Goal: Task Accomplishment & Management: Complete application form

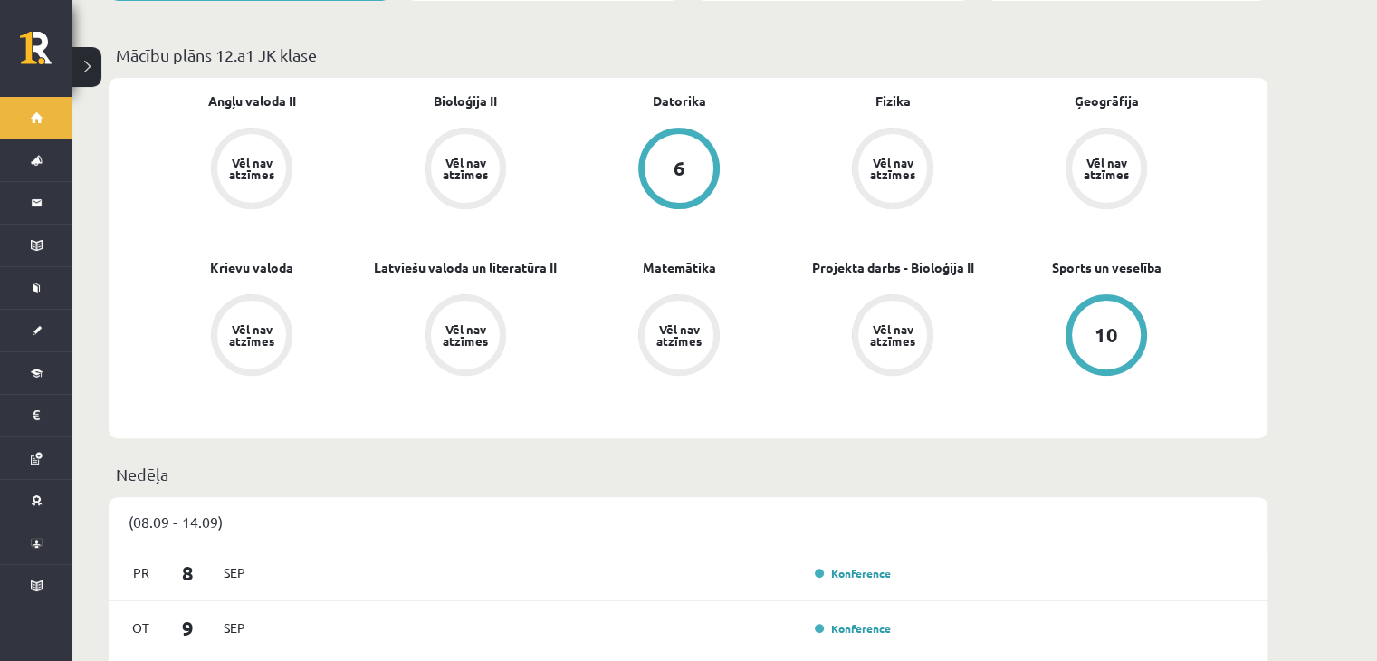
scroll to position [543, 0]
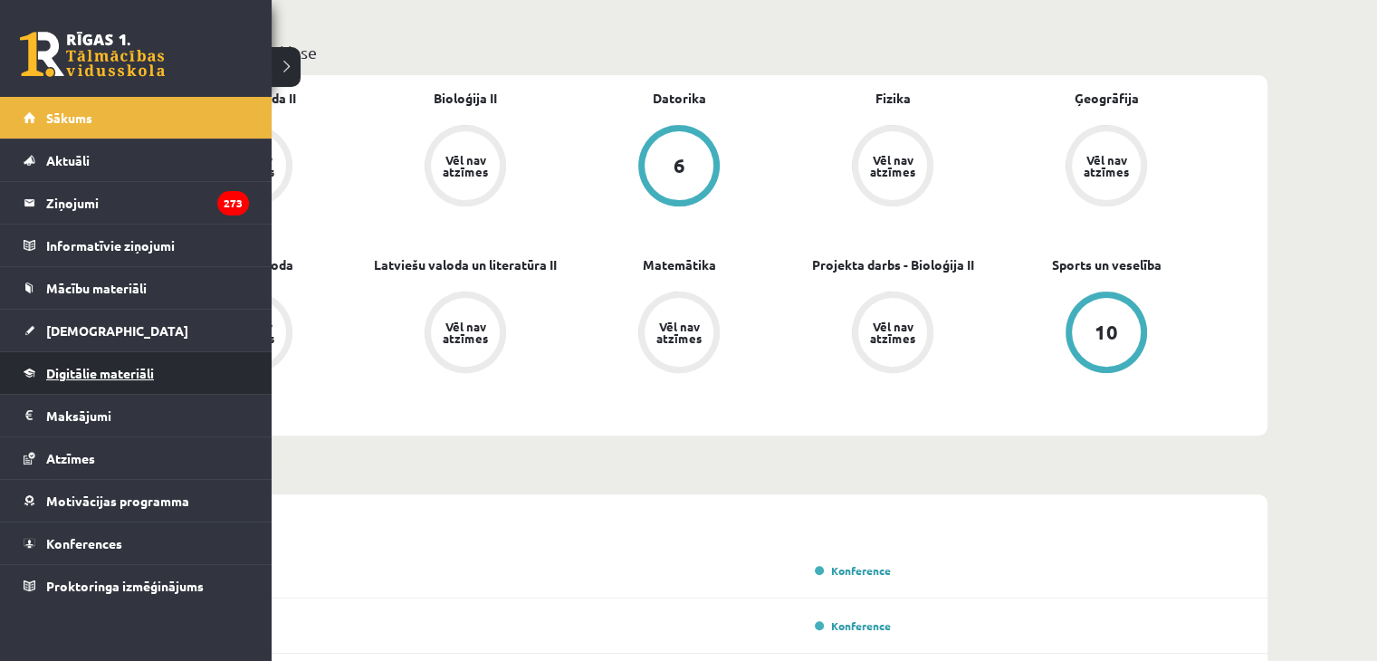
click at [90, 366] on span "Digitālie materiāli" at bounding box center [100, 373] width 108 height 16
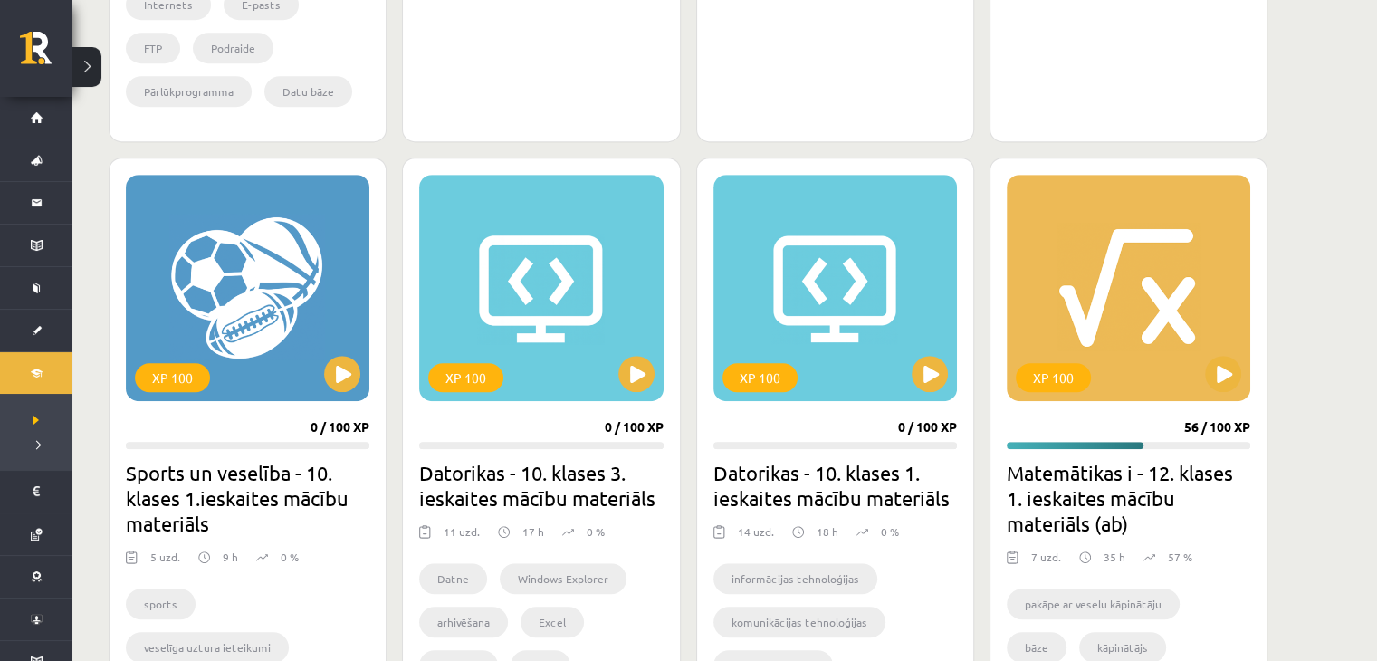
scroll to position [1086, 0]
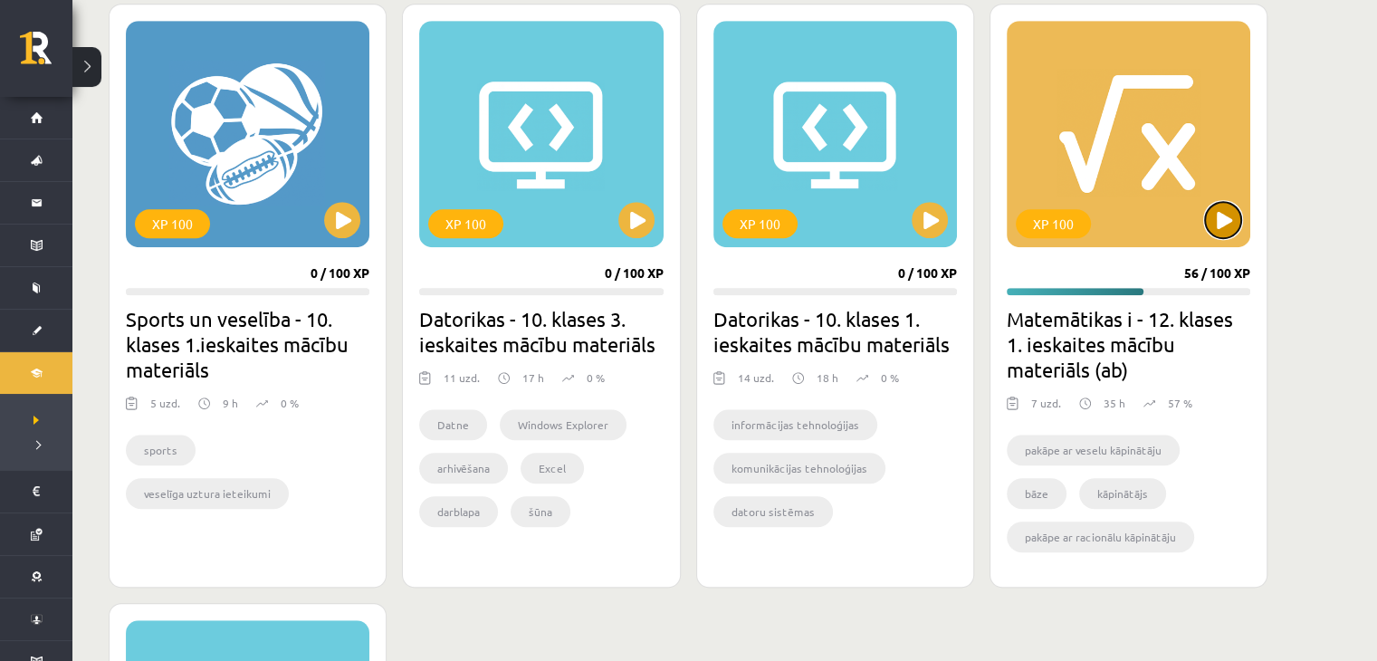
click at [1215, 220] on button at bounding box center [1223, 220] width 36 height 36
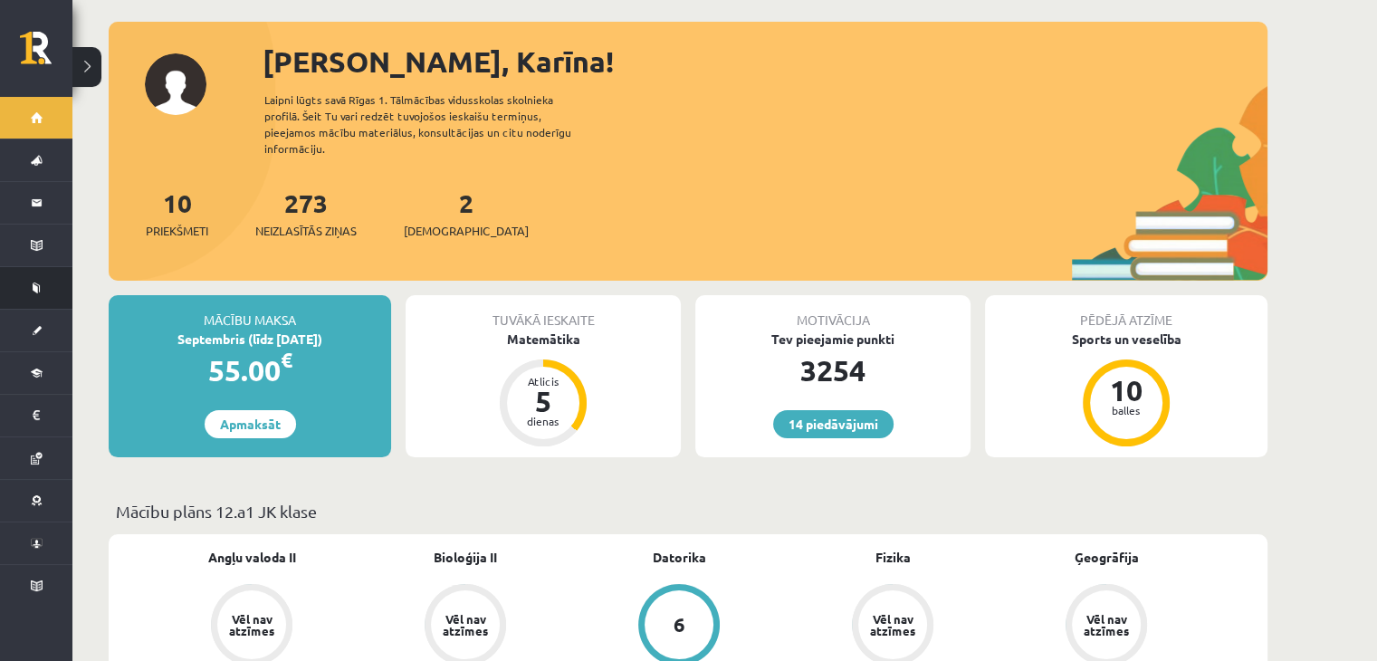
scroll to position [181, 0]
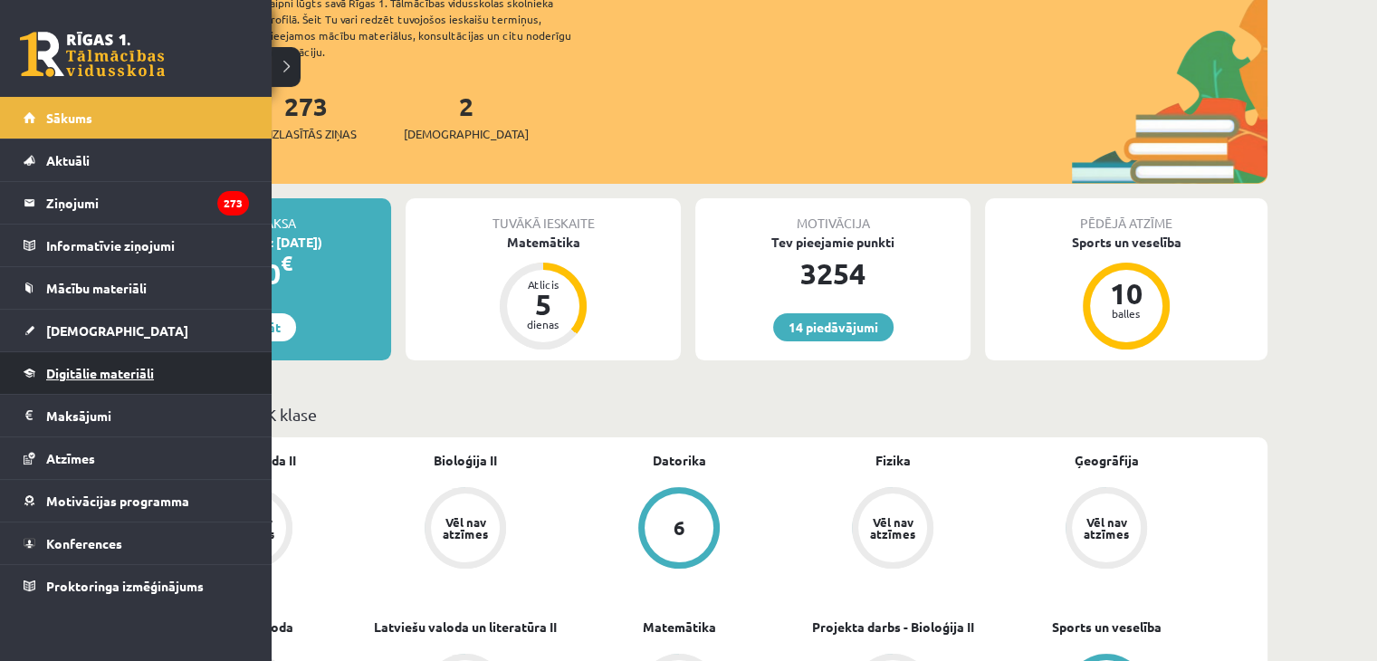
click at [119, 370] on span "Digitālie materiāli" at bounding box center [100, 373] width 108 height 16
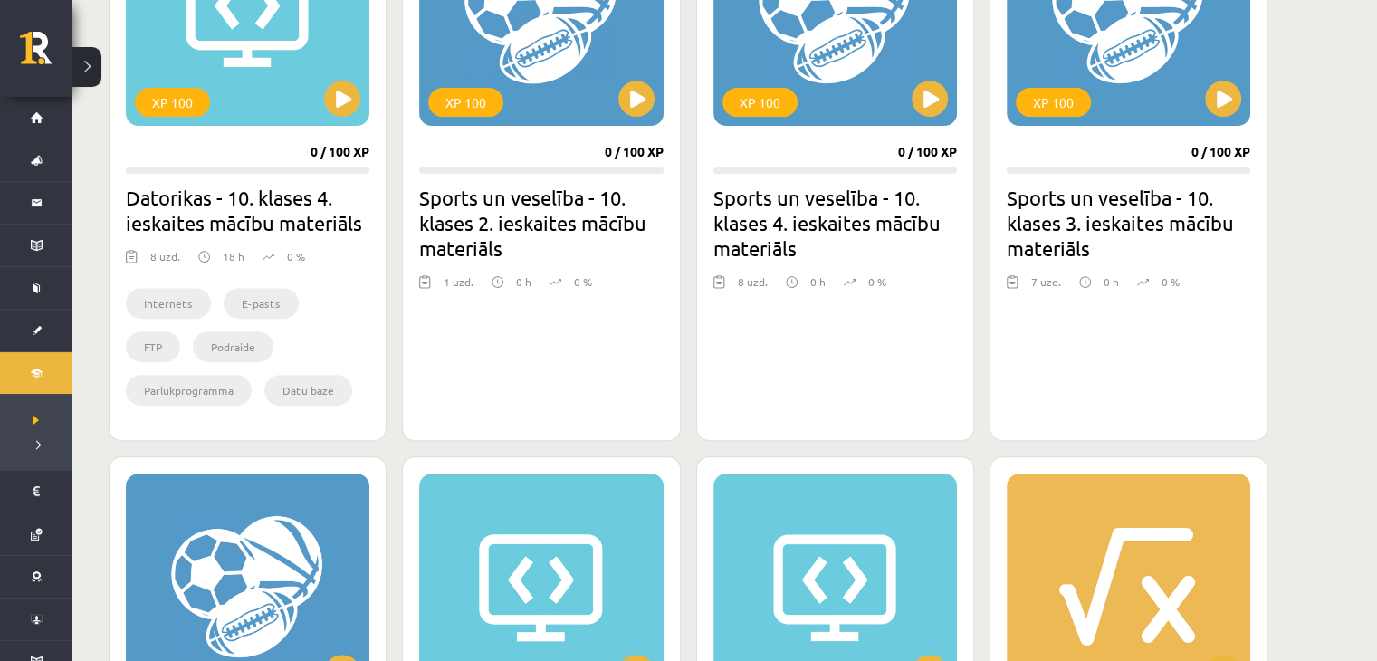
scroll to position [996, 0]
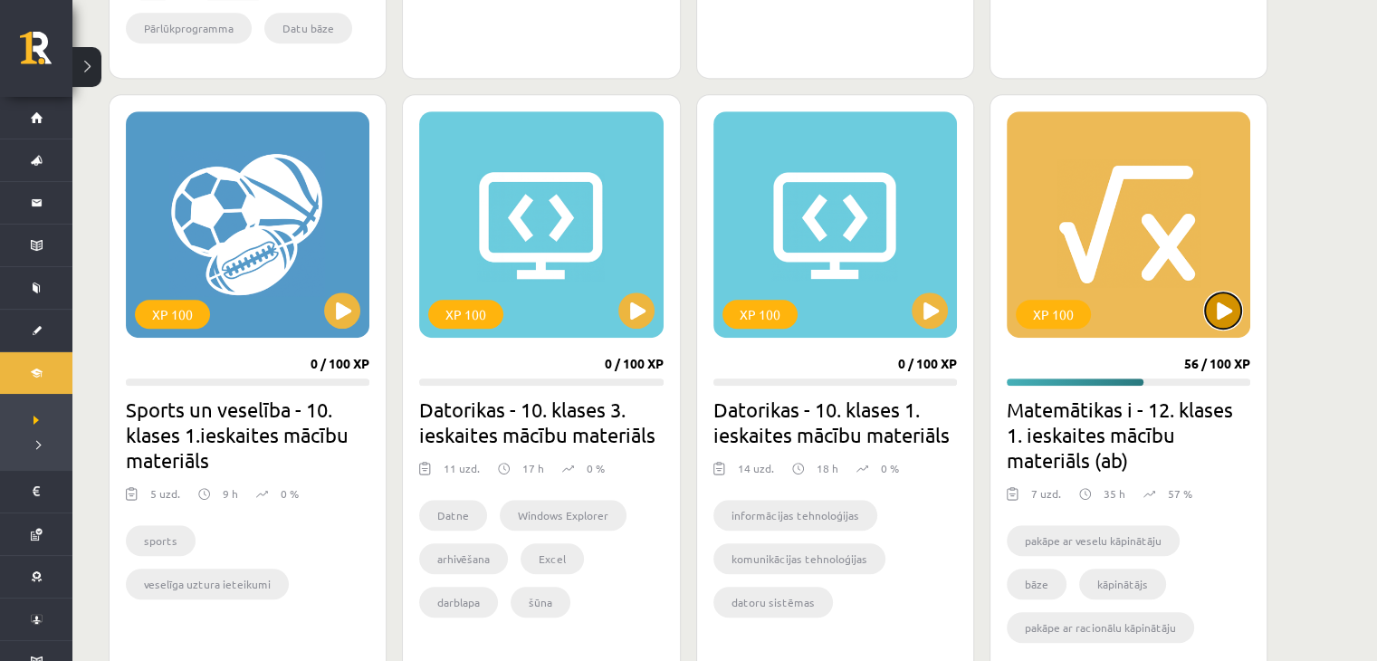
click at [1229, 308] on button at bounding box center [1223, 310] width 36 height 36
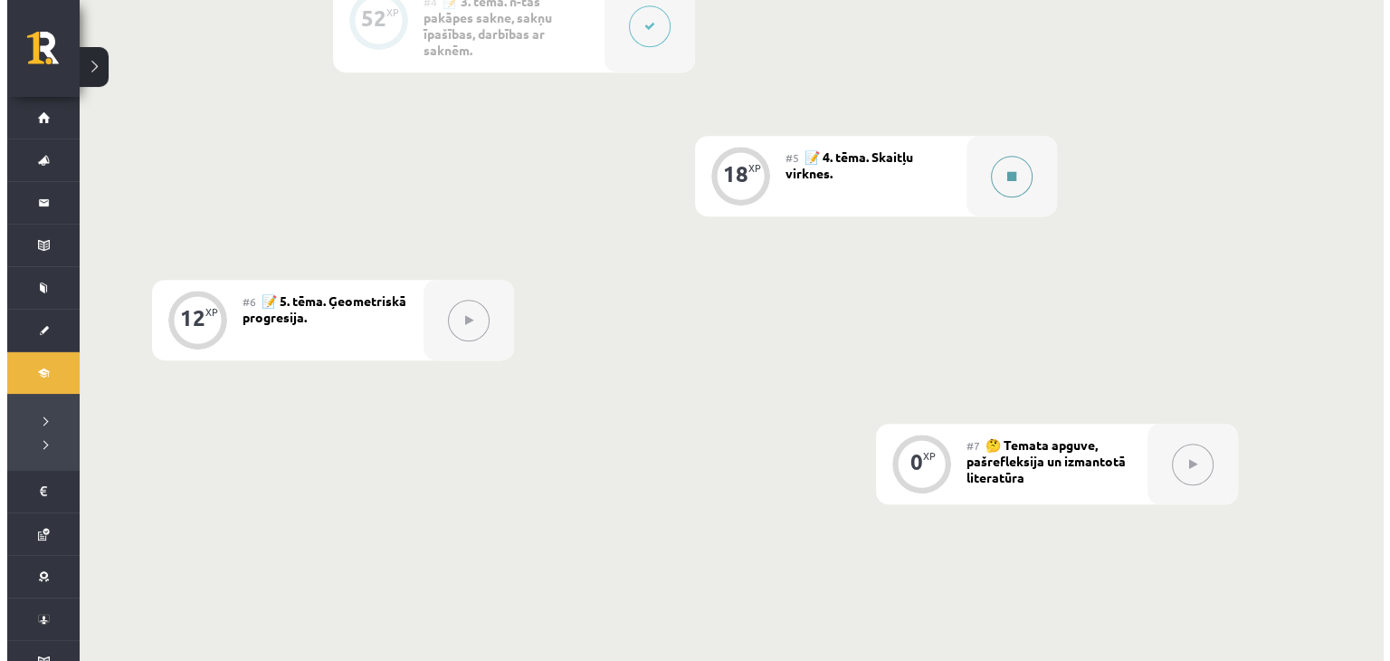
scroll to position [948, 0]
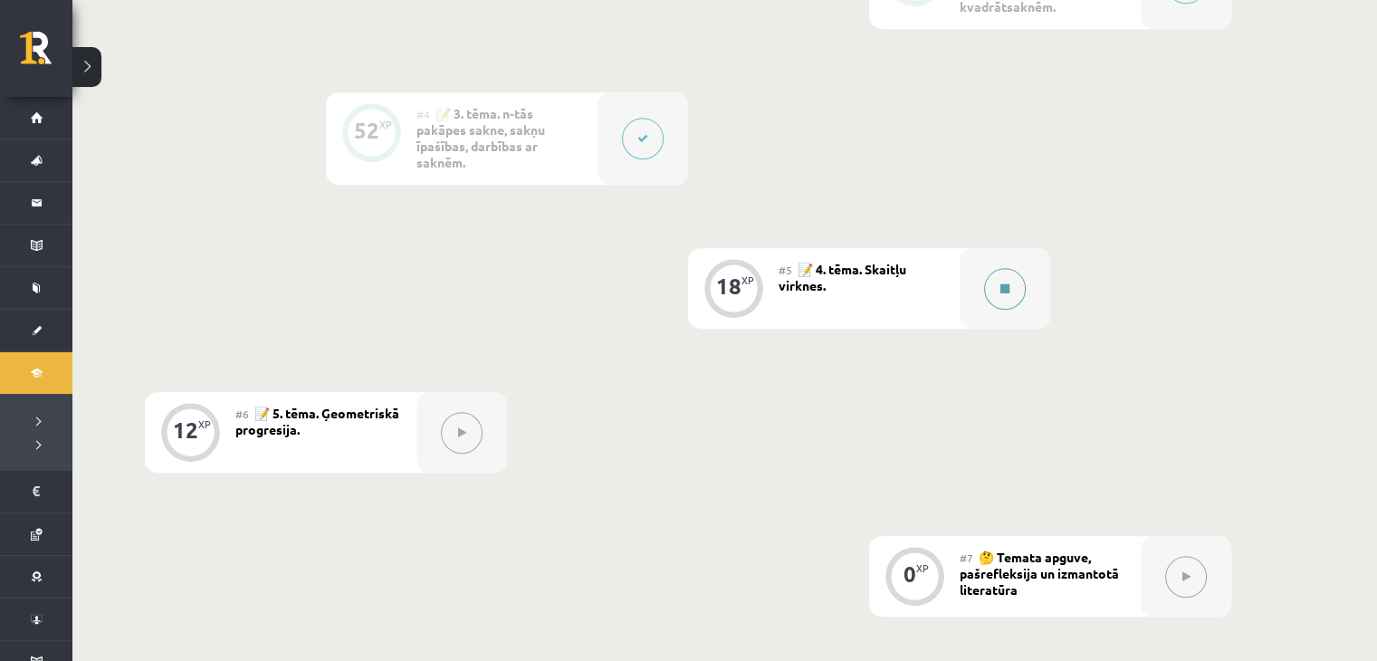
click at [995, 291] on button at bounding box center [1005, 289] width 42 height 42
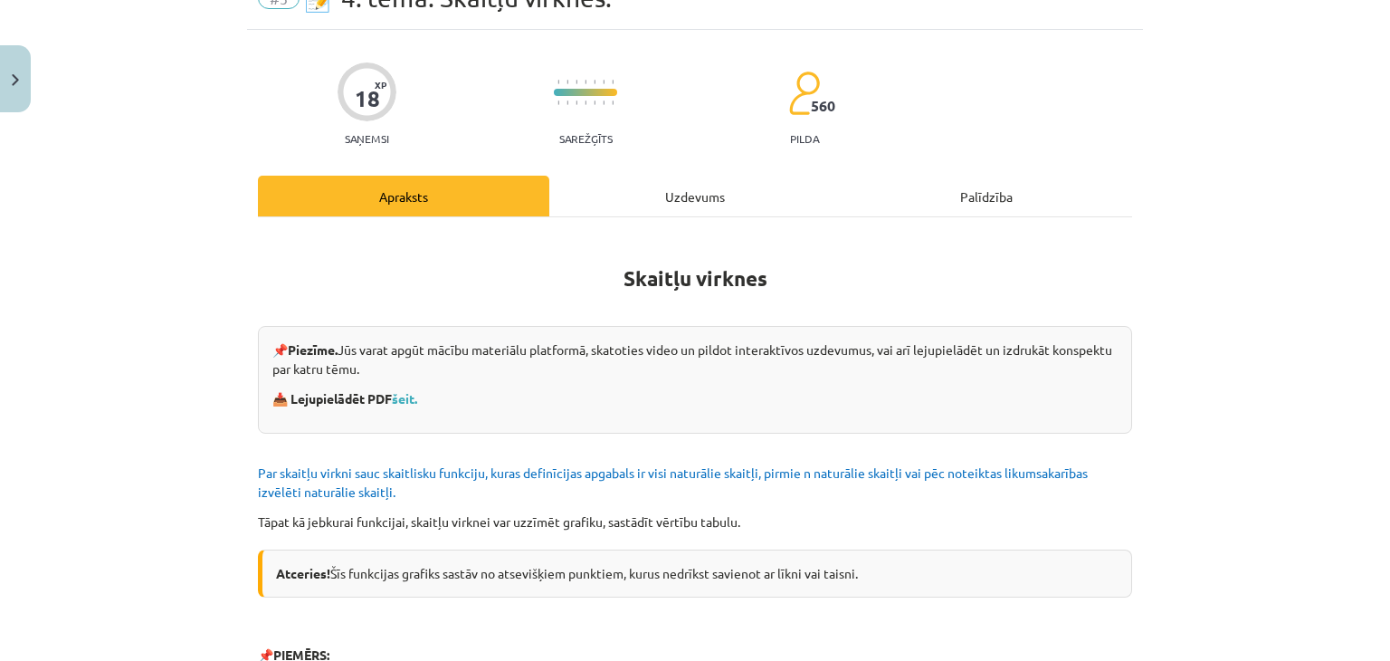
click at [710, 201] on div "Uzdevums" at bounding box center [694, 196] width 291 height 41
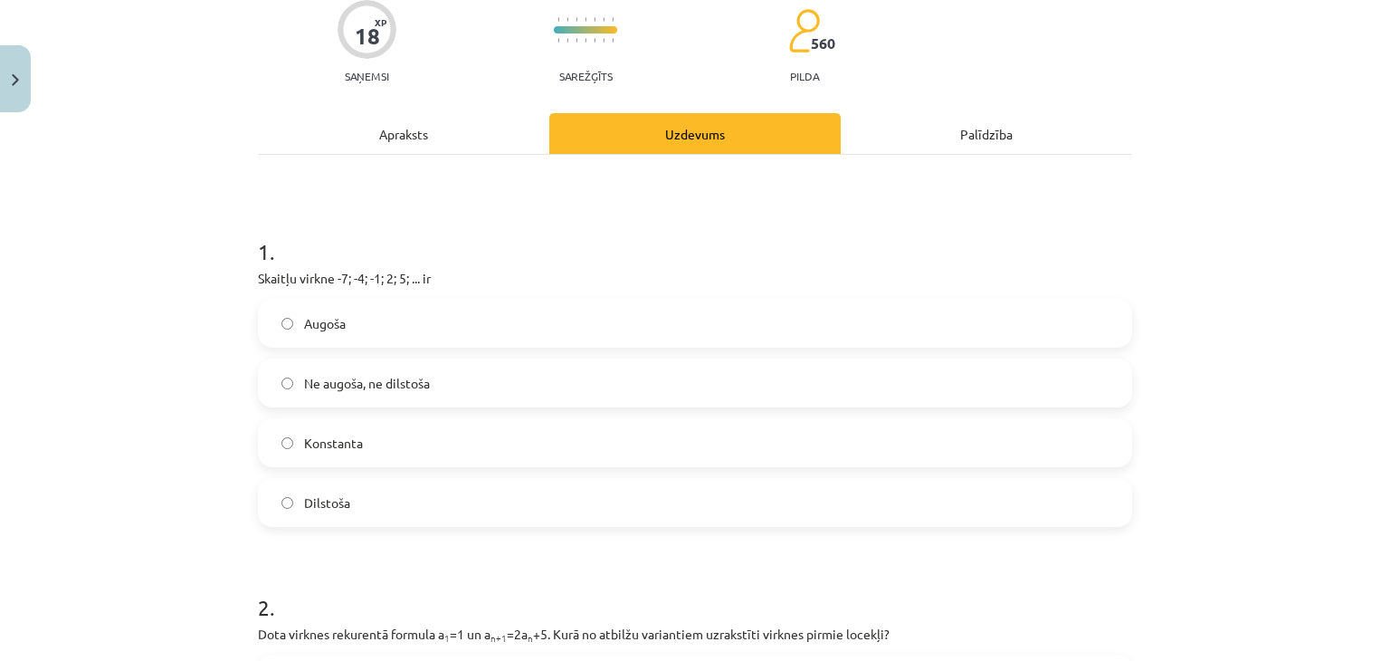
scroll to position [317, 0]
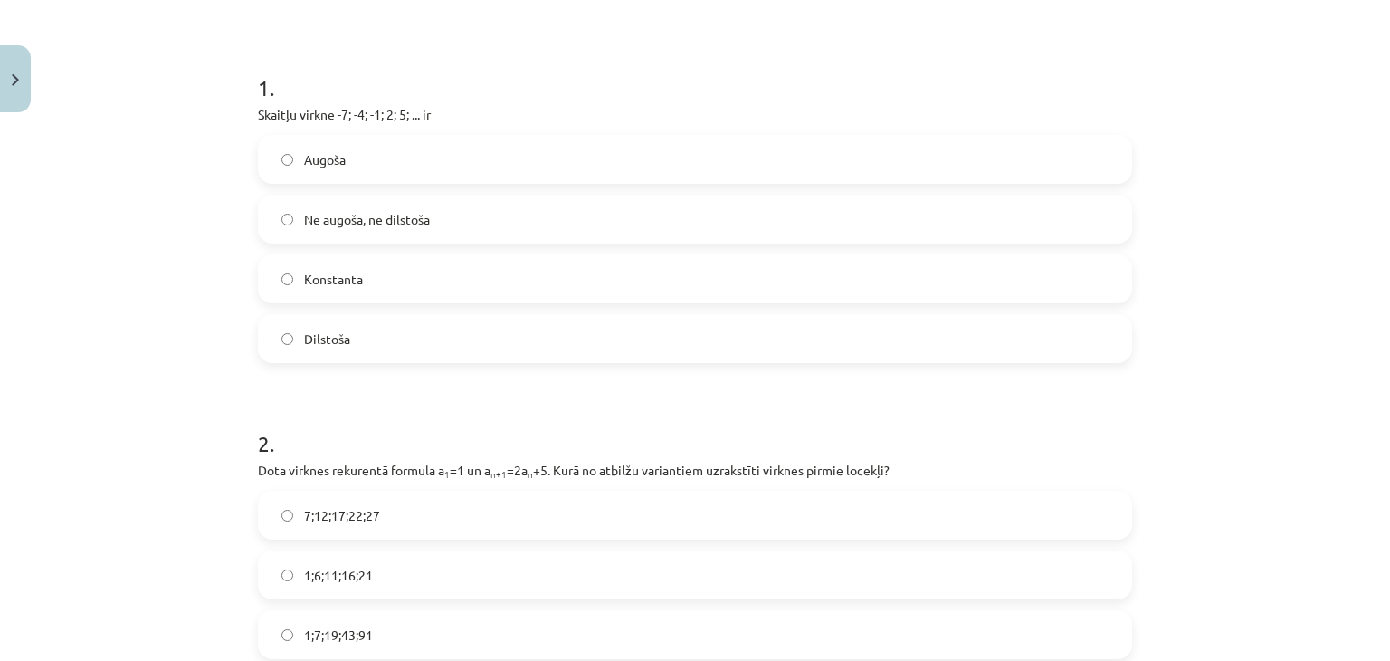
click at [340, 161] on label "Augoša" at bounding box center [695, 159] width 871 height 45
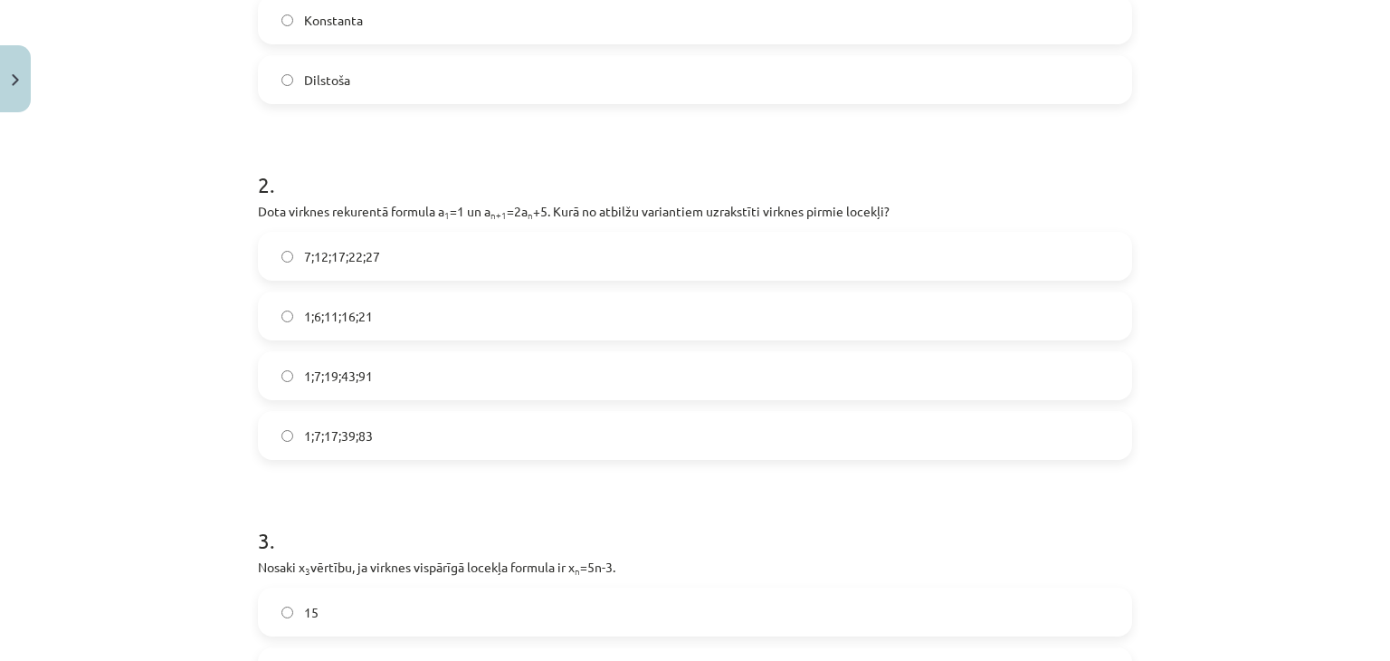
scroll to position [588, 0]
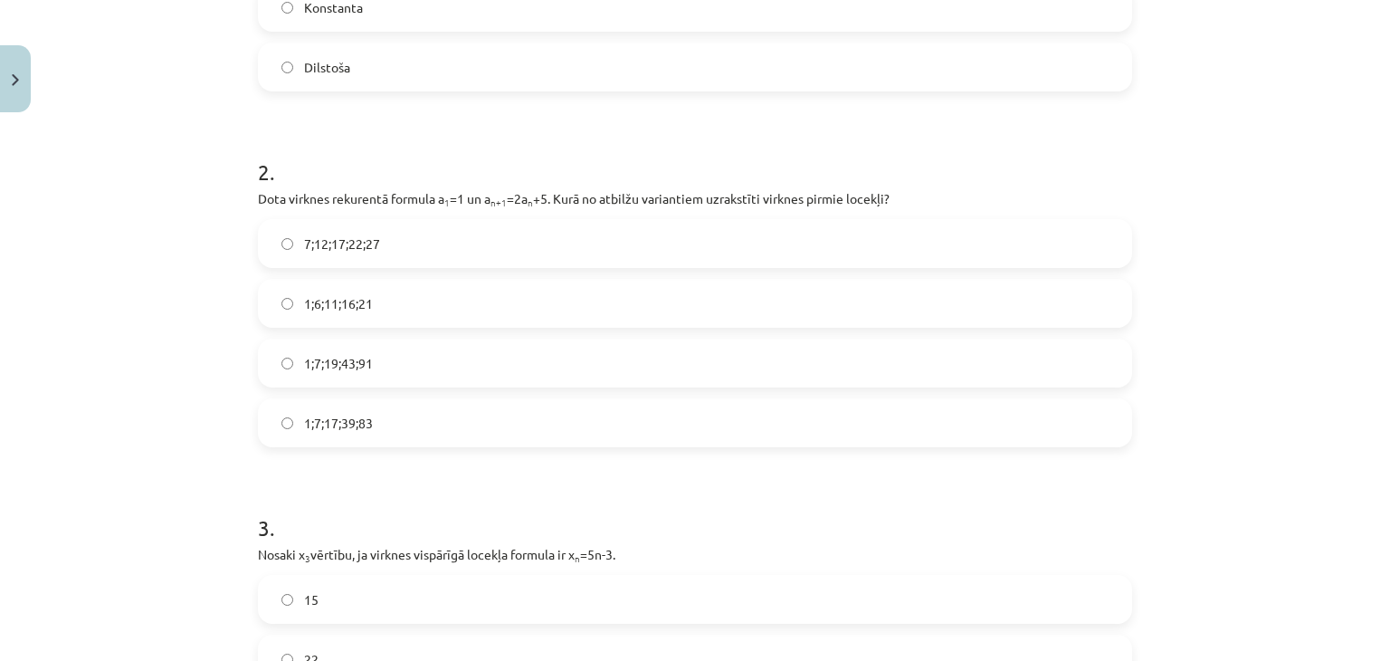
drag, startPoint x: 363, startPoint y: 360, endPoint x: 565, endPoint y: 326, distance: 204.7
click at [363, 359] on span "1;7;19;43;91" at bounding box center [338, 363] width 69 height 19
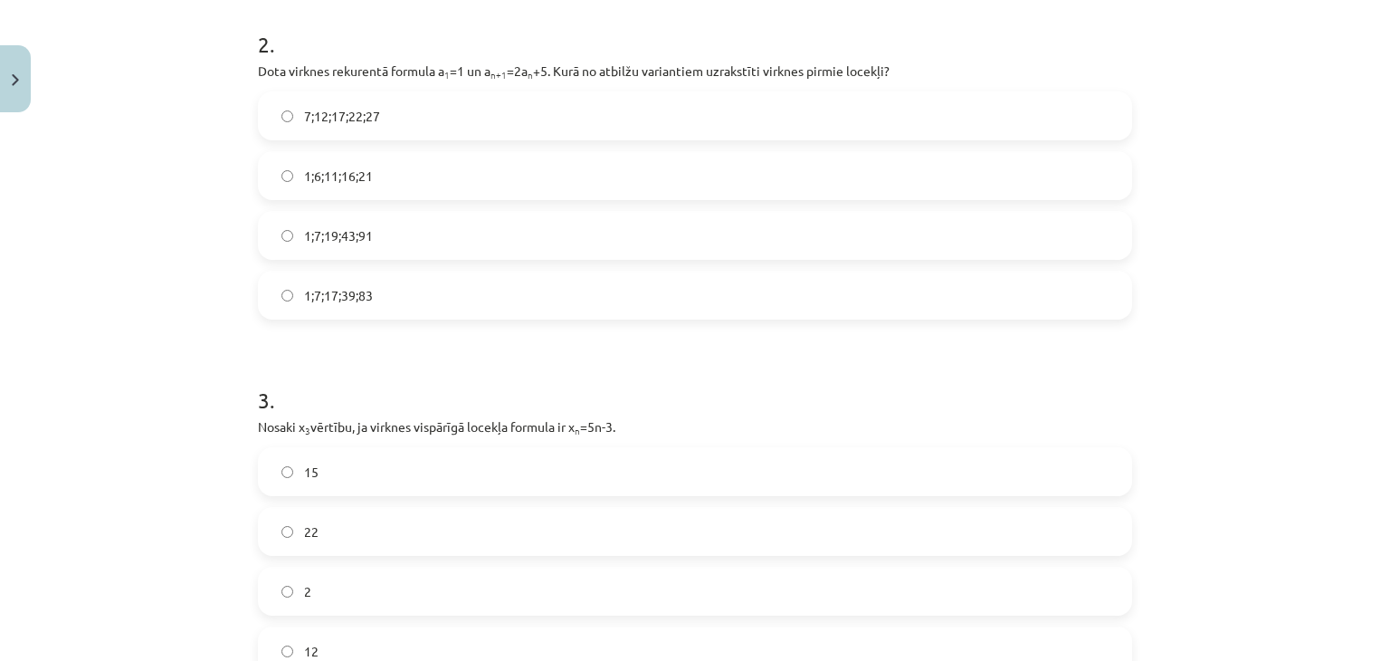
scroll to position [860, 0]
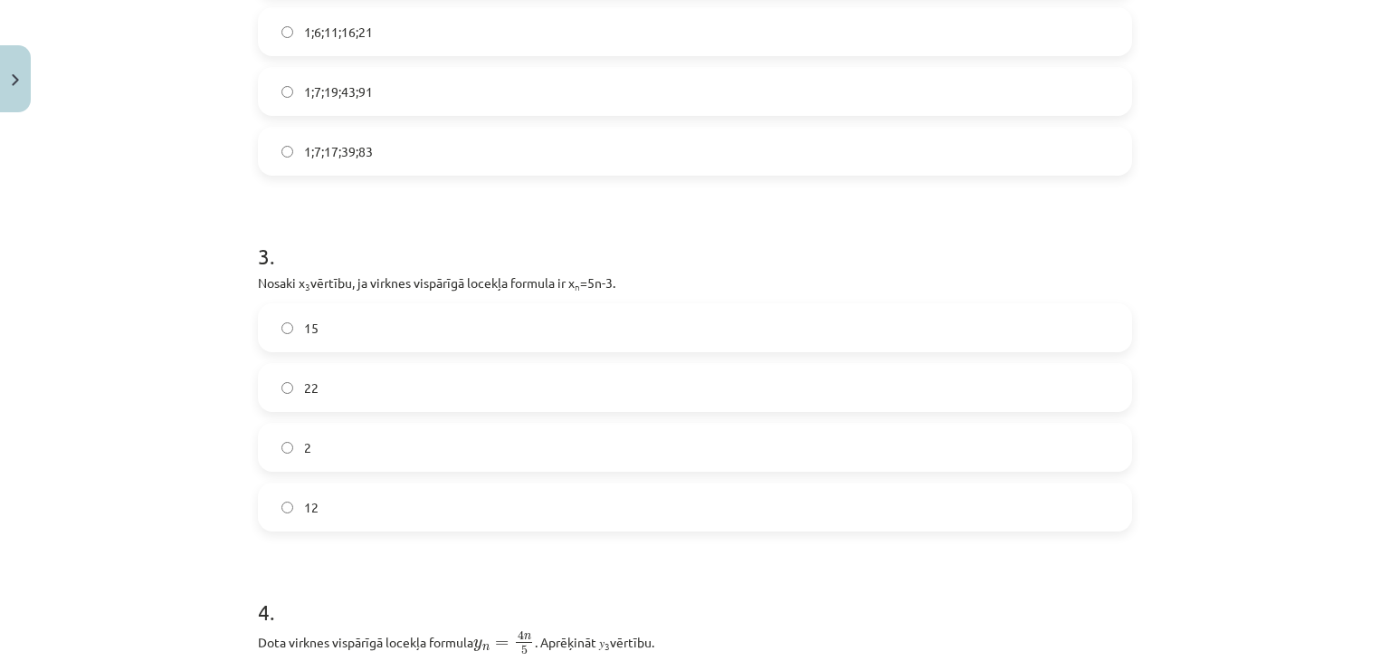
click at [330, 504] on label "12" at bounding box center [695, 506] width 871 height 45
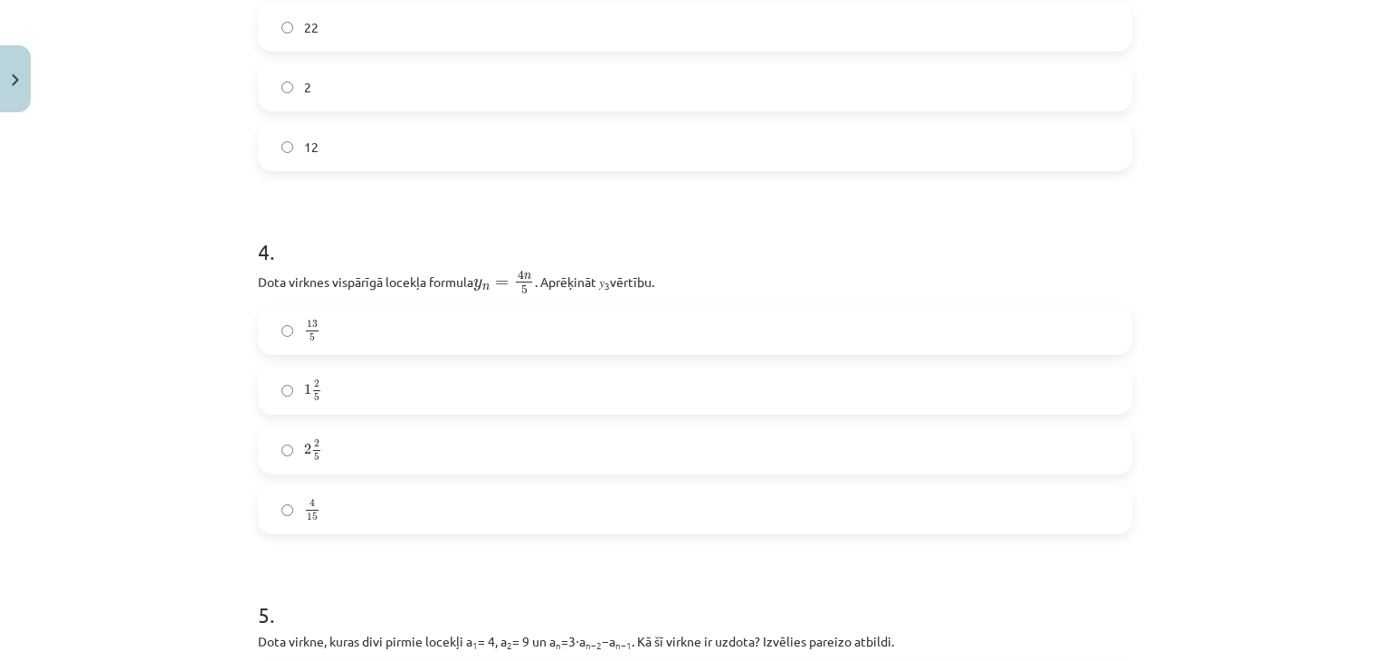
scroll to position [1312, 0]
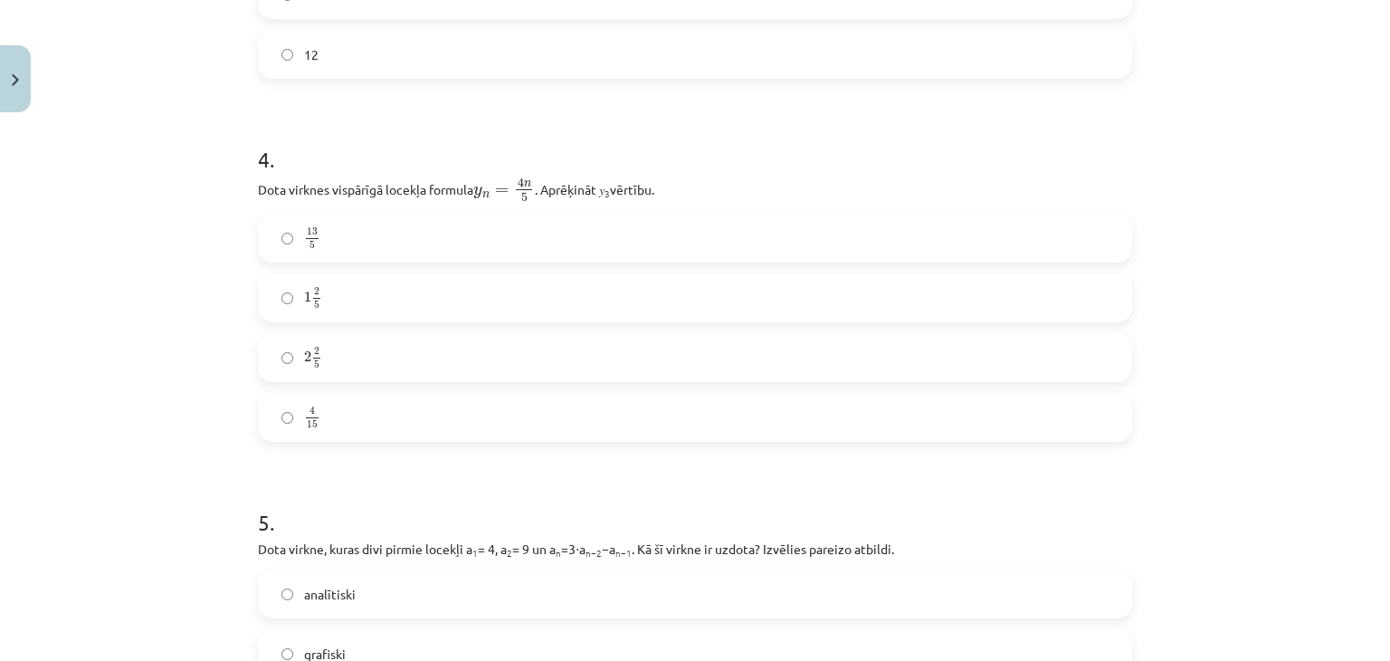
click at [319, 358] on label "2 2 5 2 2 5" at bounding box center [695, 357] width 871 height 45
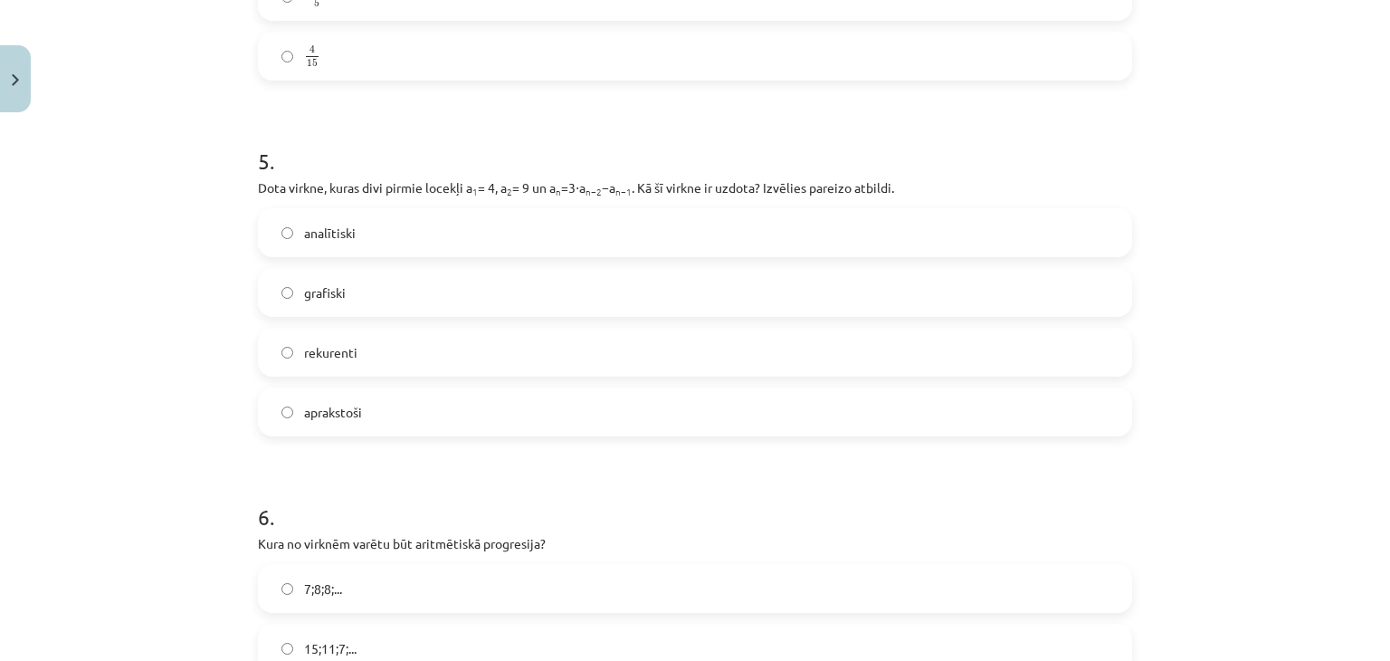
scroll to position [1674, 0]
click at [334, 240] on span "analītiski" at bounding box center [330, 232] width 52 height 19
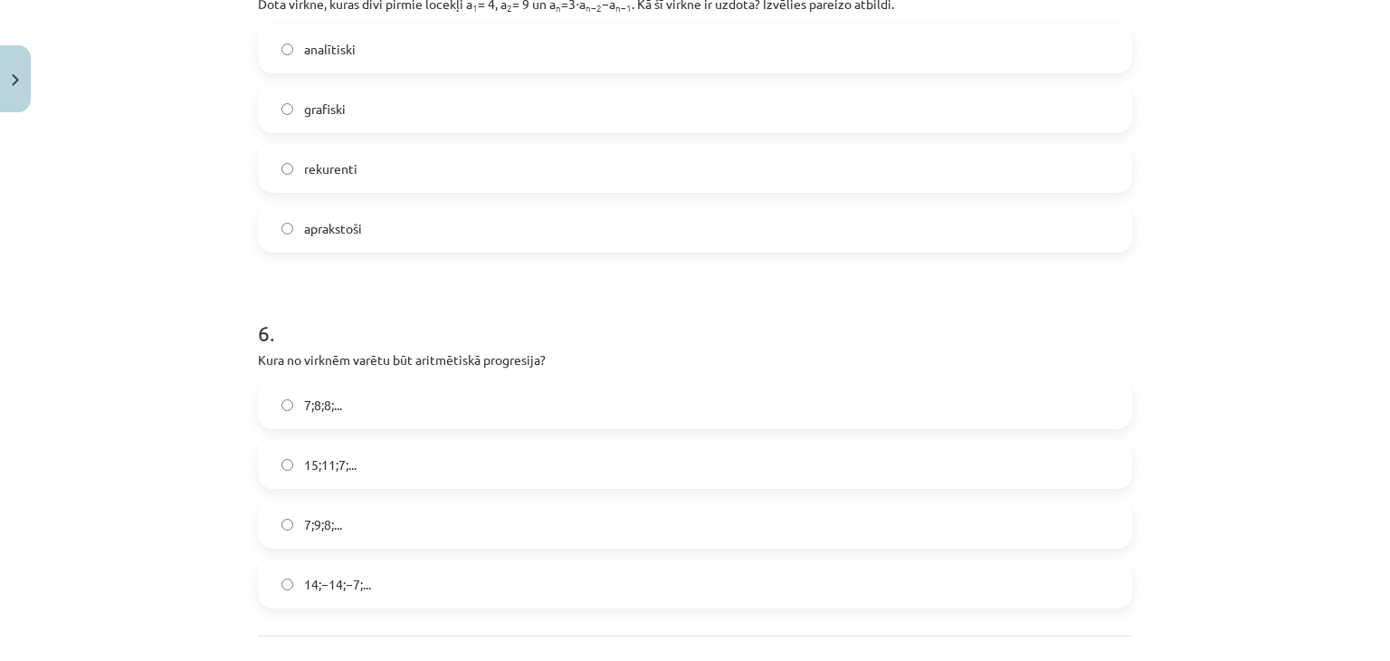
scroll to position [1946, 0]
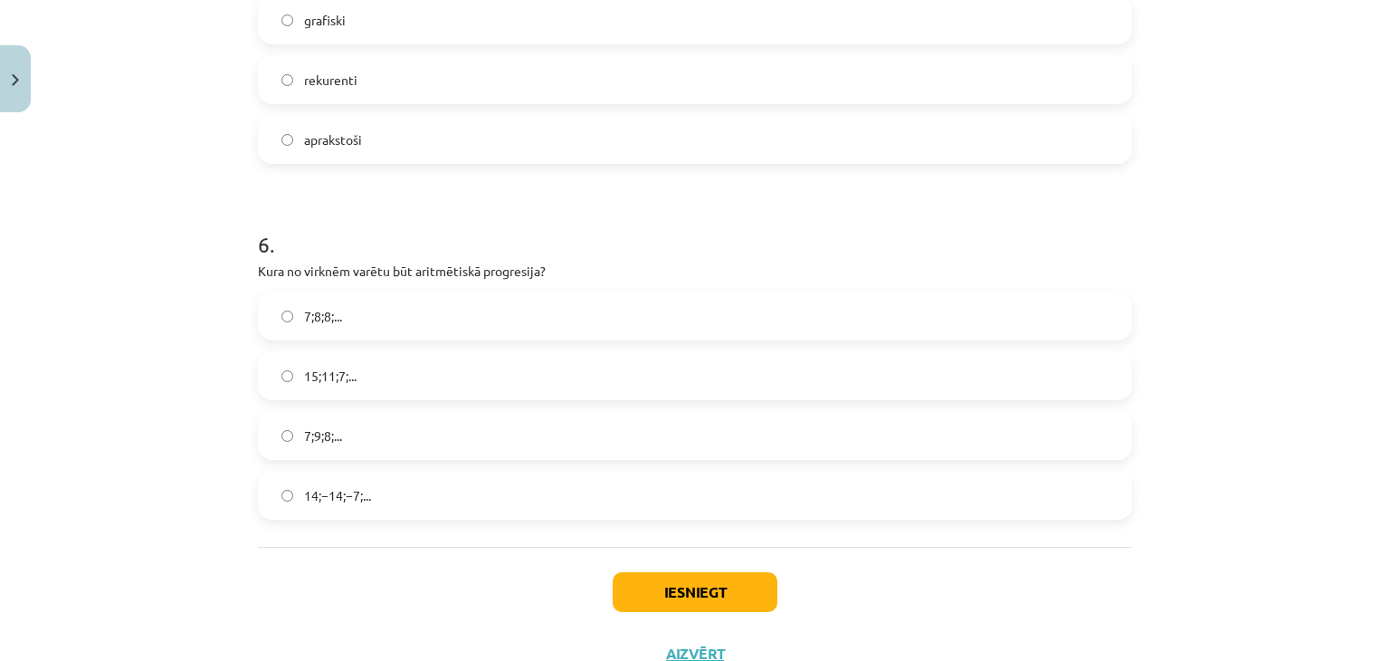
drag, startPoint x: 325, startPoint y: 377, endPoint x: 466, endPoint y: 352, distance: 143.4
click at [326, 377] on span "15;11;7;..." at bounding box center [330, 376] width 52 height 19
click at [664, 595] on button "Iesniegt" at bounding box center [695, 592] width 165 height 40
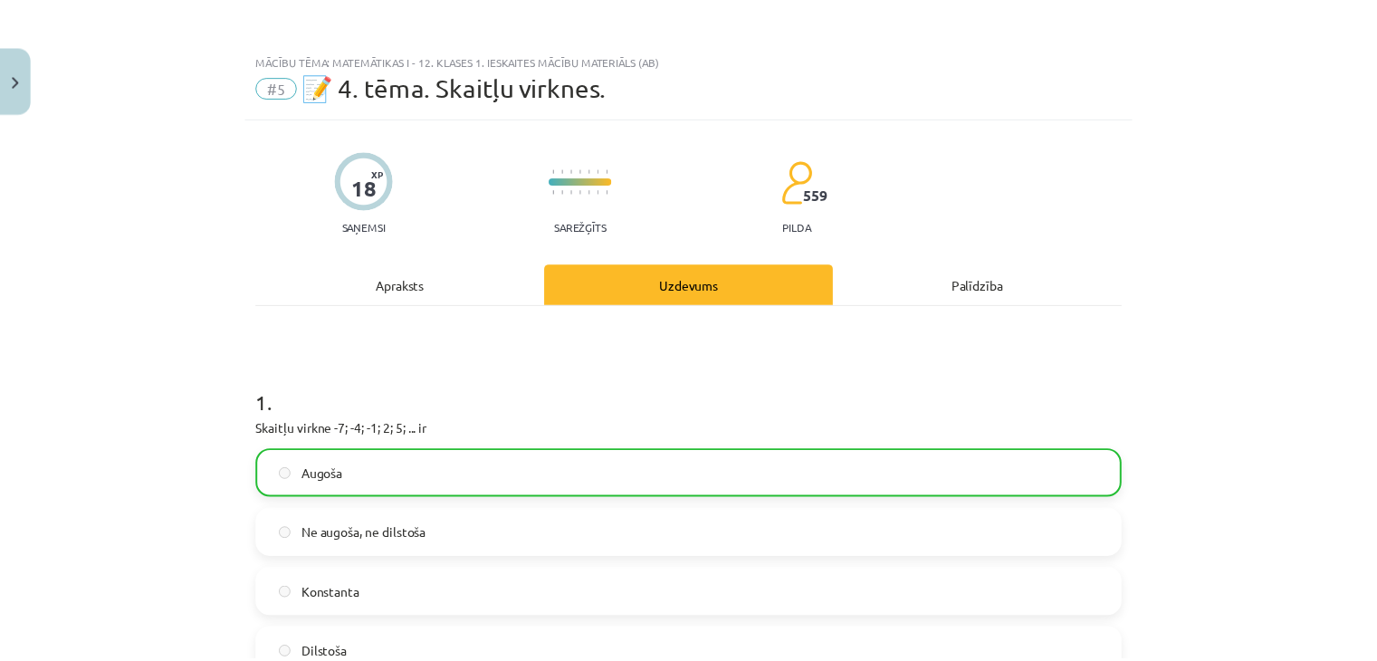
scroll to position [0, 0]
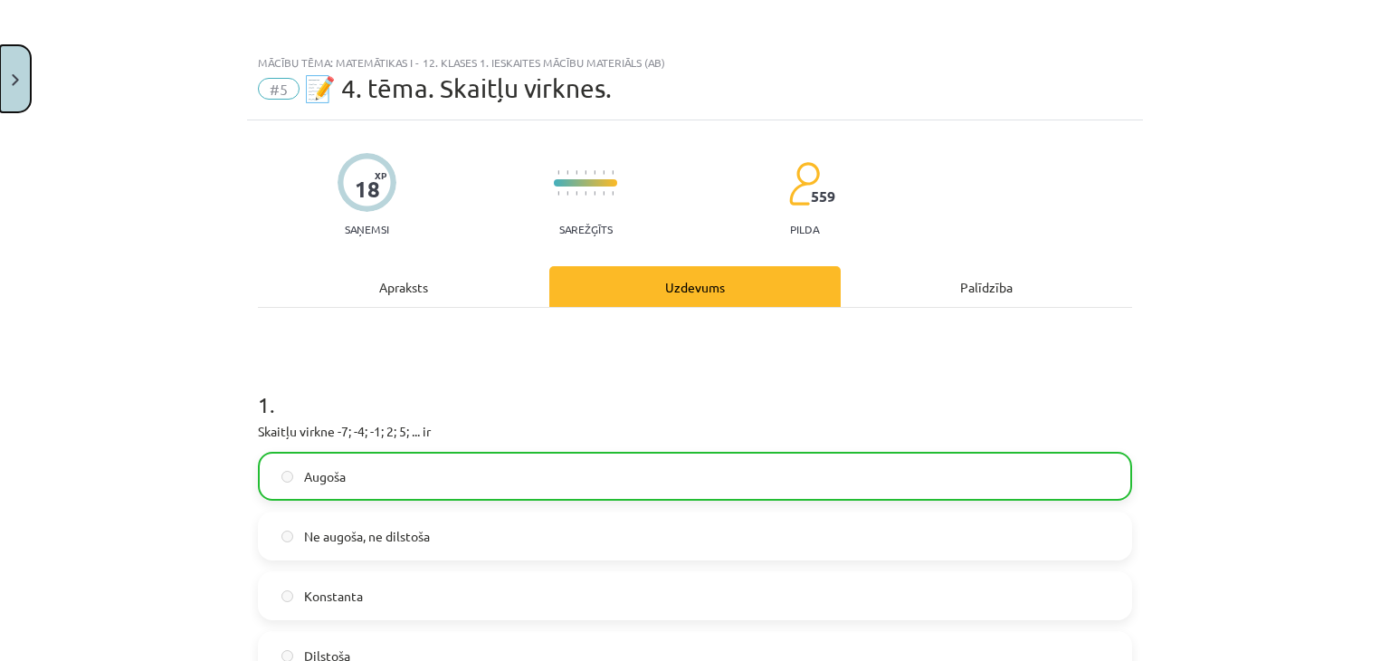
click at [14, 95] on button "Close" at bounding box center [15, 78] width 31 height 67
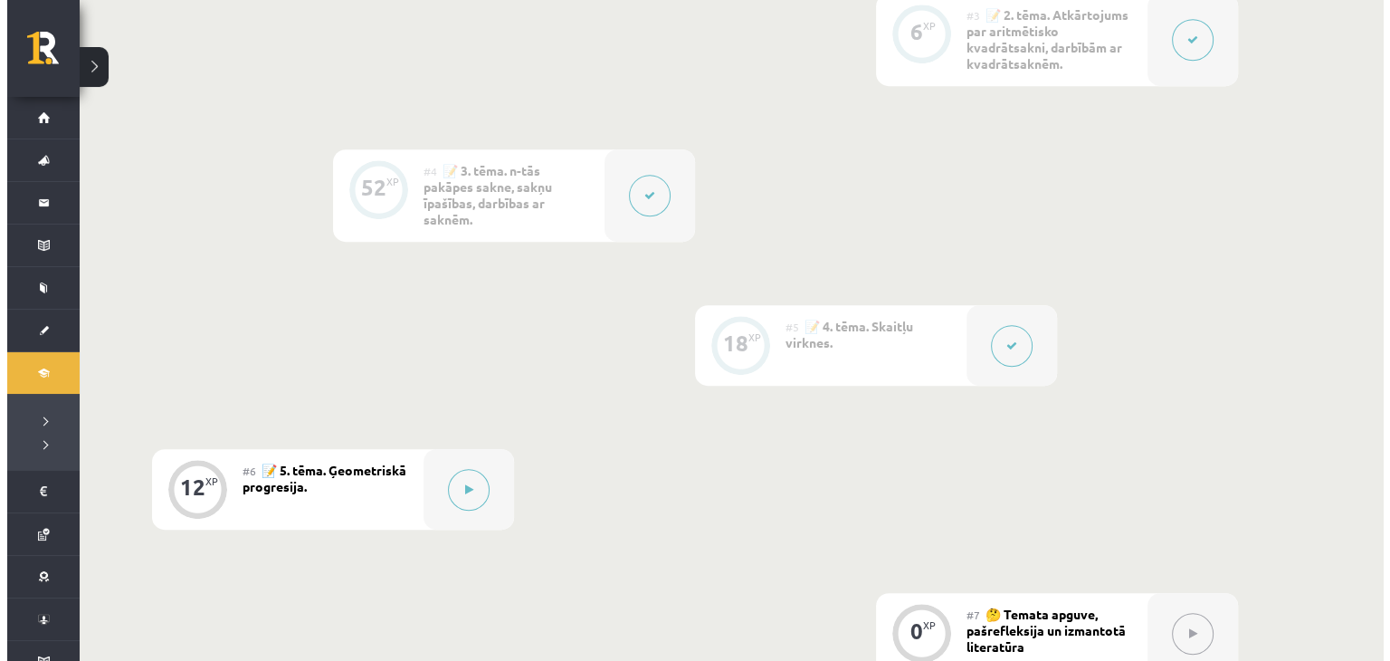
scroll to position [1086, 0]
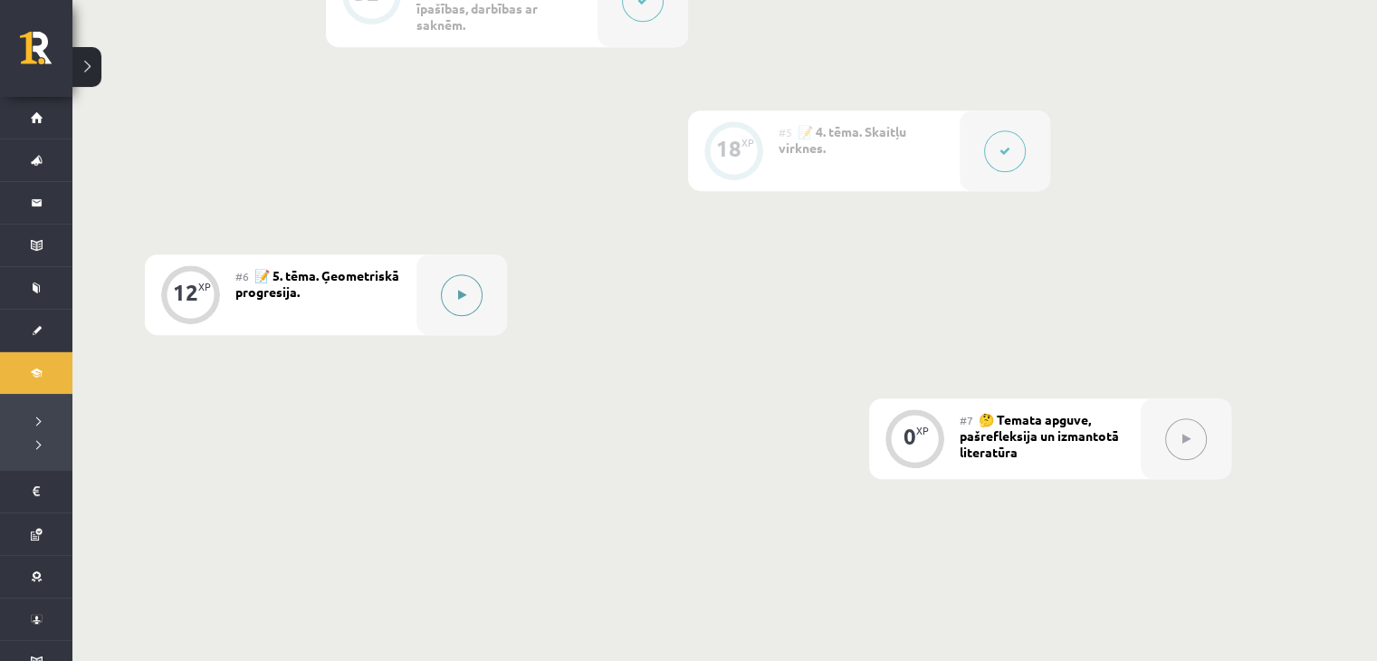
click at [460, 298] on icon at bounding box center [462, 295] width 8 height 11
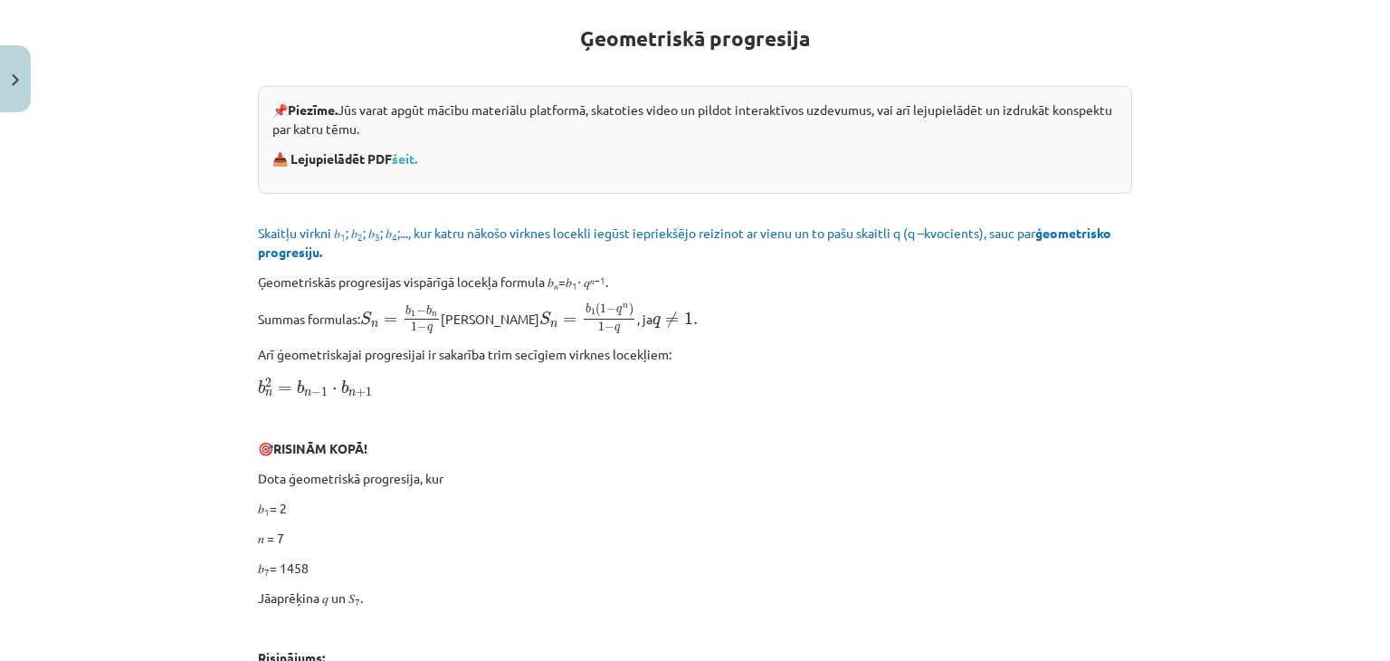
scroll to position [91, 0]
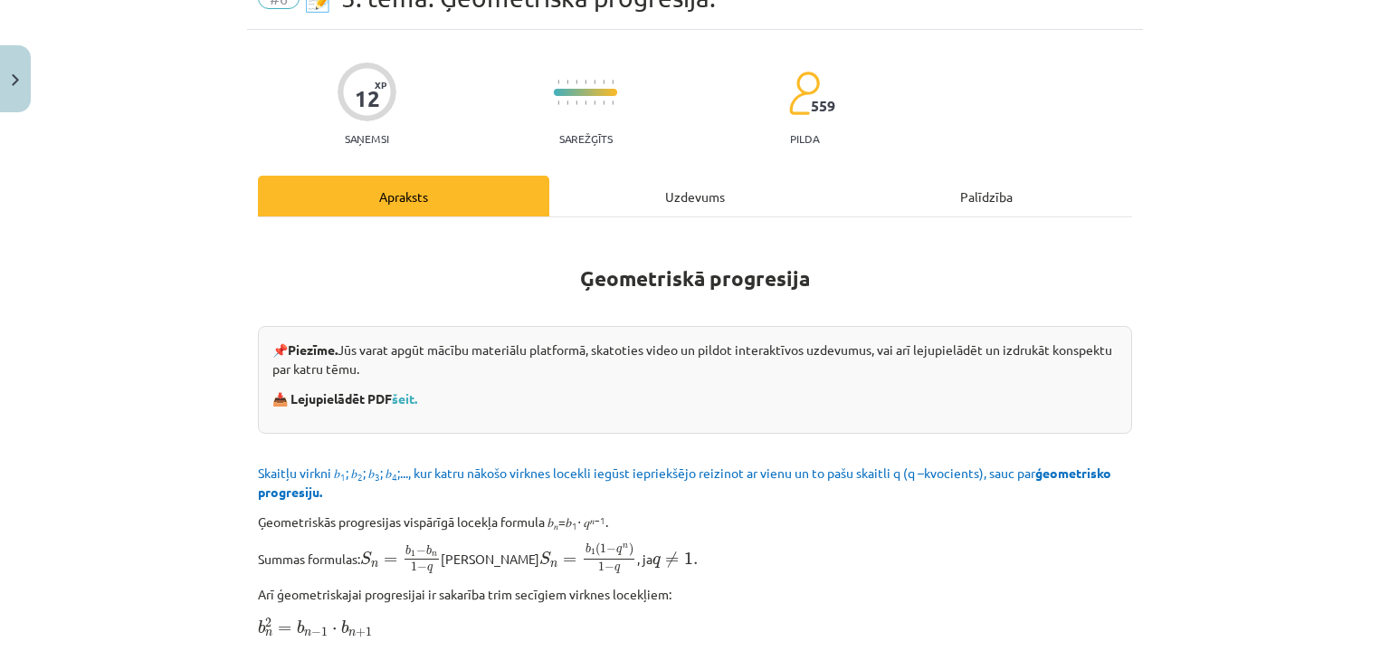
click at [684, 200] on div "Uzdevums" at bounding box center [694, 196] width 291 height 41
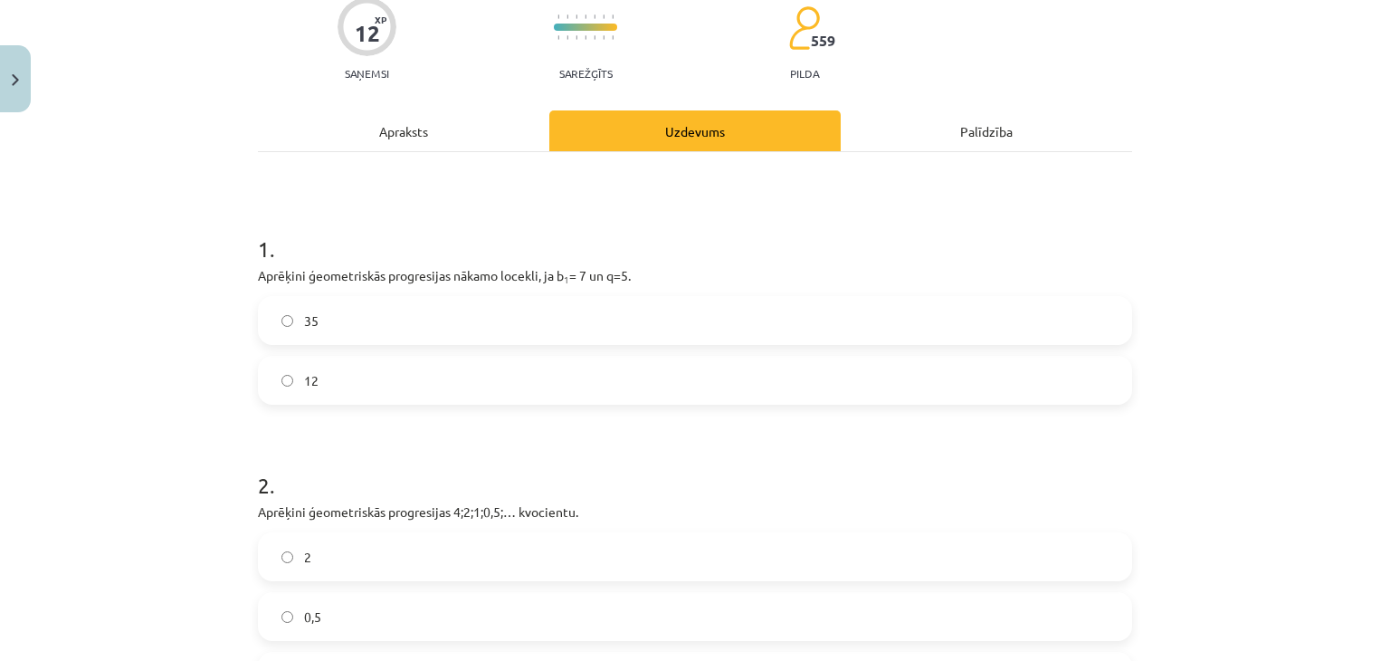
scroll to position [187, 0]
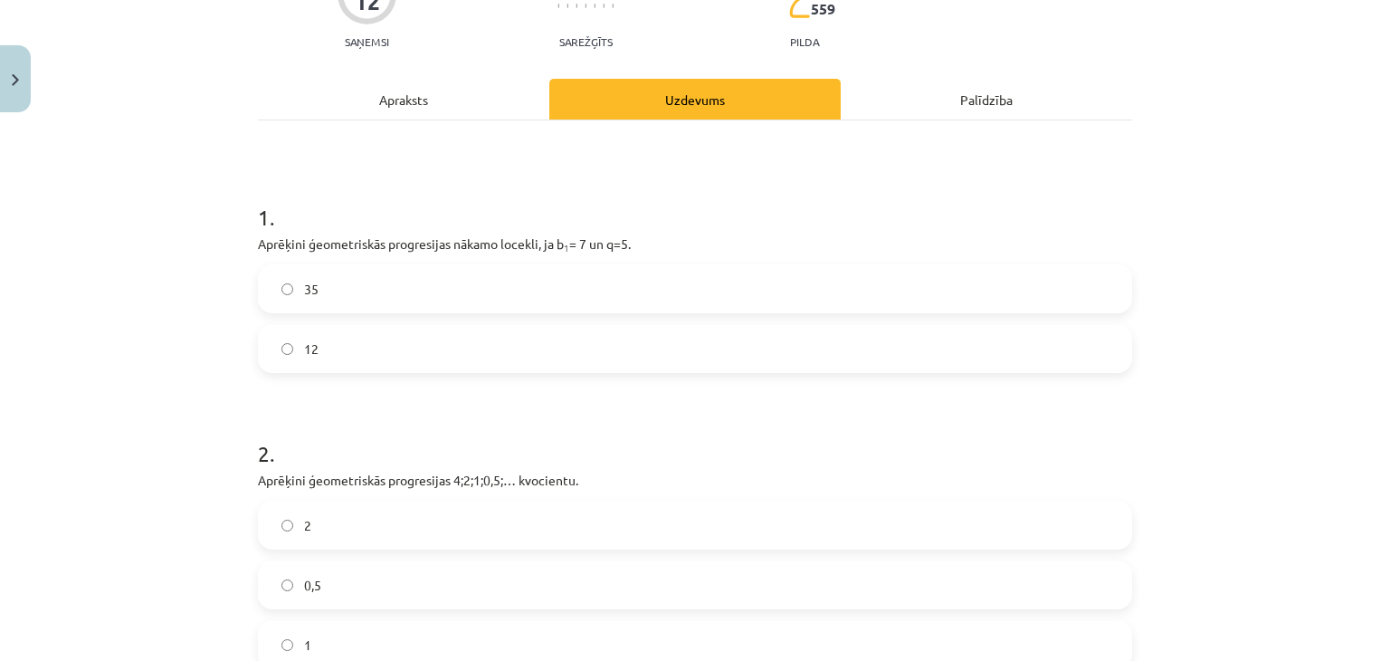
click at [343, 293] on label "35" at bounding box center [695, 288] width 871 height 45
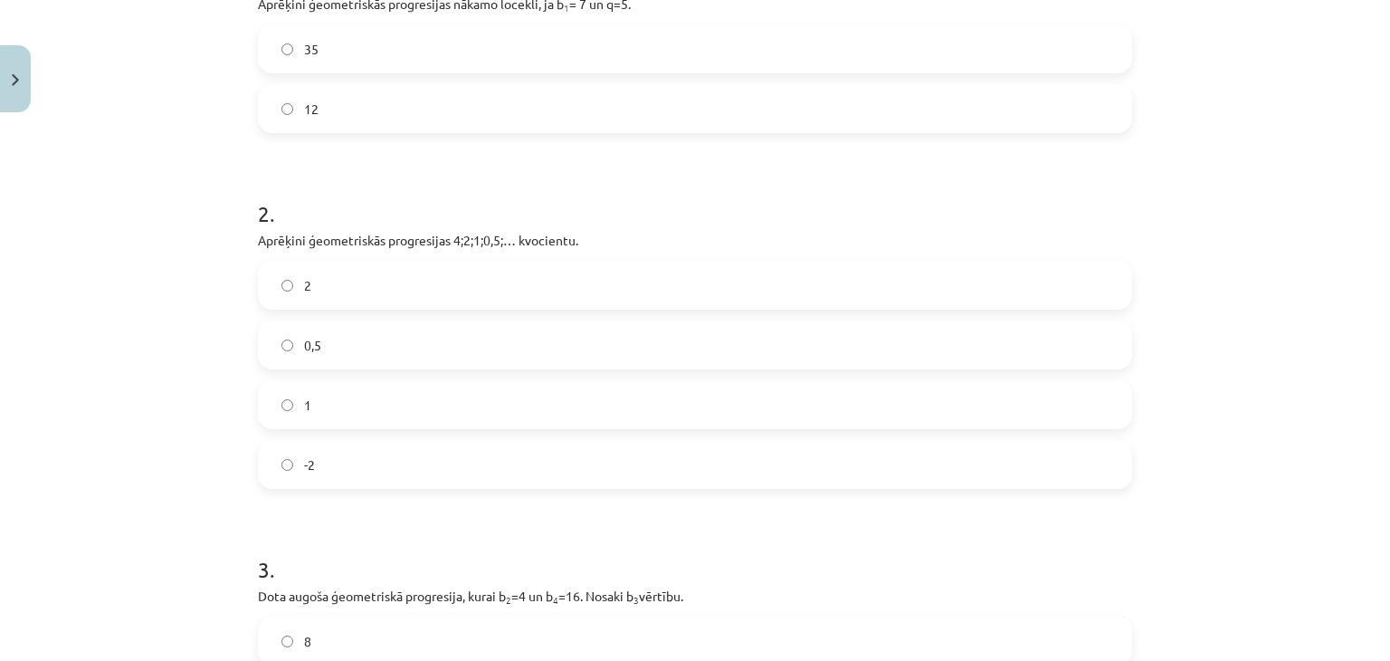
scroll to position [459, 0]
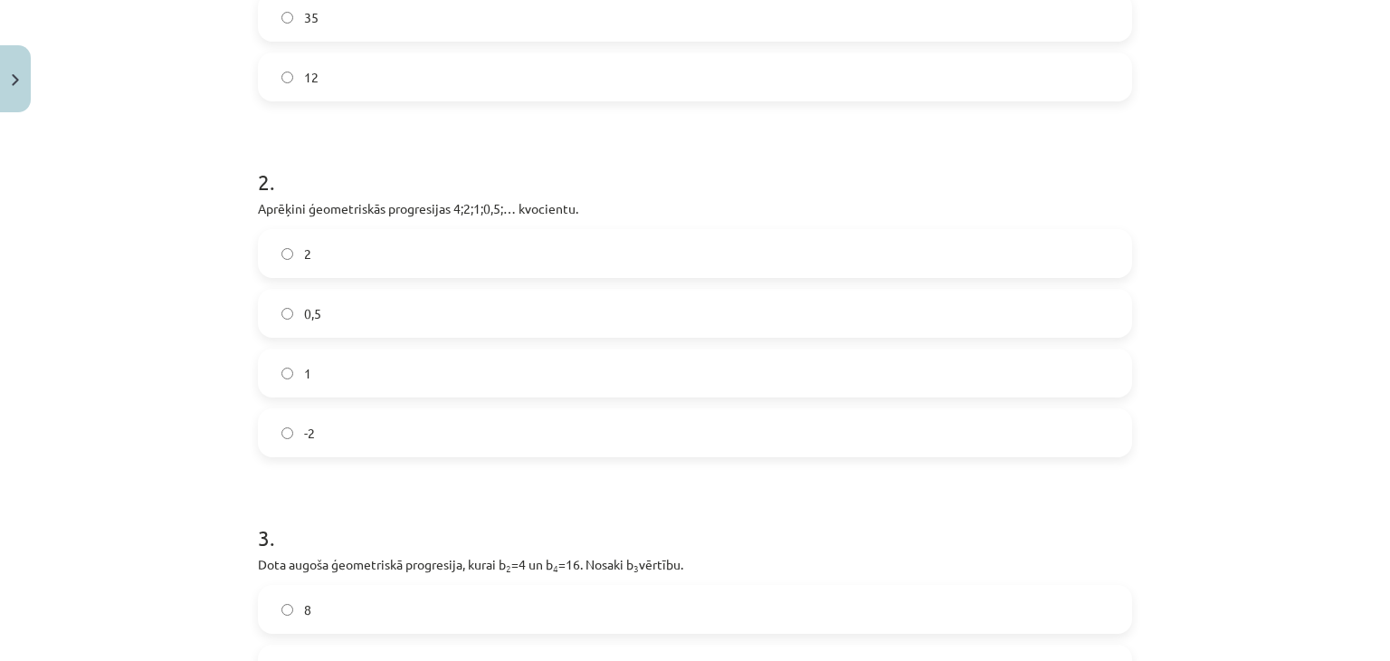
click at [310, 330] on label "0,5" at bounding box center [695, 313] width 871 height 45
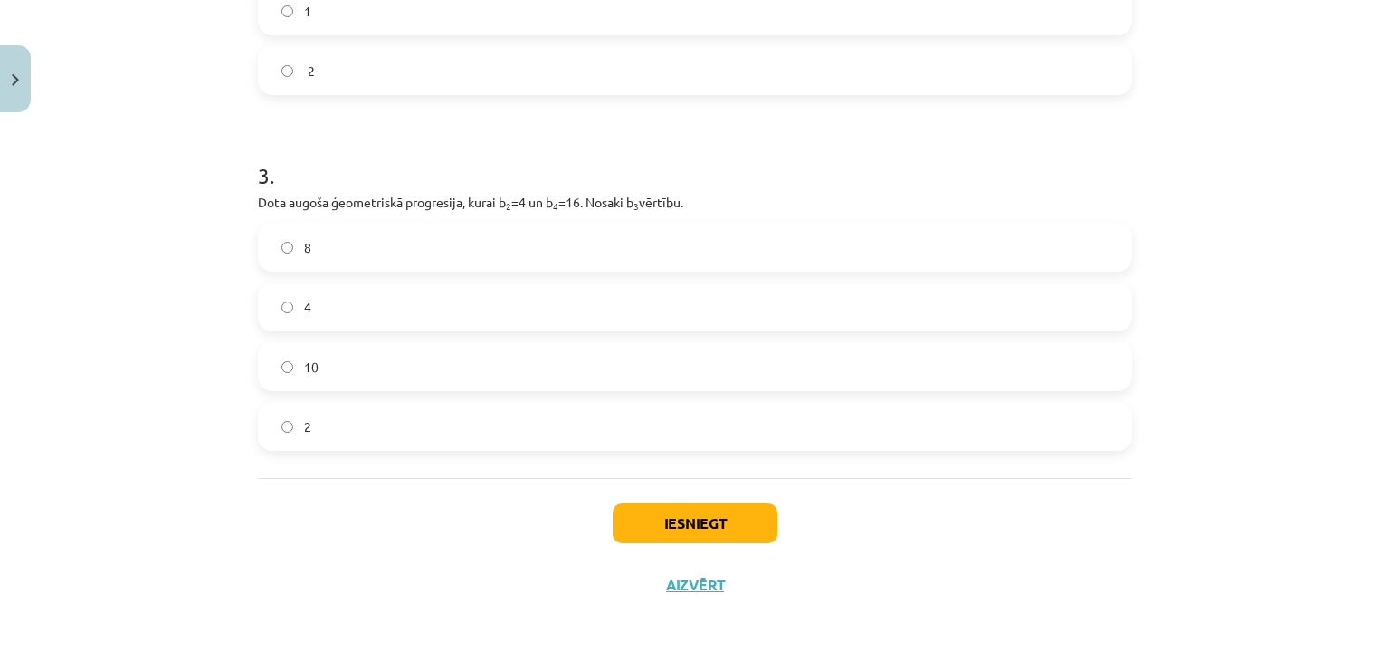
click at [311, 247] on label "8" at bounding box center [695, 246] width 871 height 45
click at [658, 533] on button "Iesniegt" at bounding box center [695, 523] width 165 height 40
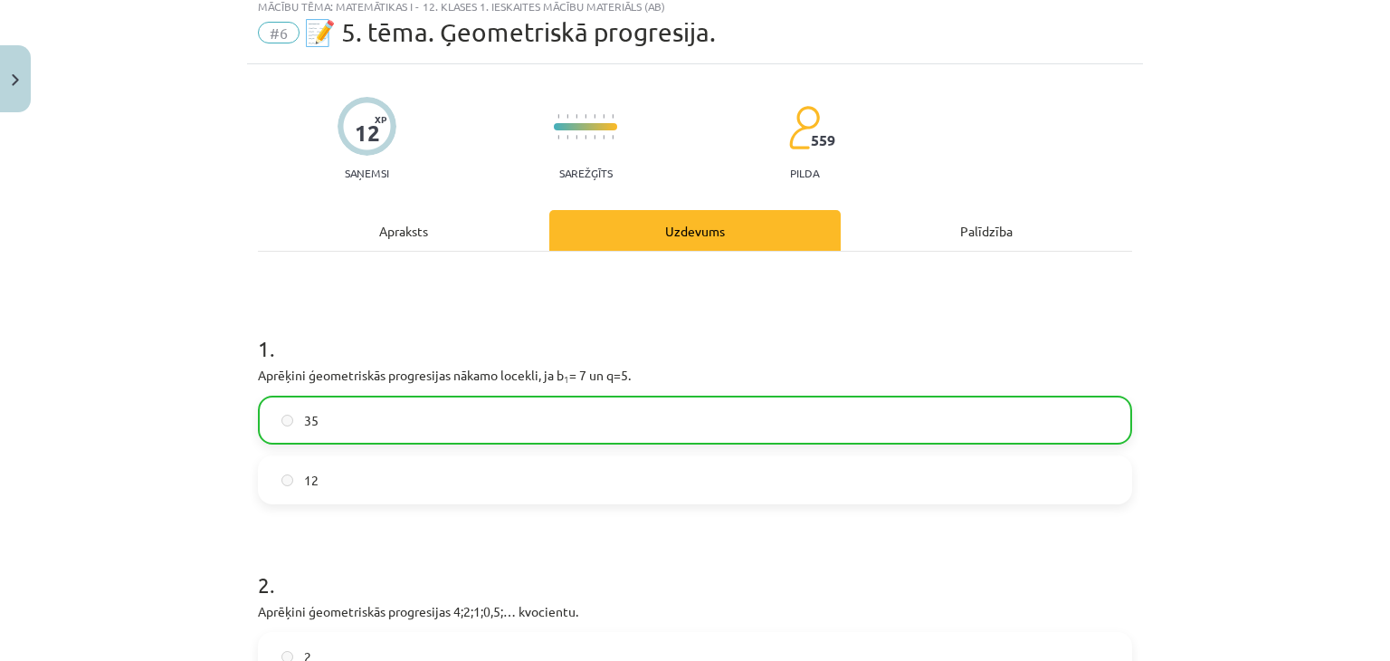
scroll to position [0, 0]
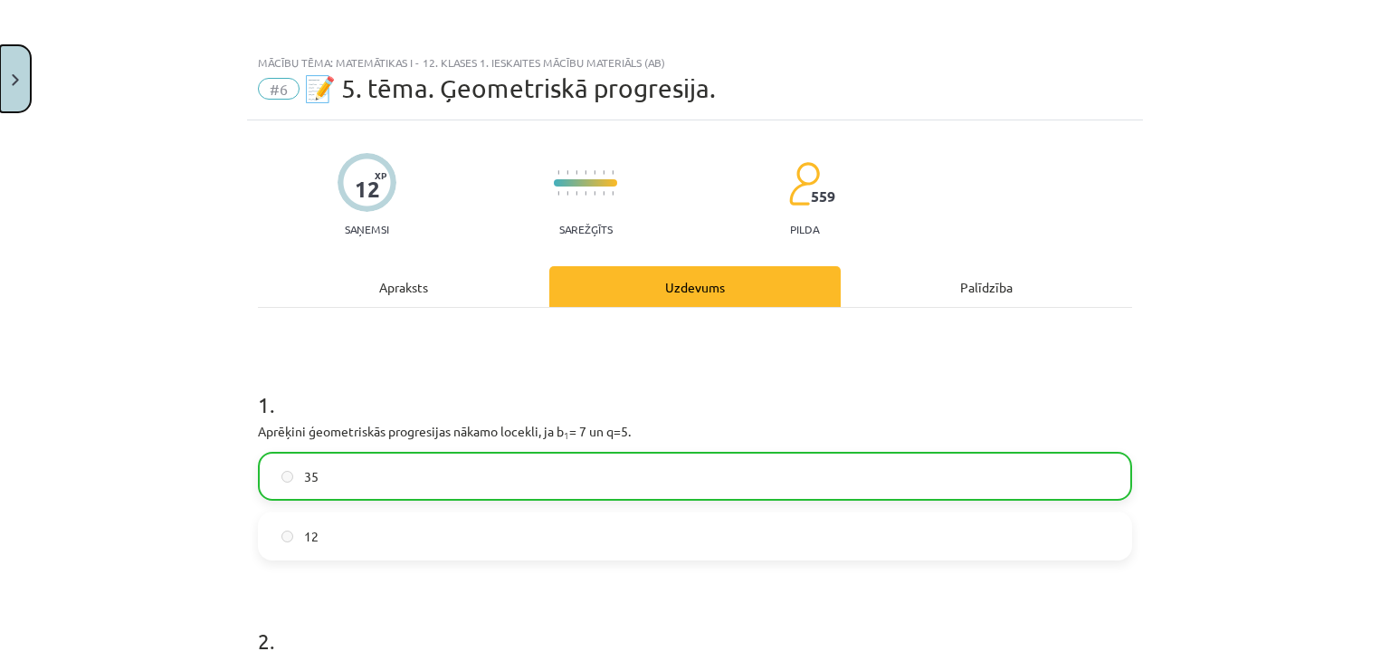
click at [0, 89] on button "Close" at bounding box center [15, 78] width 31 height 67
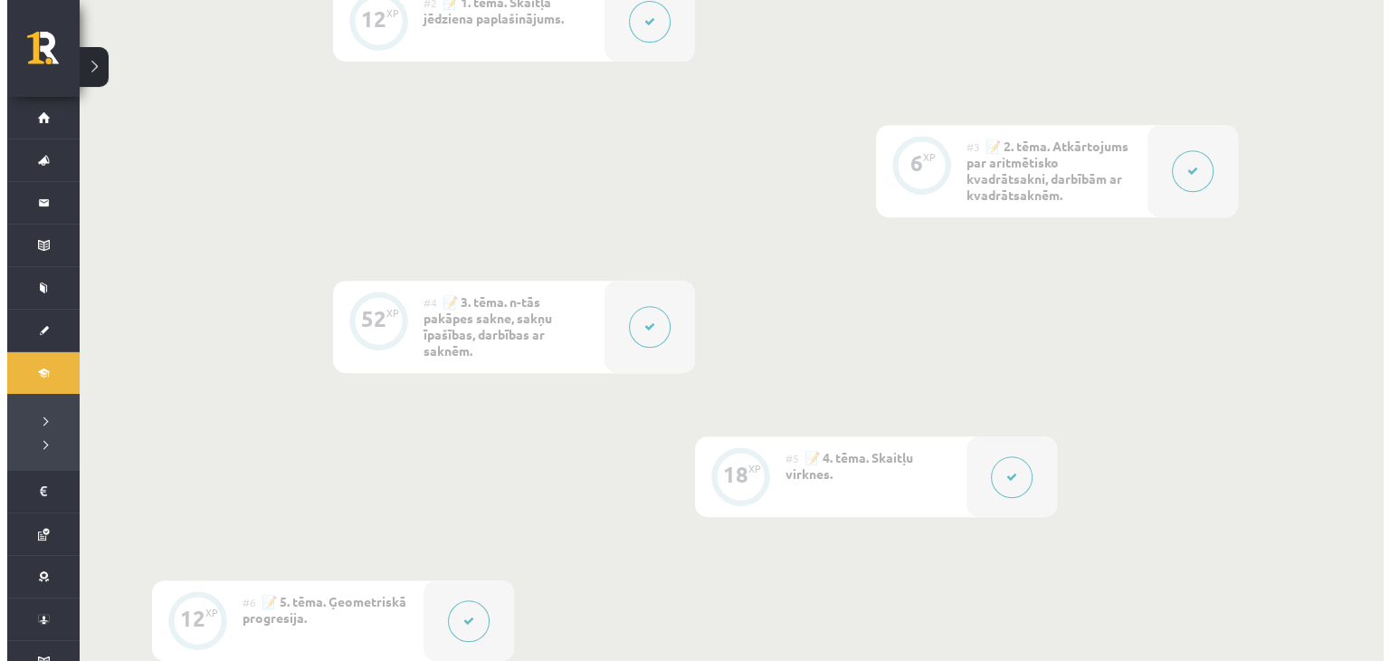
scroll to position [1086, 0]
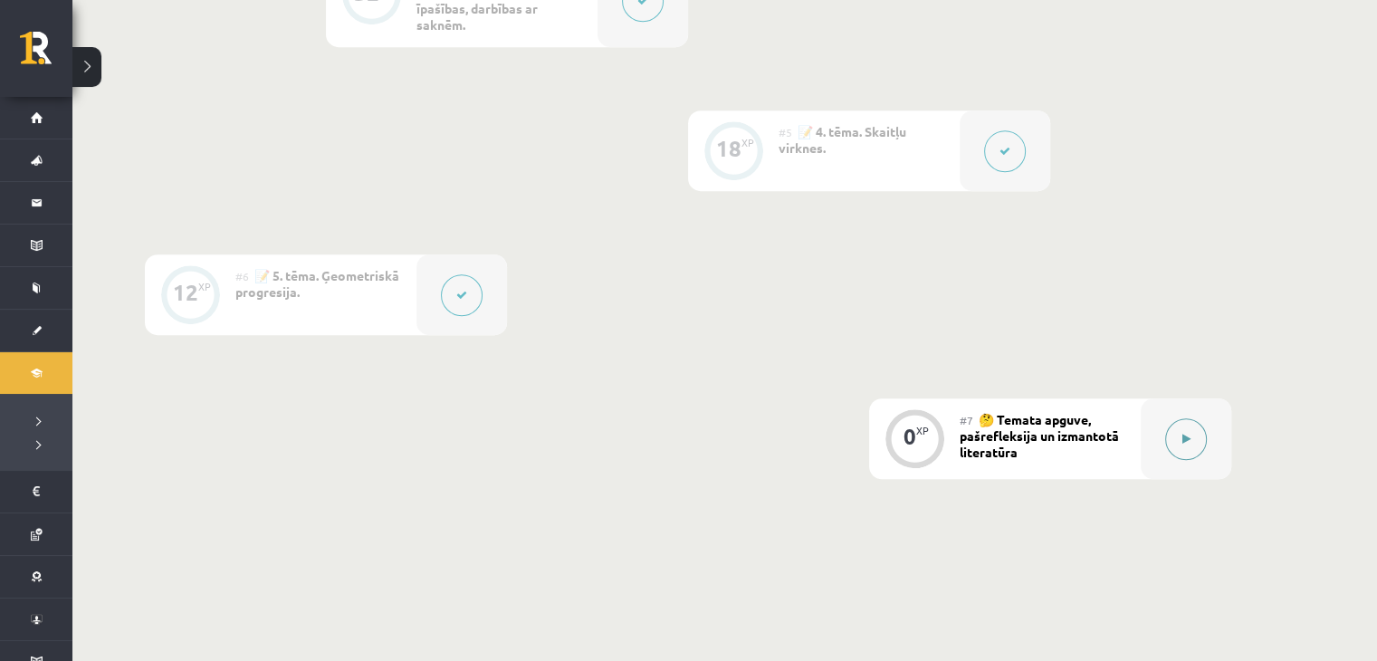
click at [1196, 434] on button at bounding box center [1186, 439] width 42 height 42
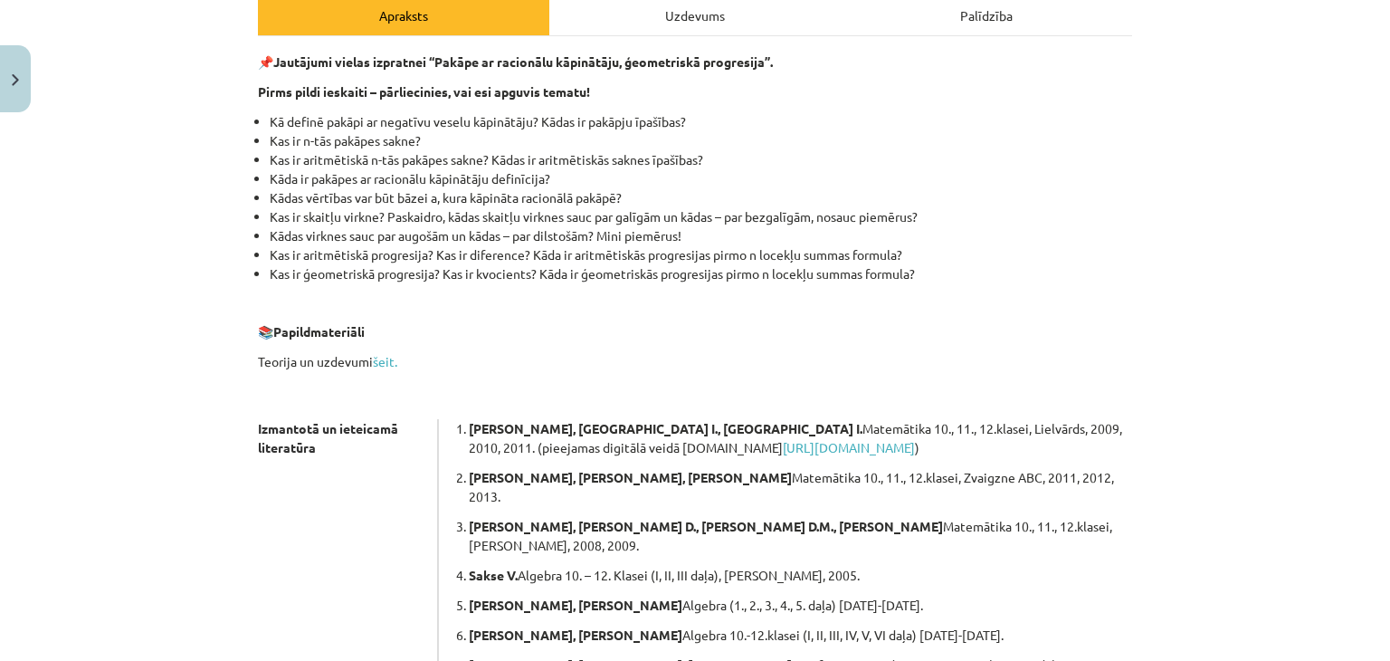
scroll to position [484, 0]
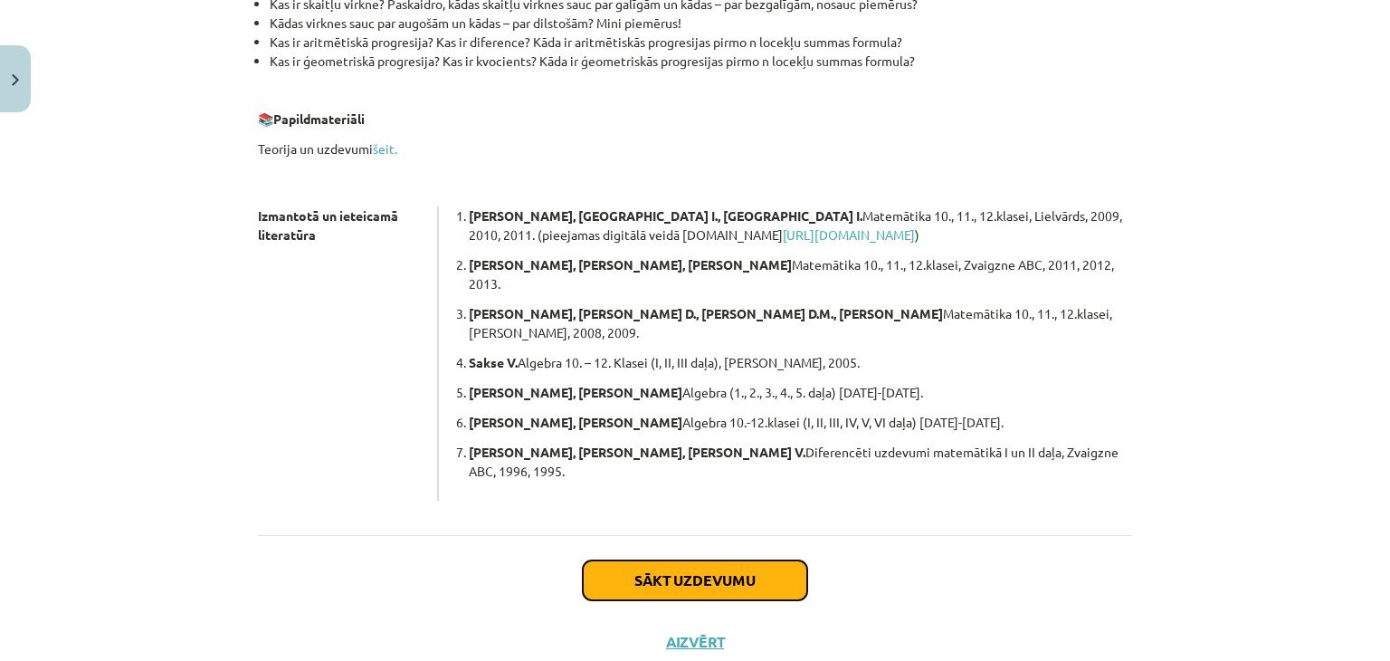
click at [662, 560] on button "Sākt uzdevumu" at bounding box center [695, 580] width 224 height 40
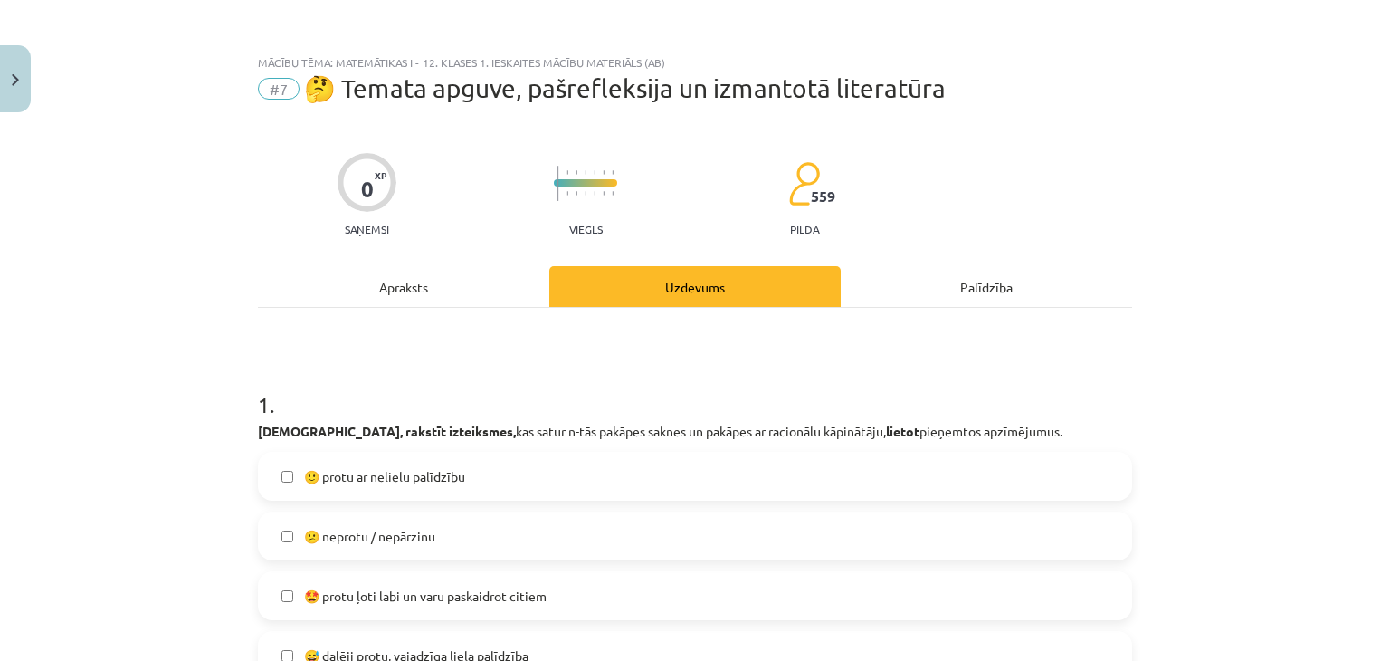
scroll to position [272, 0]
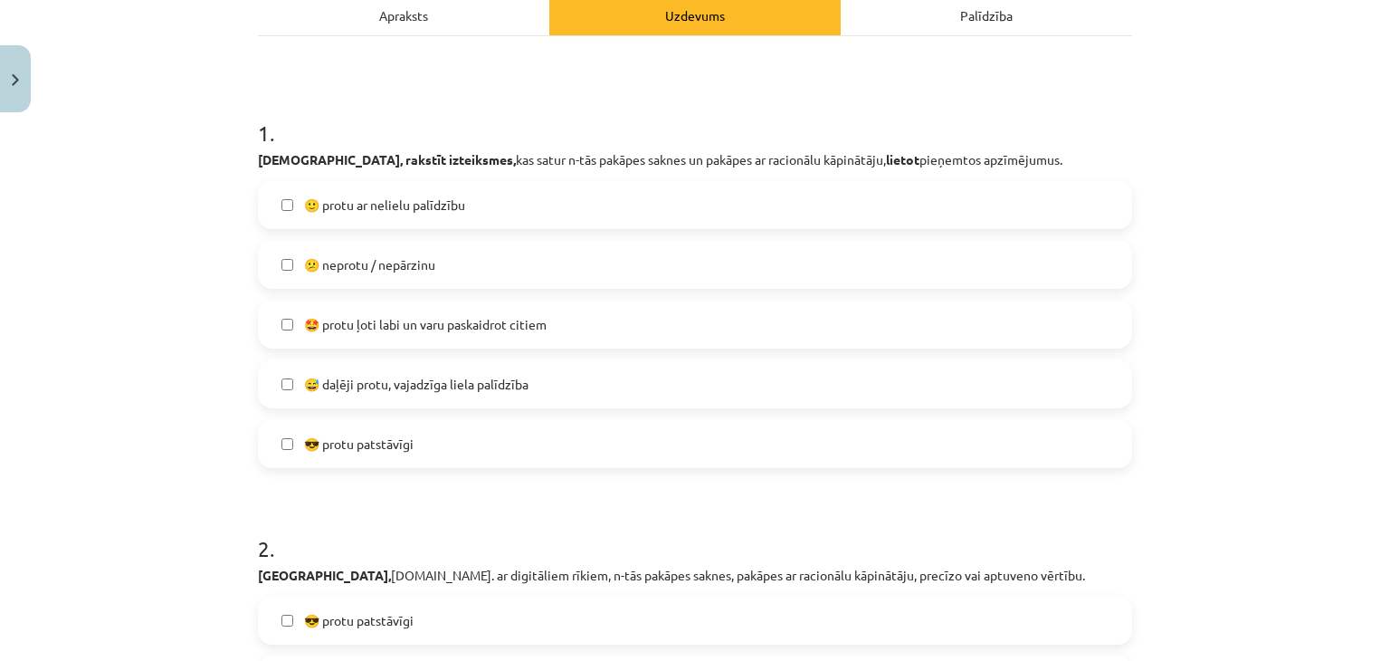
click at [419, 211] on span "🙂 protu ar nelielu palīdzību" at bounding box center [384, 204] width 161 height 19
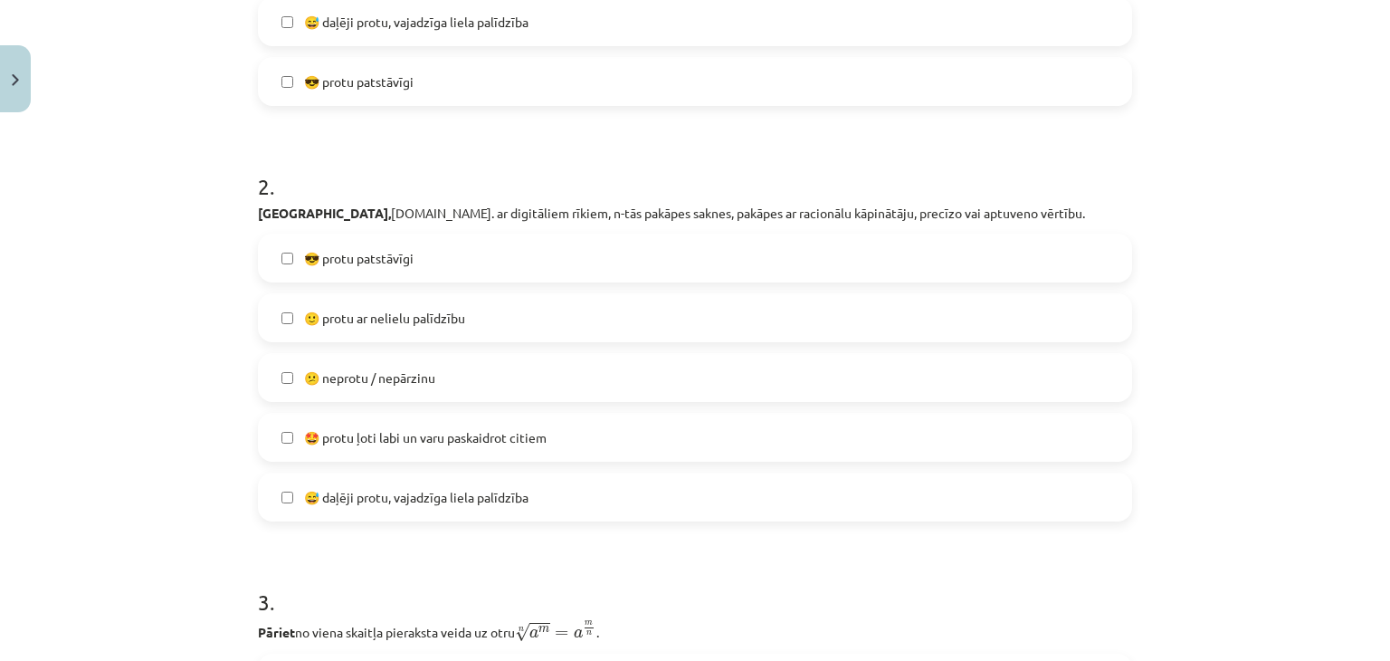
scroll to position [724, 0]
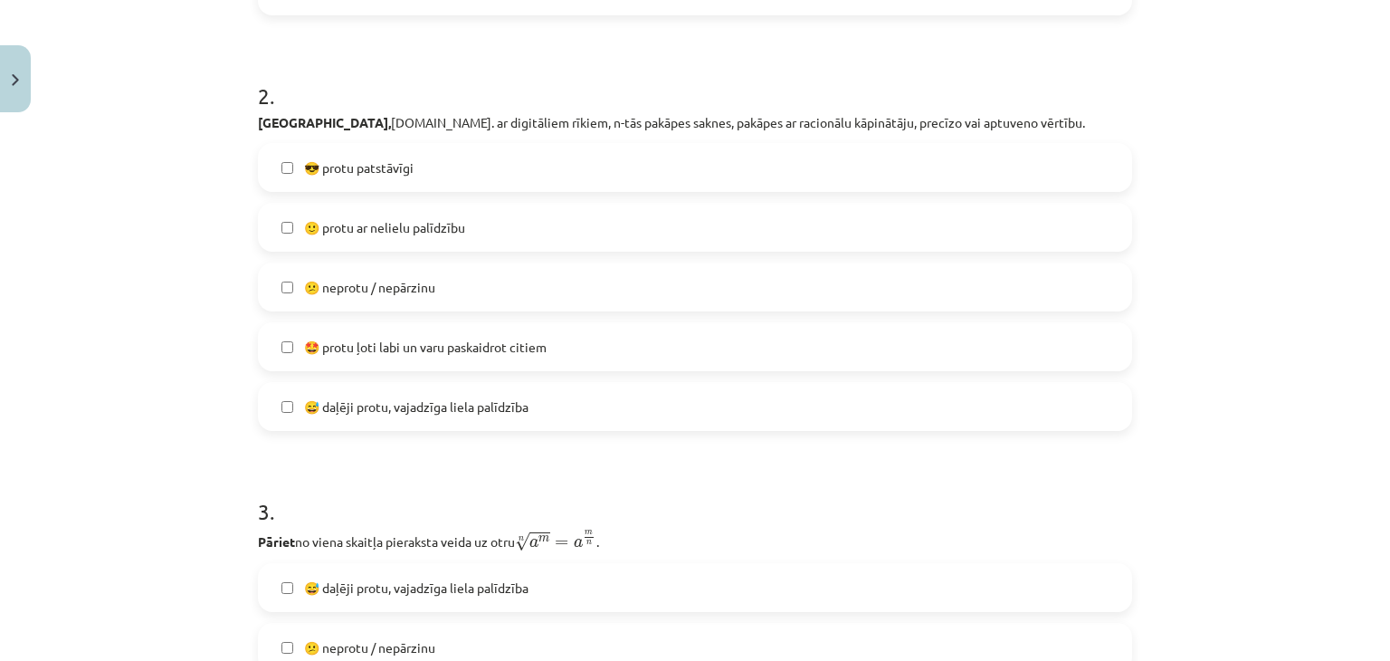
click at [347, 404] on span "😅 daļēji protu, vajadzīga liela palīdzība" at bounding box center [416, 406] width 224 height 19
click at [404, 214] on label "🙂 protu ar nelielu palīdzību" at bounding box center [695, 227] width 871 height 45
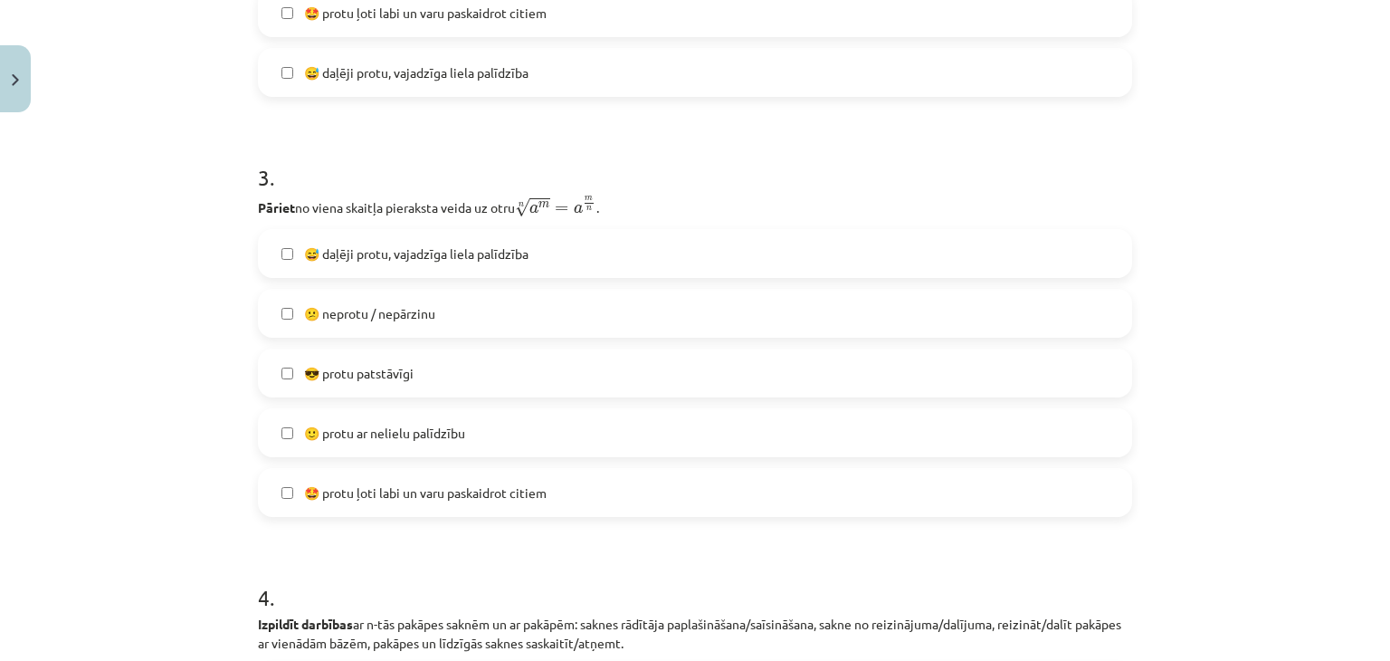
scroll to position [1086, 0]
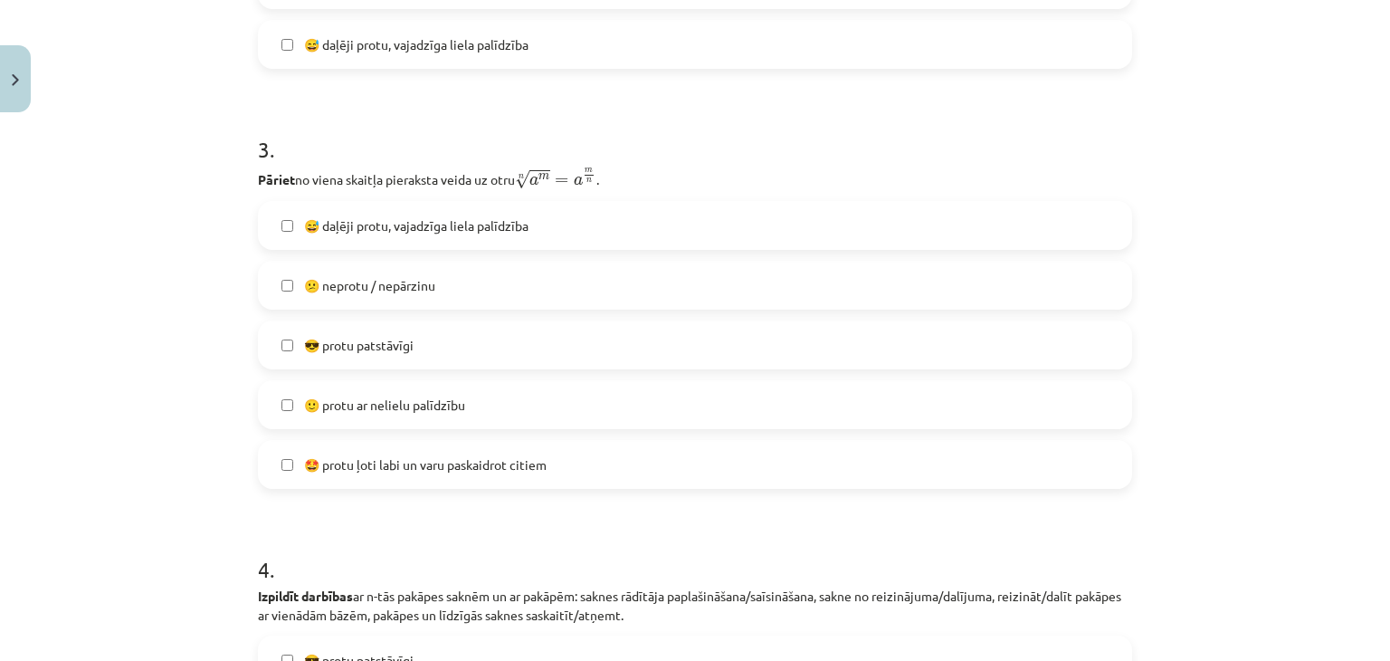
click at [403, 348] on span "😎 protu patstāvīgi" at bounding box center [359, 345] width 110 height 19
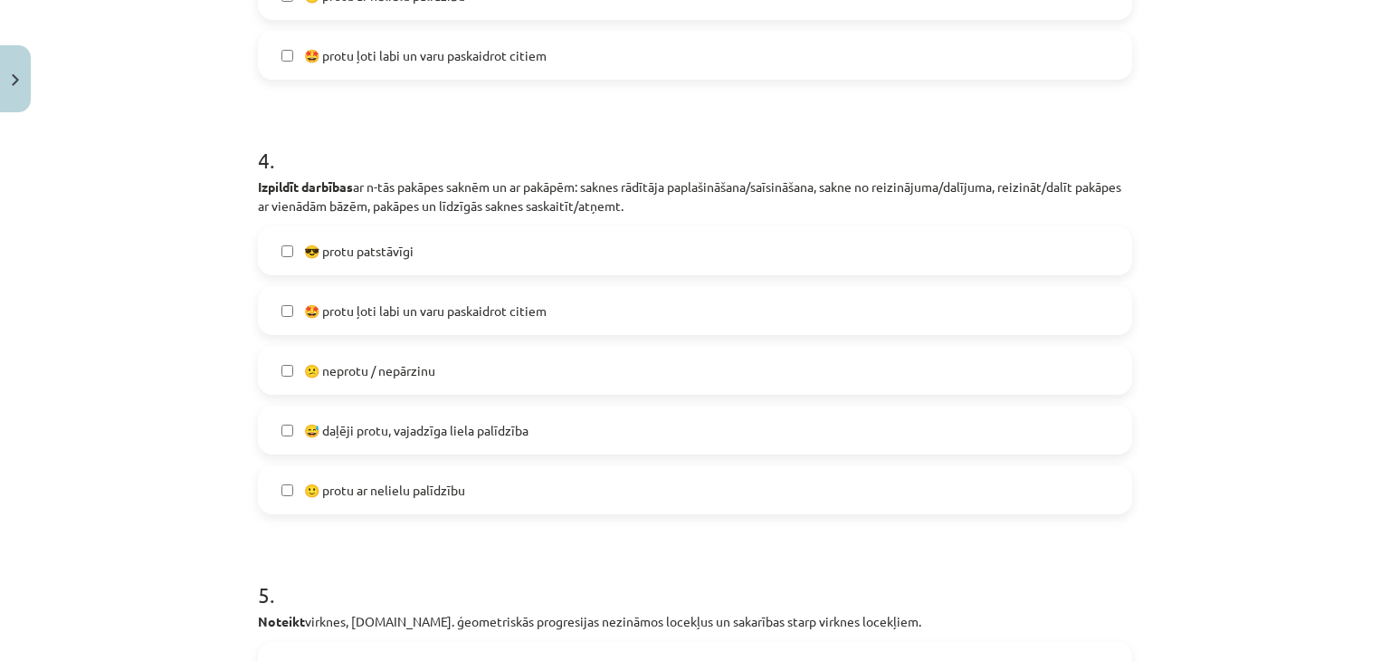
scroll to position [1539, 0]
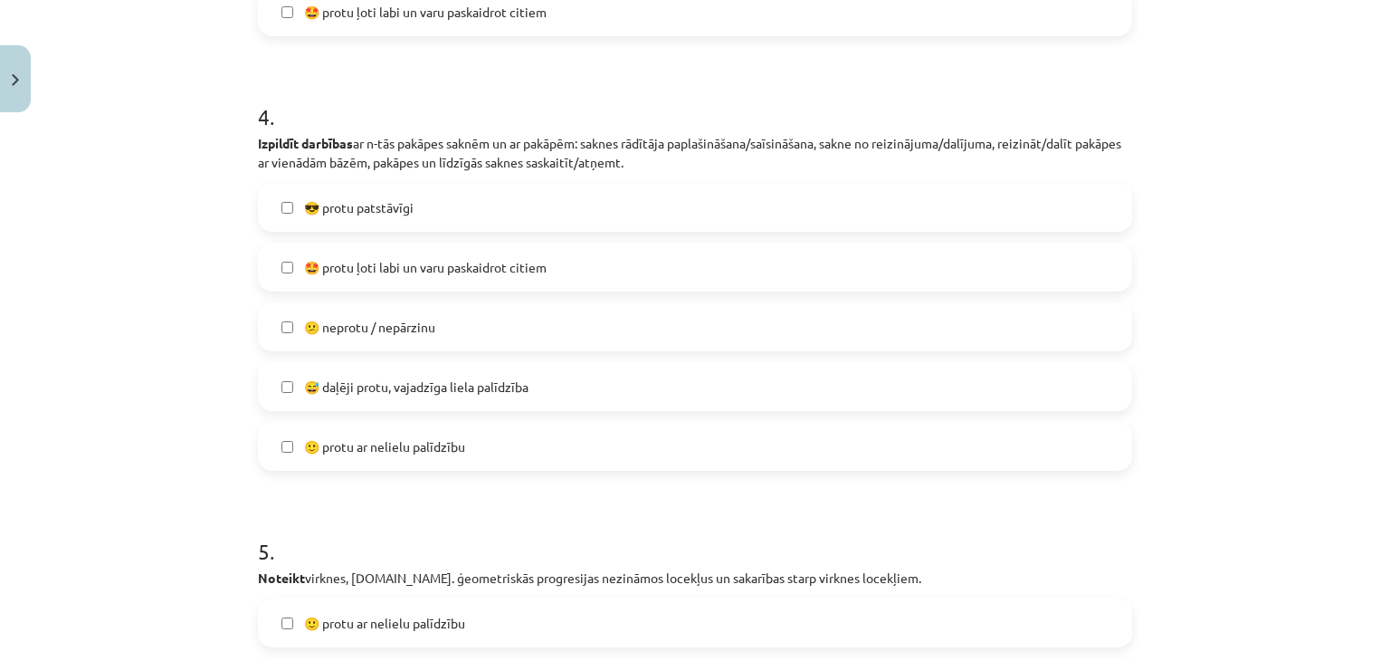
click at [386, 466] on label "🙂 protu ar nelielu palīdzību" at bounding box center [695, 446] width 871 height 45
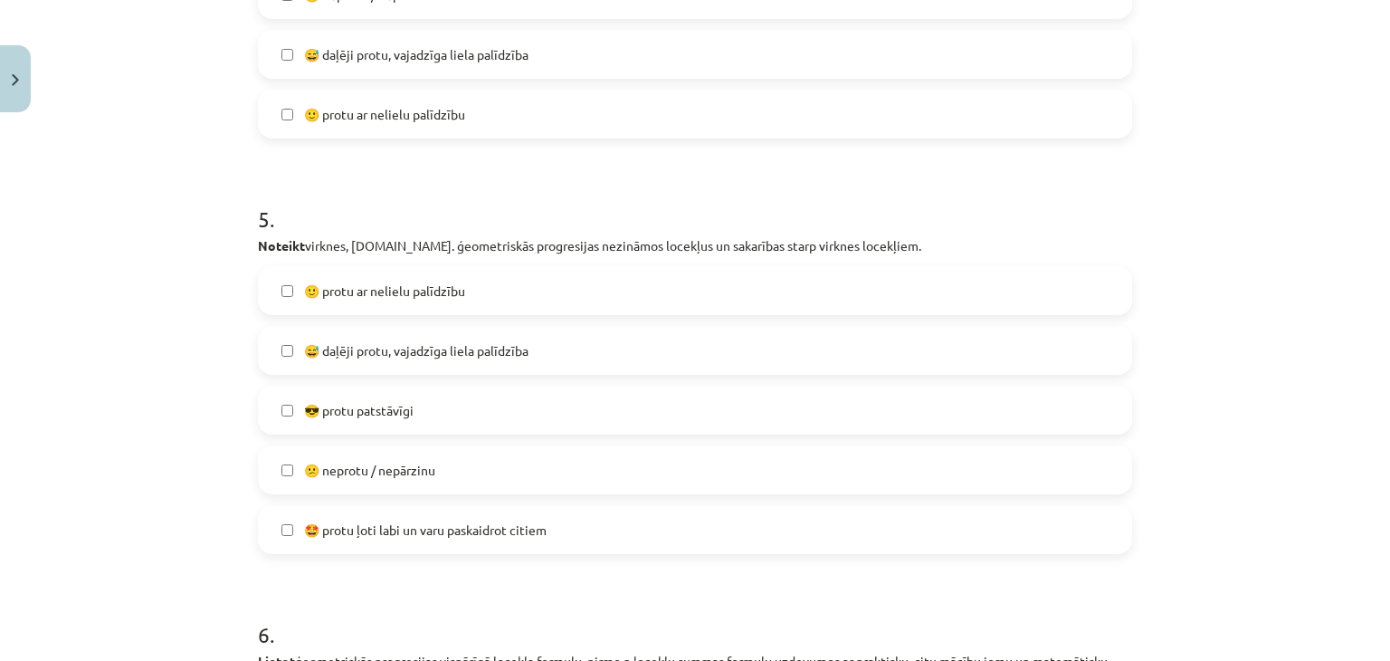
scroll to position [1901, 0]
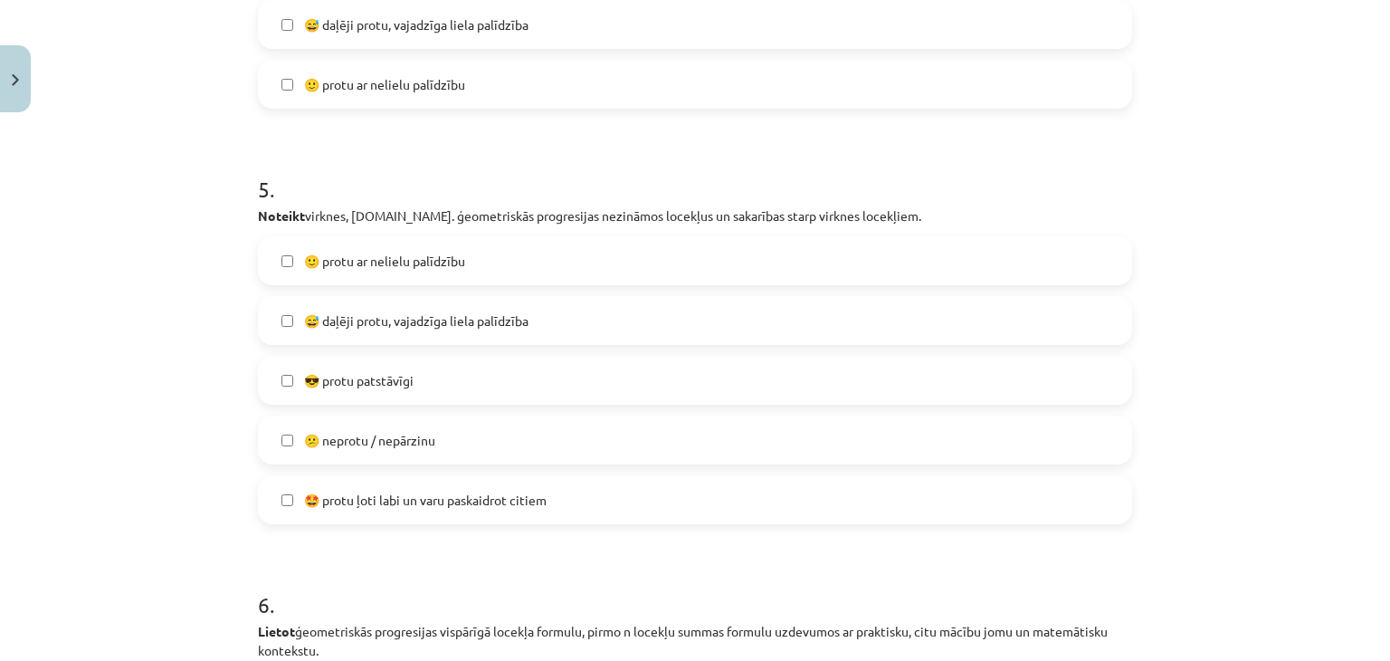
click at [401, 382] on span "😎 protu patstāvīgi" at bounding box center [359, 380] width 110 height 19
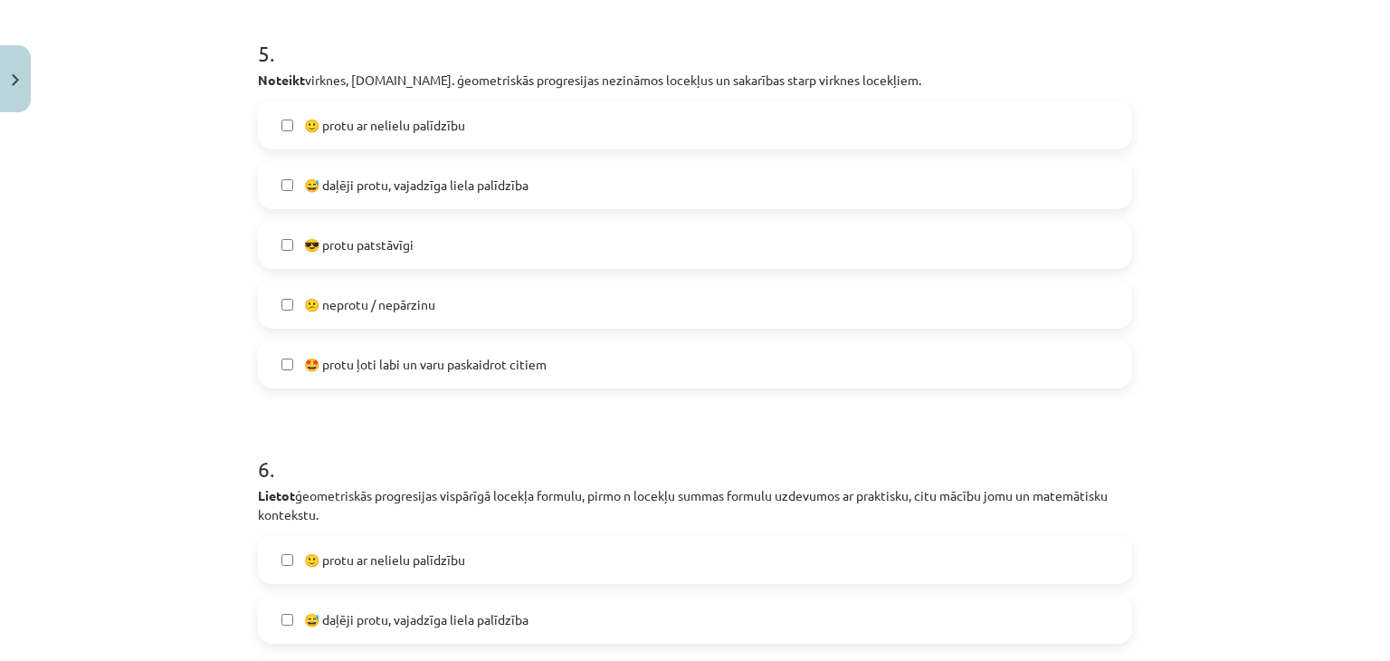
scroll to position [2082, 0]
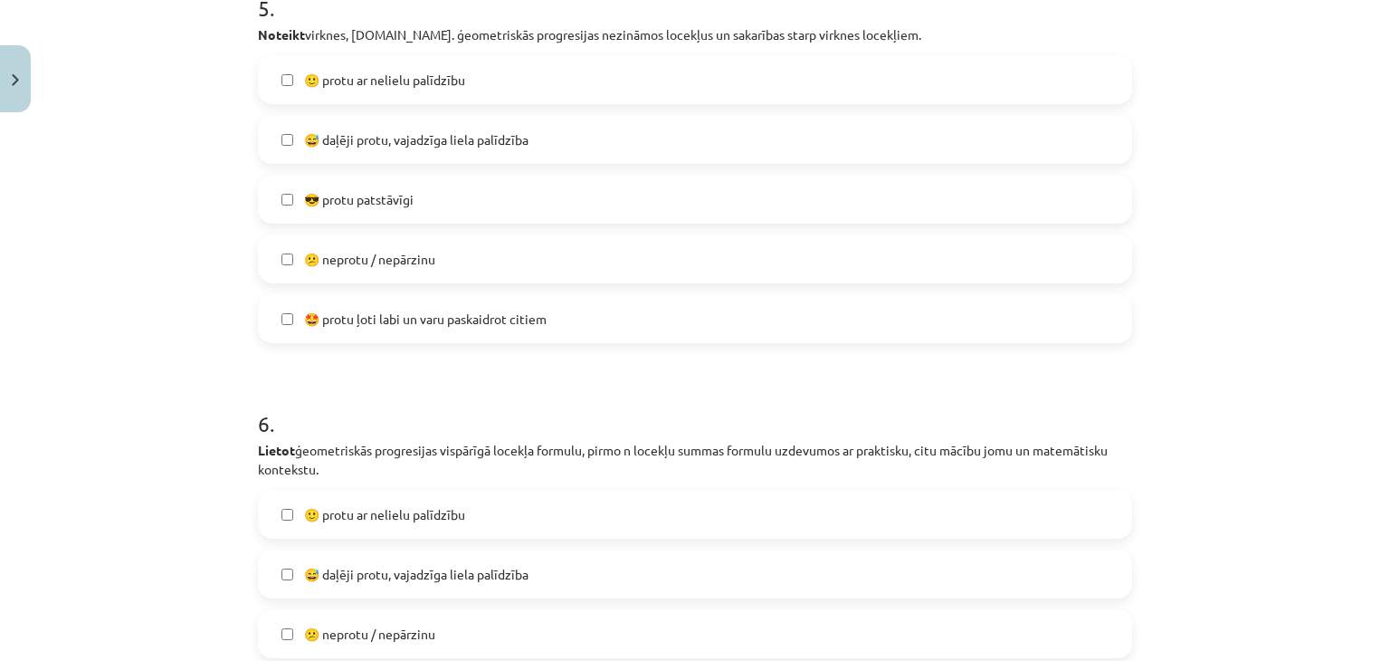
click at [472, 69] on label "🙂 protu ar nelielu palīdzību" at bounding box center [695, 79] width 871 height 45
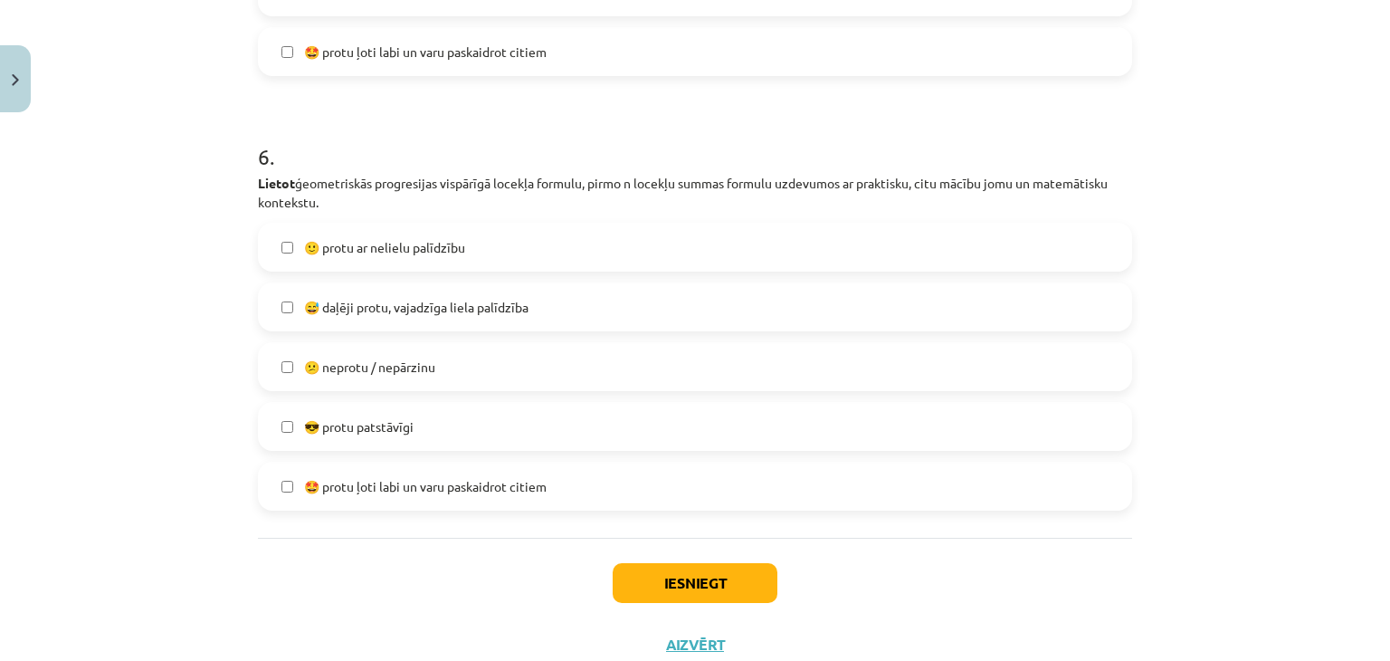
scroll to position [2353, 0]
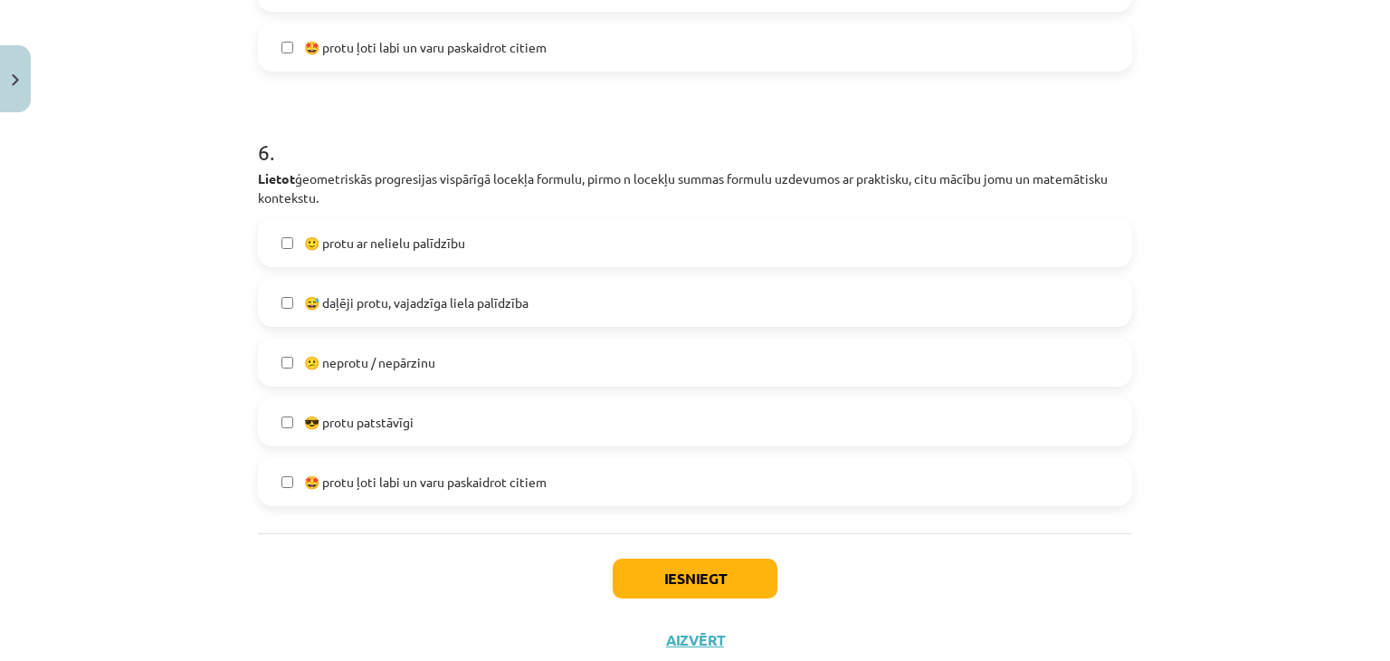
click at [496, 258] on label "🙂 protu ar nelielu palīdzību" at bounding box center [695, 242] width 871 height 45
click at [691, 591] on button "Iesniegt" at bounding box center [695, 578] width 165 height 40
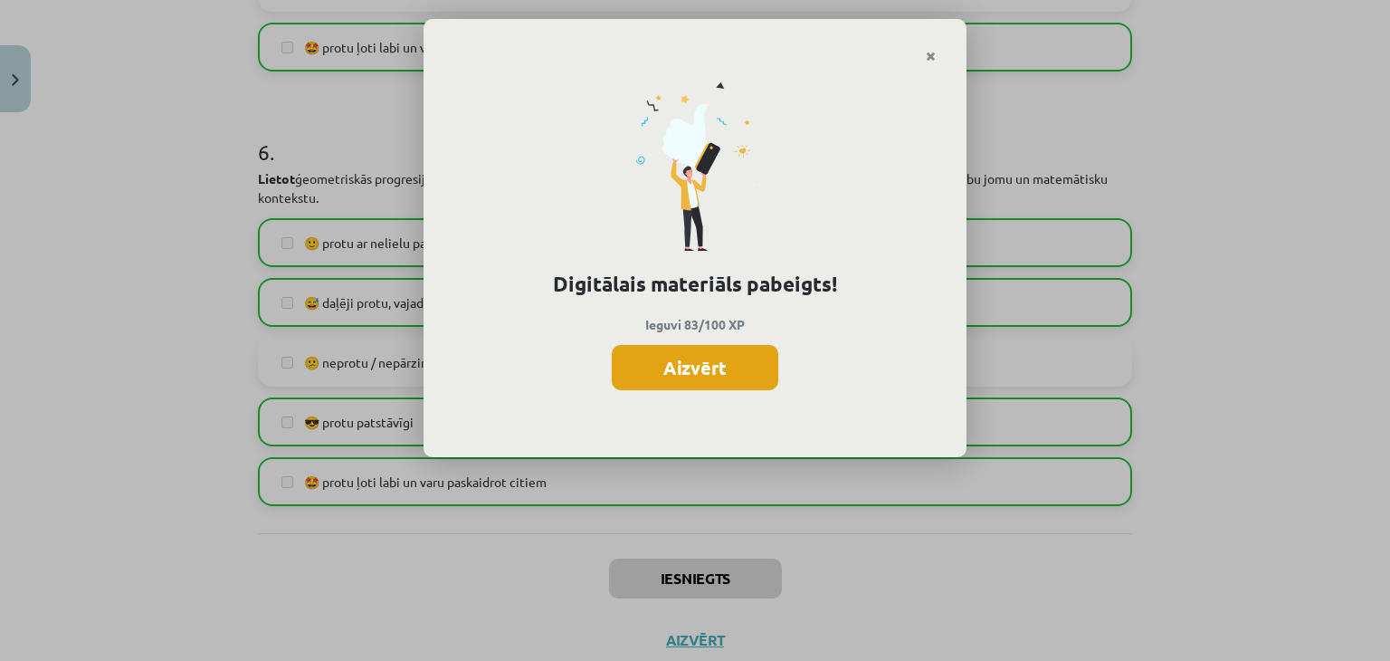
click at [638, 372] on button "Aizvērt" at bounding box center [695, 367] width 167 height 45
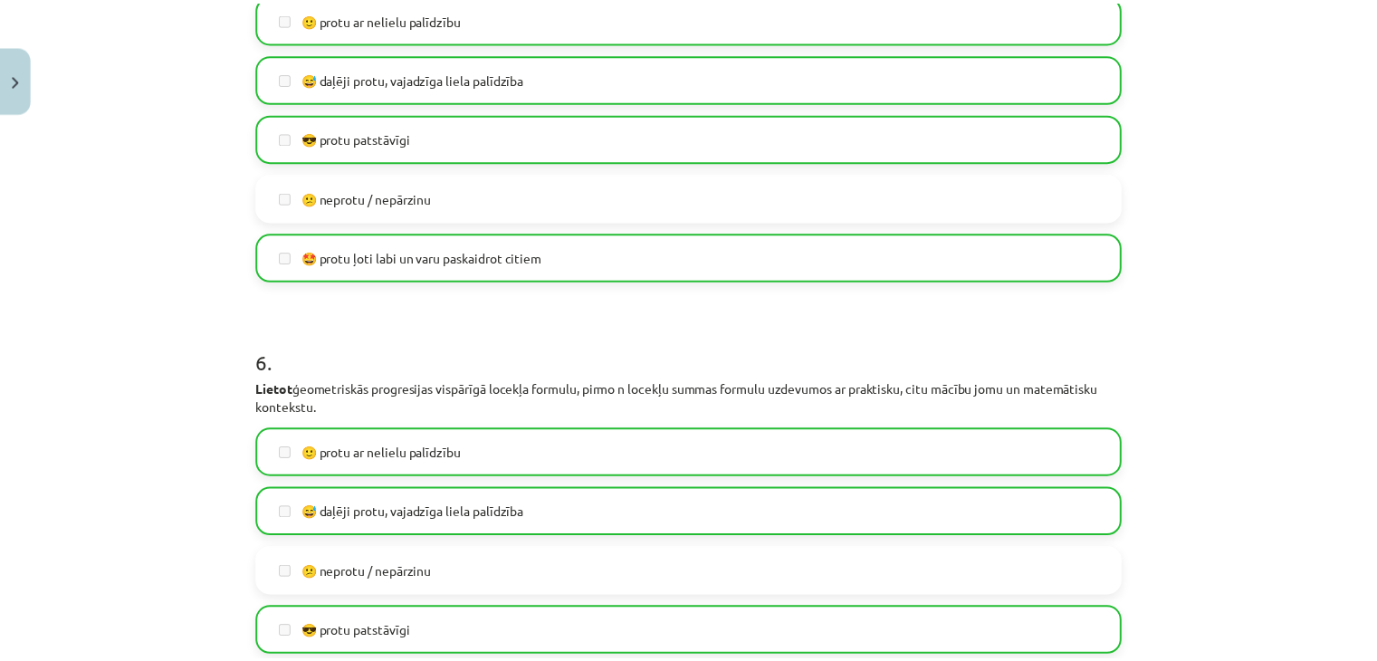
scroll to position [1991, 0]
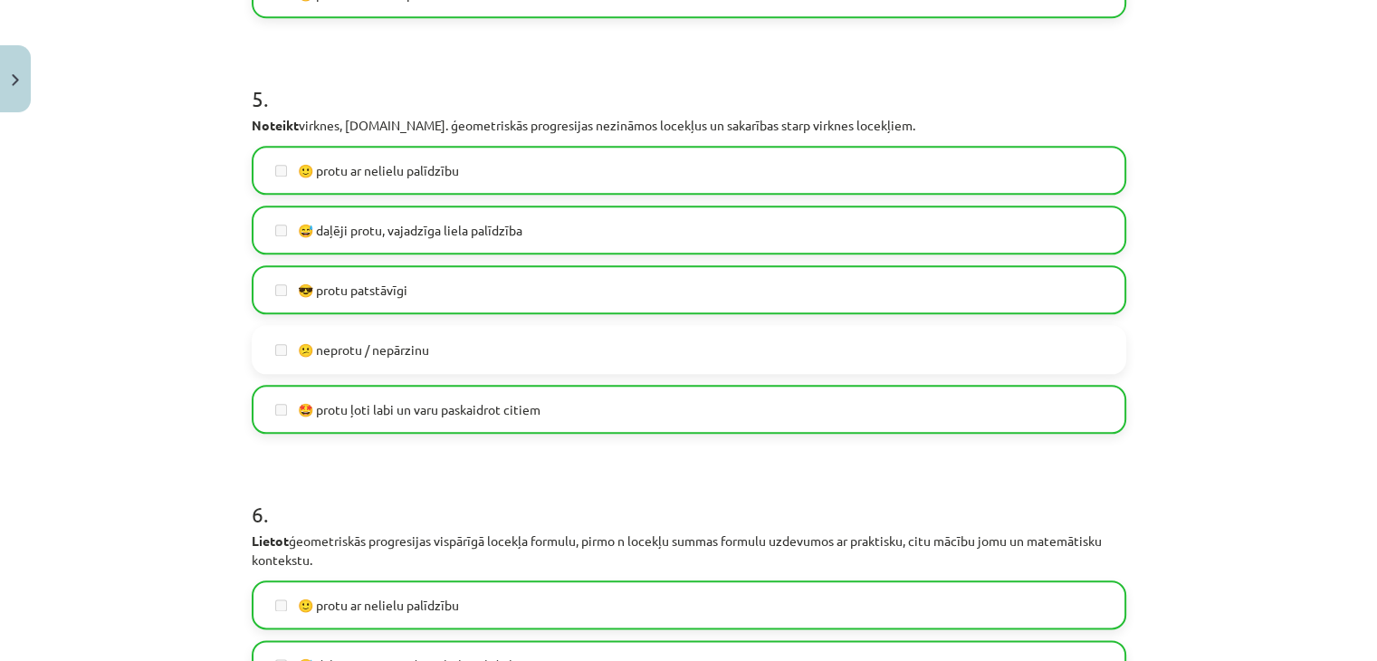
click at [0, 113] on div "Mācību tēma: Matemātikas i - 12. klases 1. ieskaites mācību materiāls (ab) #7 🤔…" at bounding box center [688, 330] width 1377 height 661
click at [1, 93] on button "Close" at bounding box center [15, 78] width 31 height 67
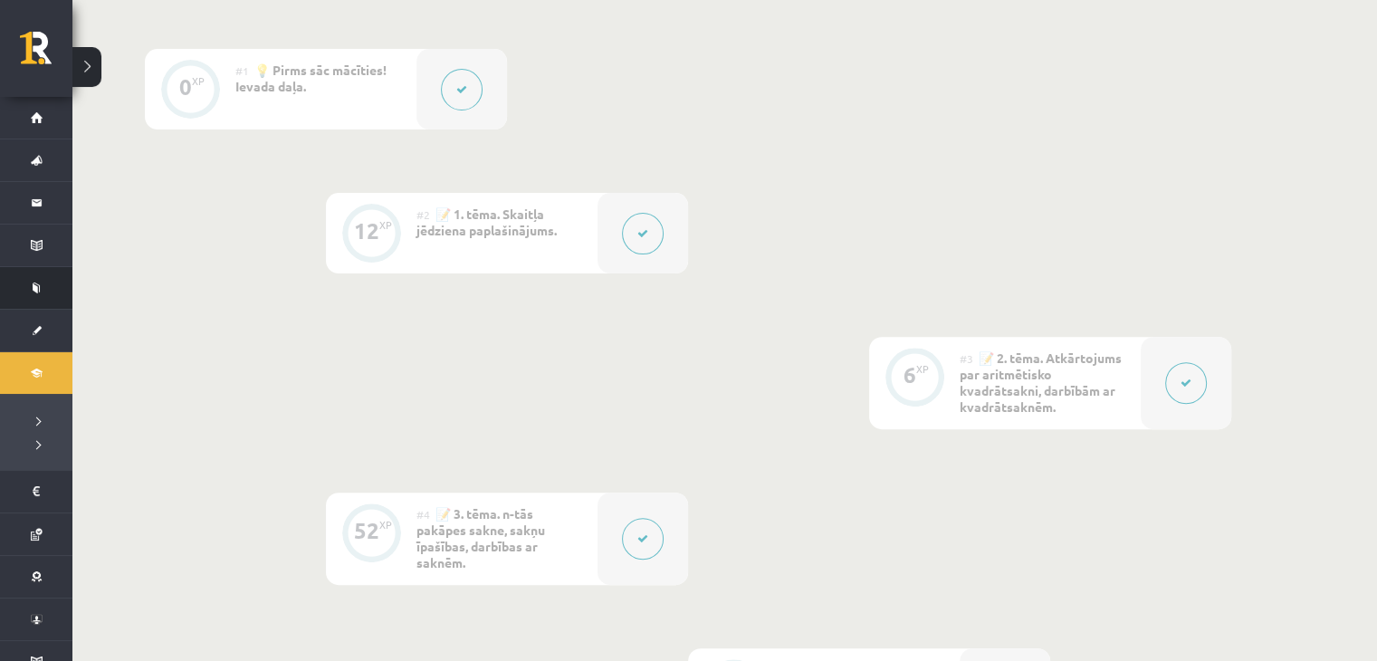
scroll to position [272, 0]
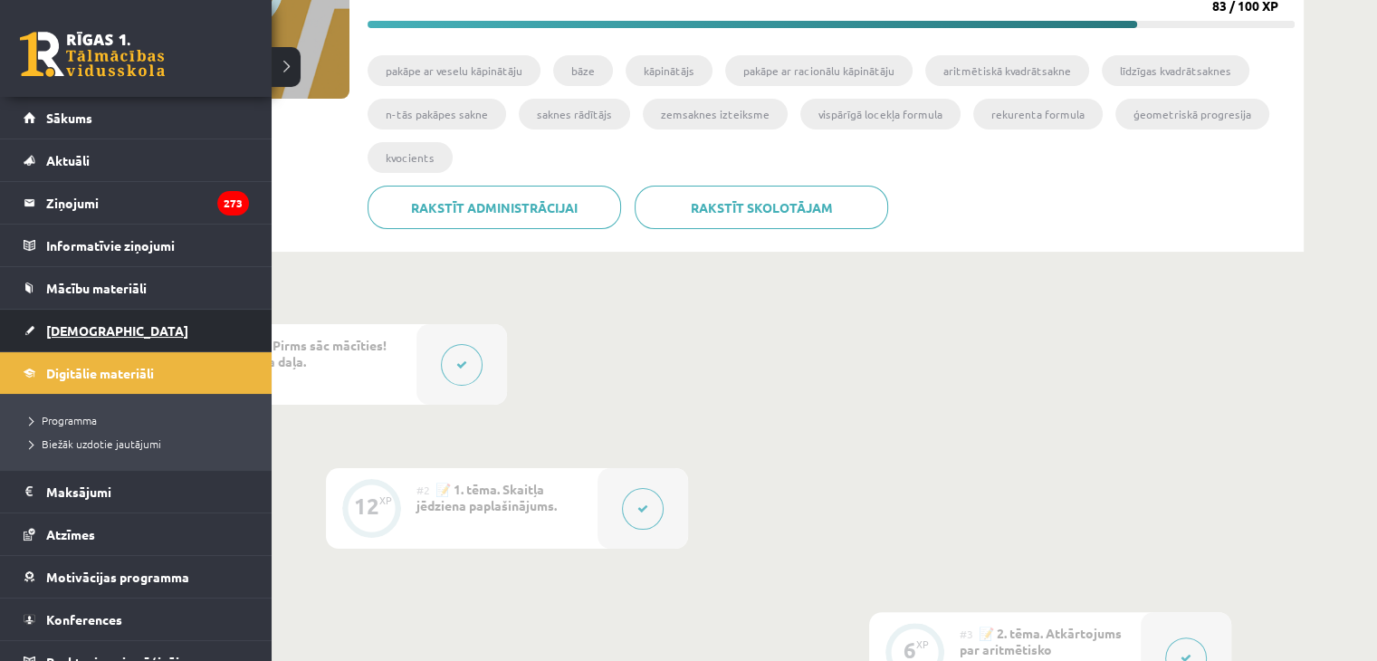
click at [59, 329] on span "[DEMOGRAPHIC_DATA]" at bounding box center [117, 330] width 142 height 16
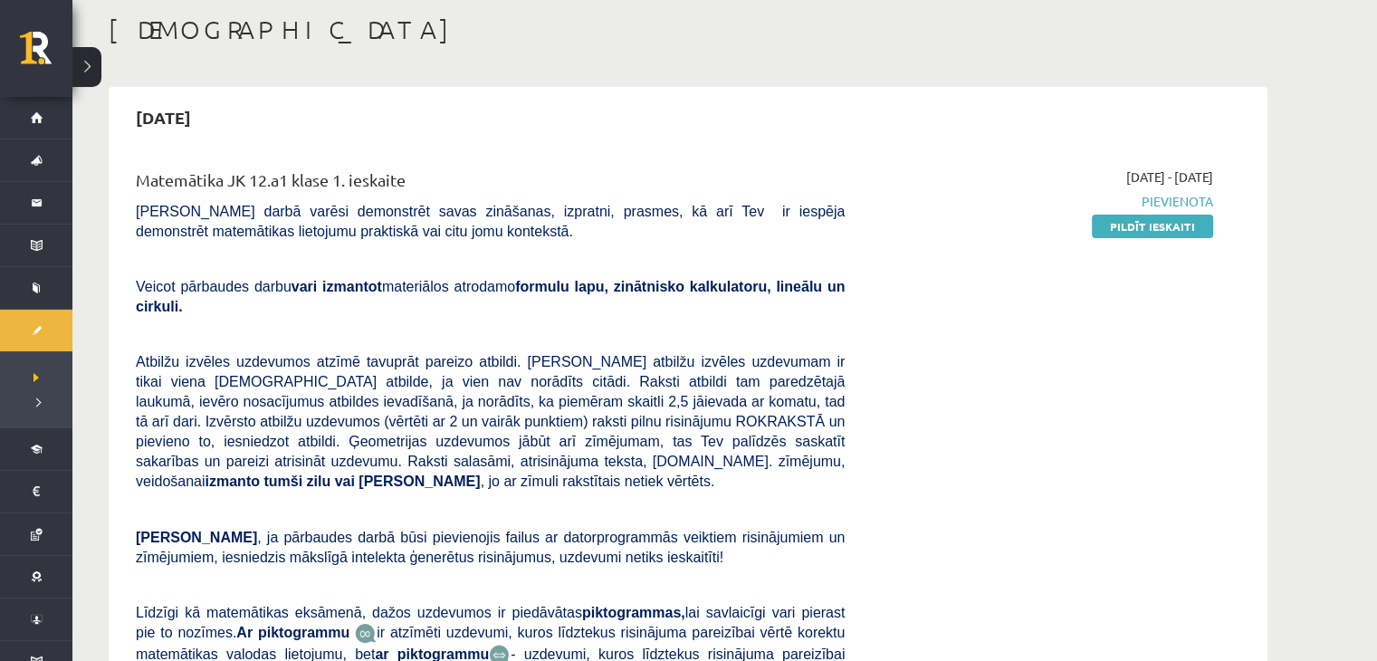
scroll to position [181, 0]
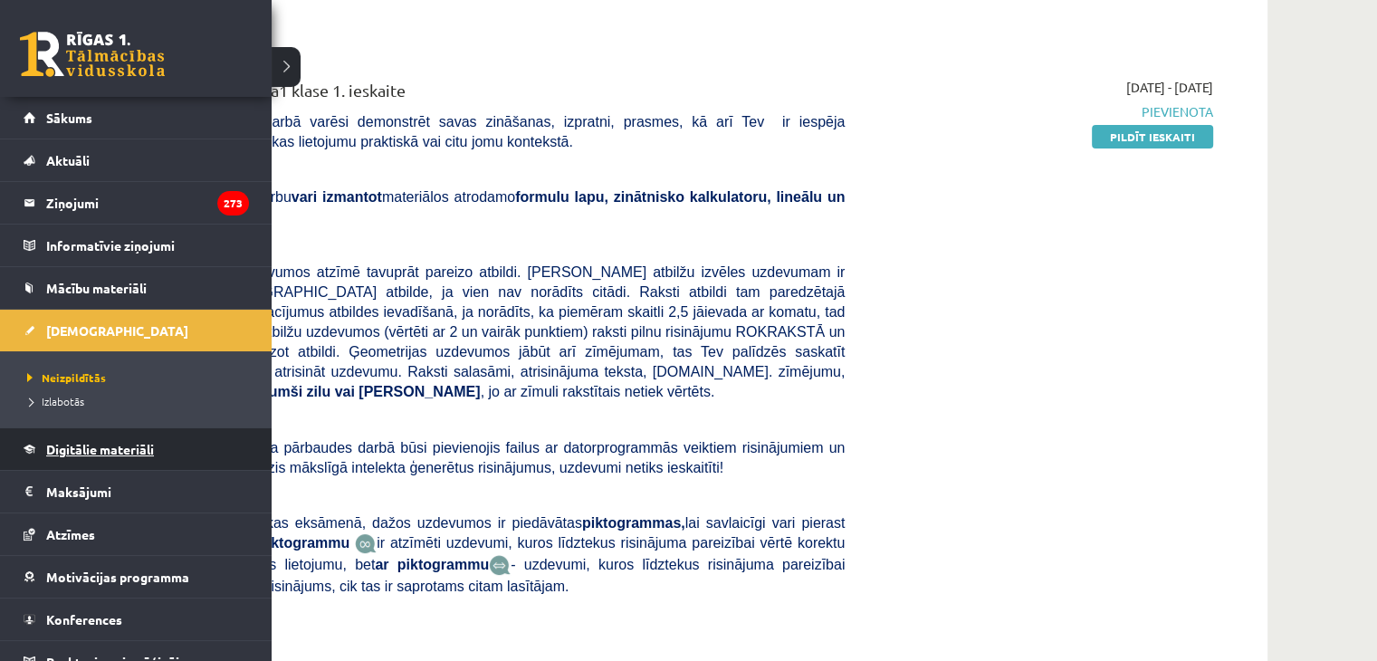
click at [69, 453] on span "Digitālie materiāli" at bounding box center [100, 449] width 108 height 16
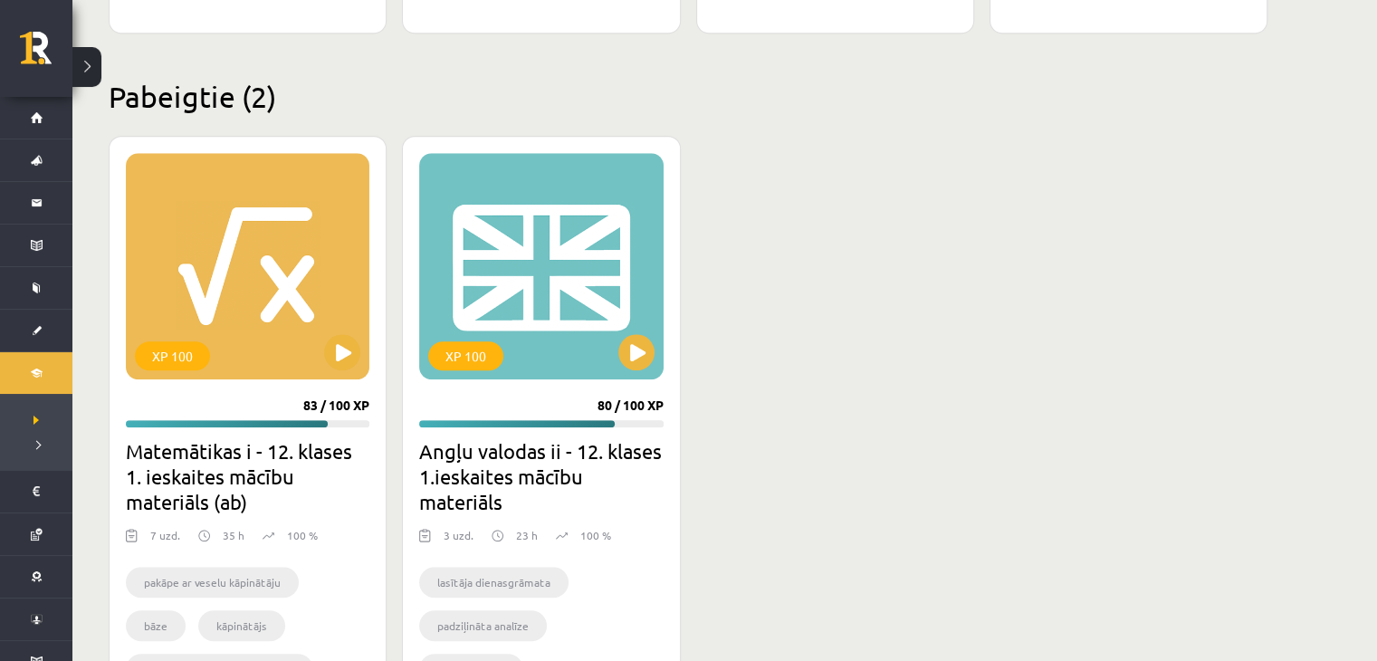
scroll to position [1709, 0]
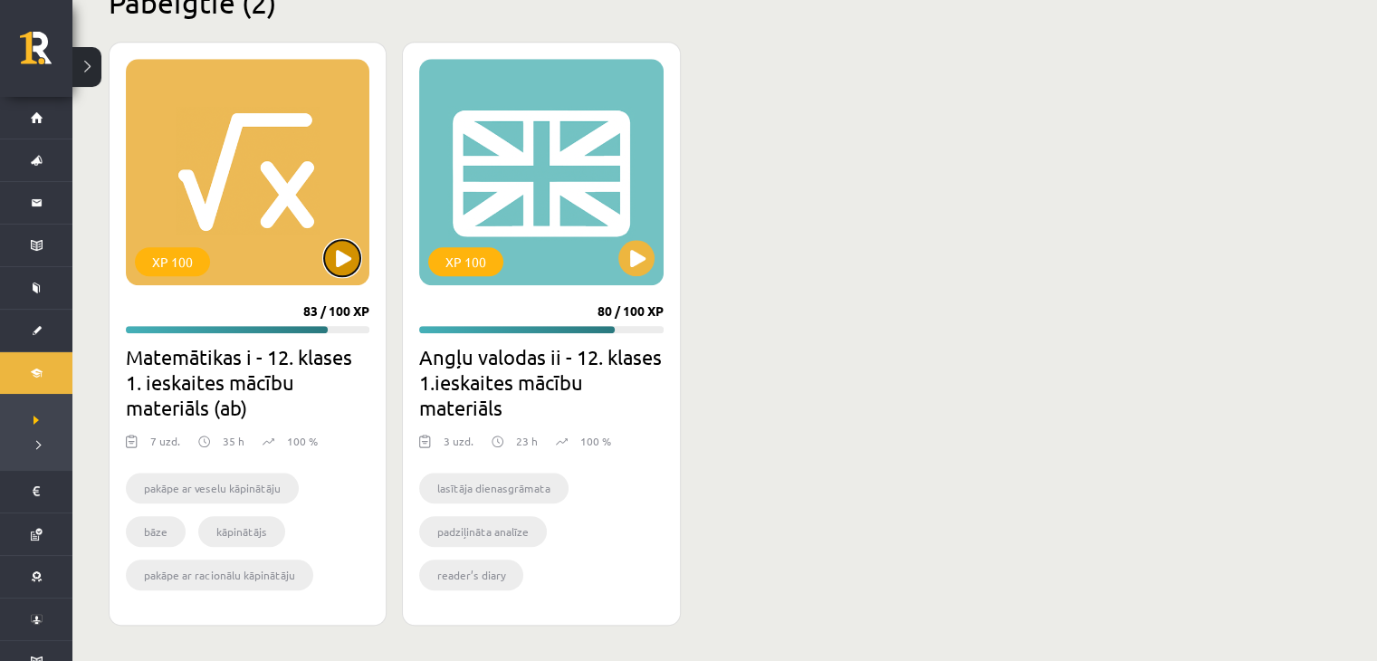
click at [337, 260] on button at bounding box center [342, 258] width 36 height 36
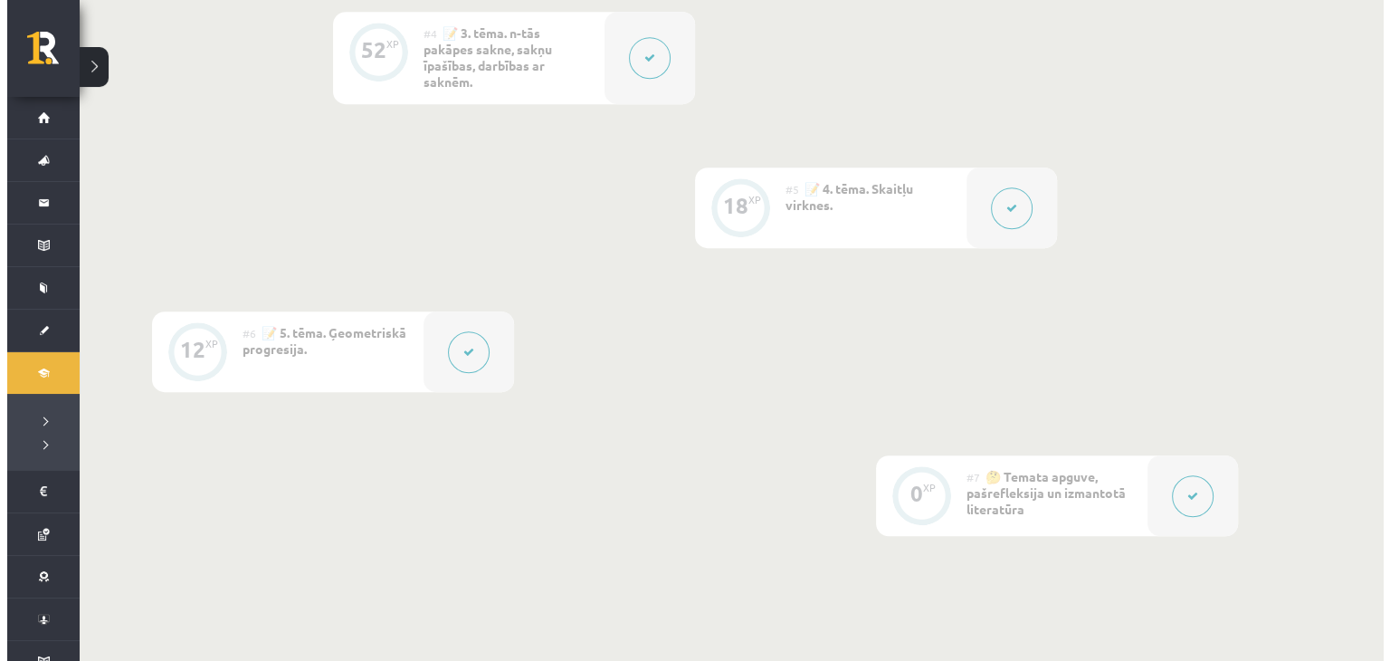
scroll to position [948, 0]
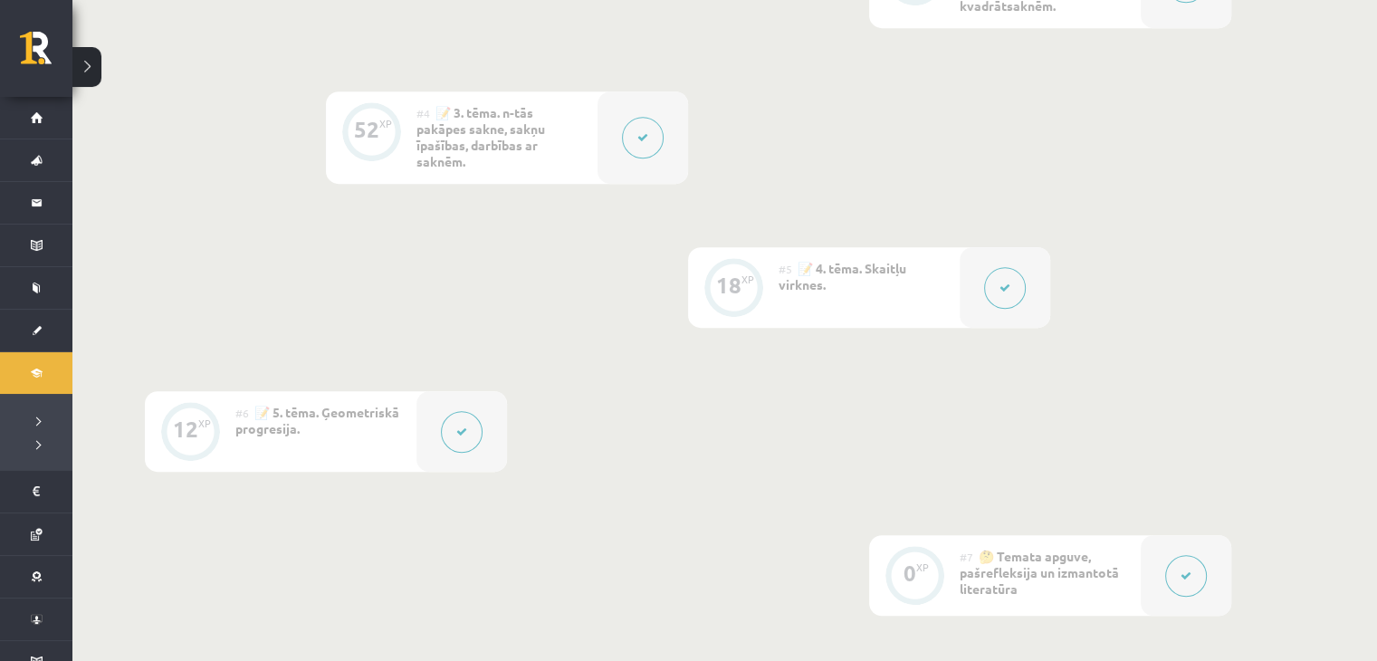
click at [998, 291] on button at bounding box center [1005, 288] width 42 height 42
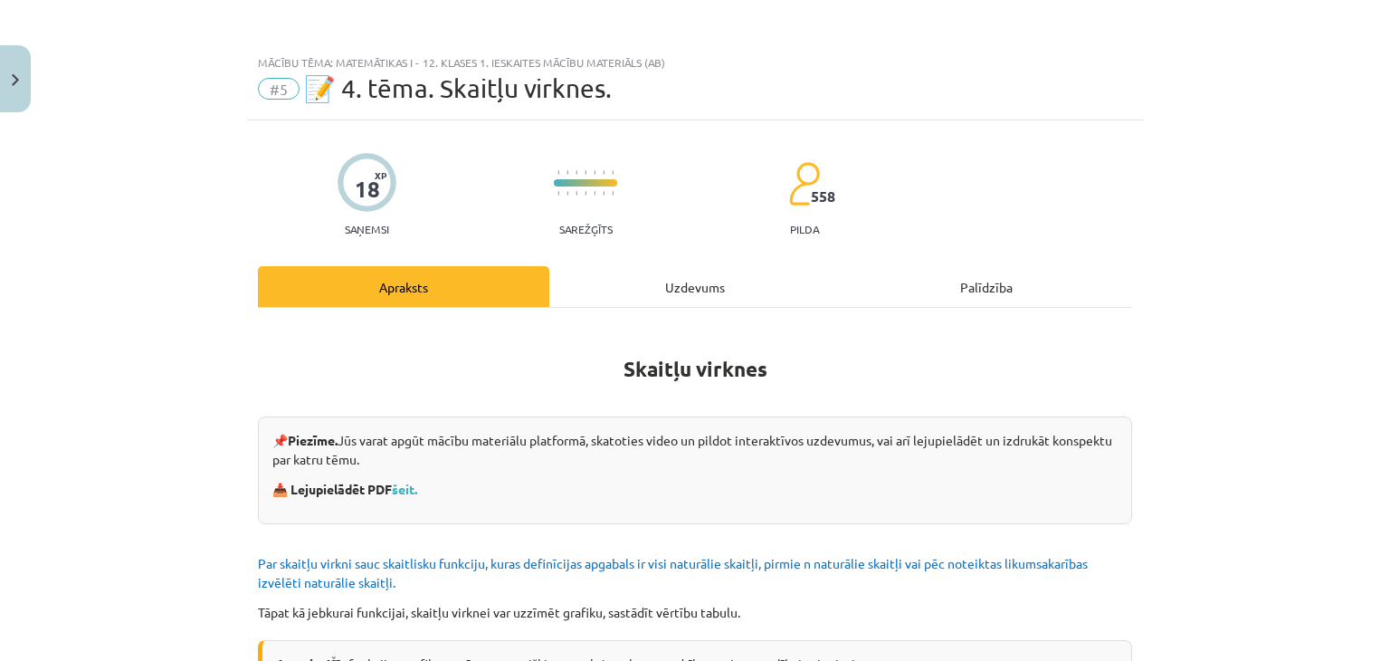
click at [691, 291] on div "Uzdevums" at bounding box center [694, 286] width 291 height 41
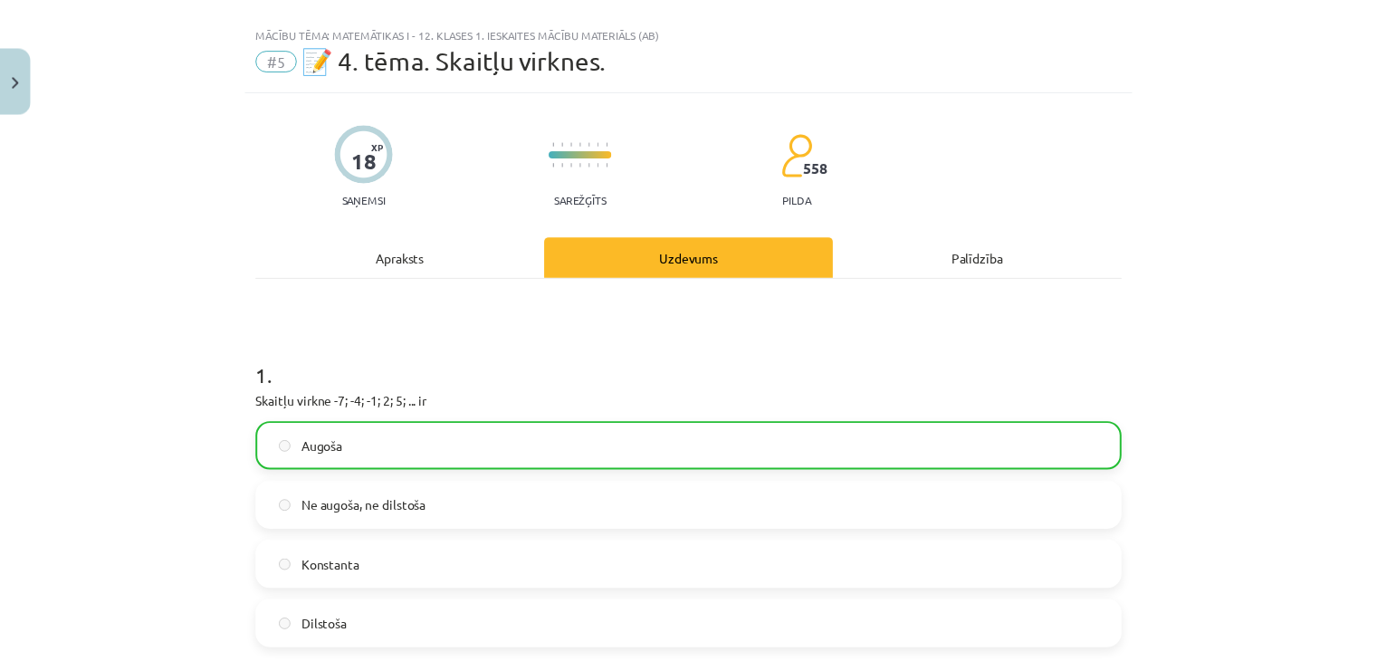
scroll to position [0, 0]
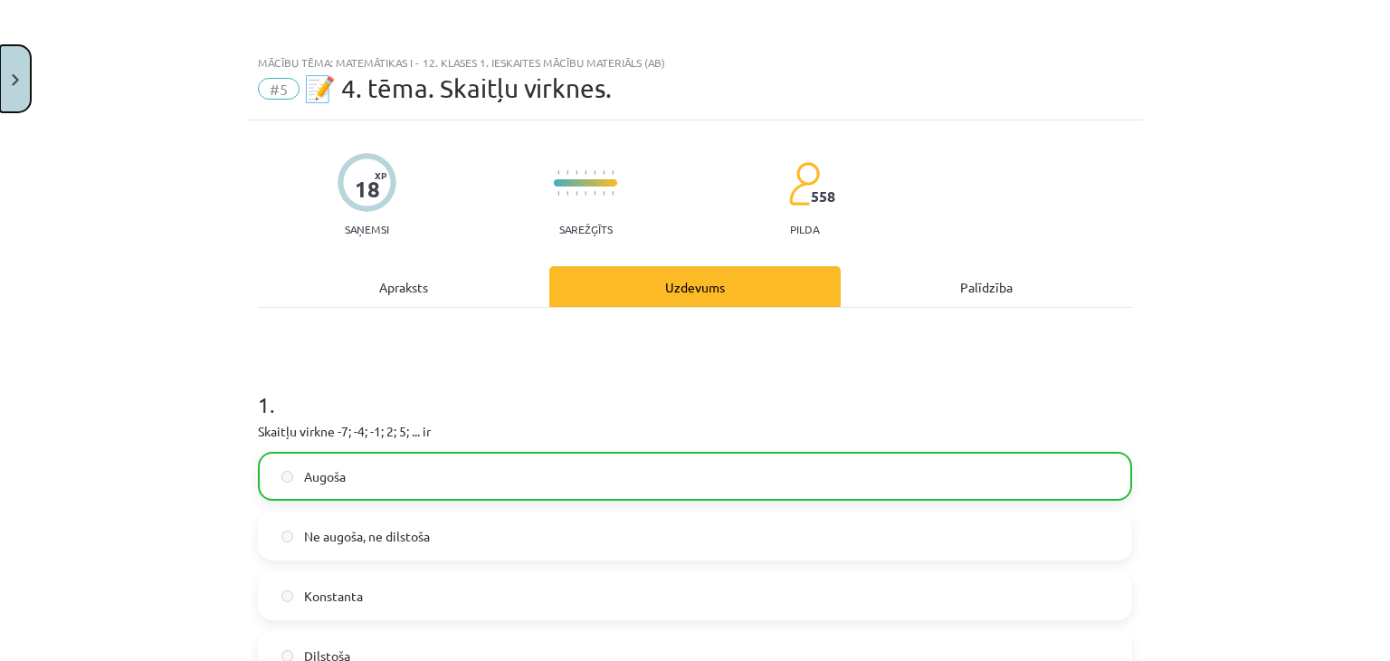
click at [25, 66] on button "Close" at bounding box center [15, 78] width 31 height 67
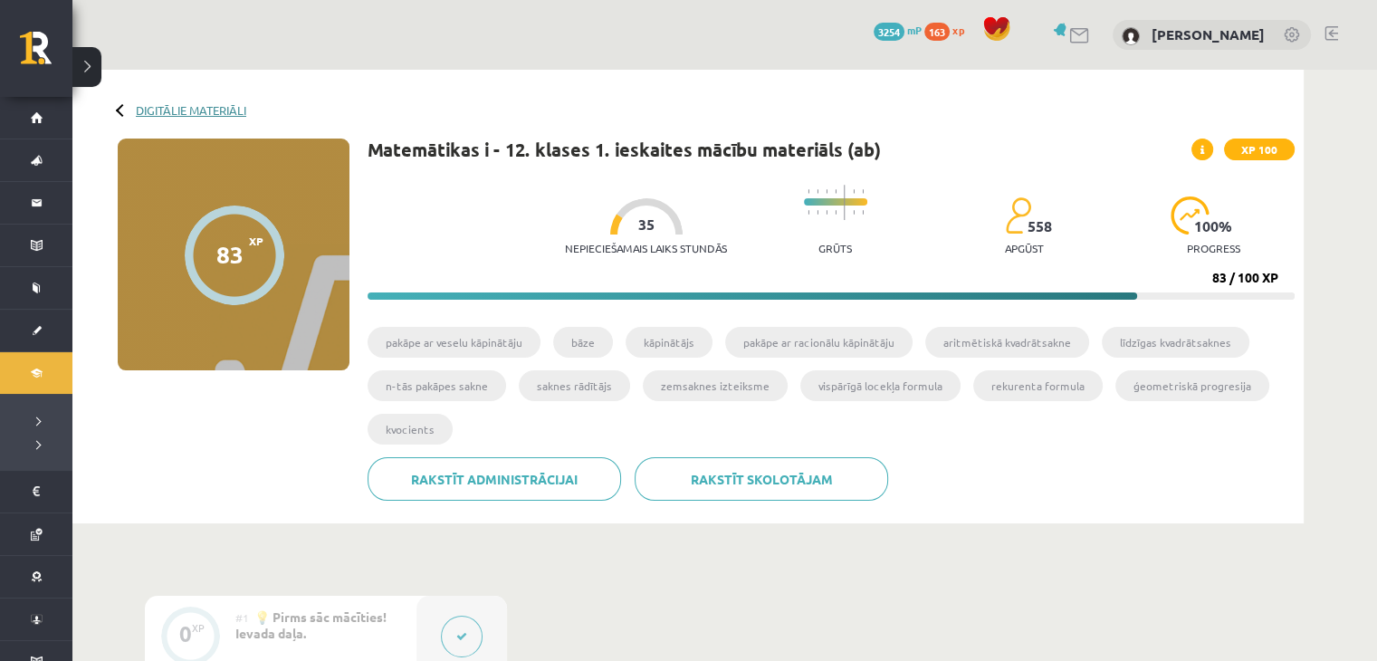
click at [193, 113] on link "Digitālie materiāli" at bounding box center [191, 110] width 110 height 14
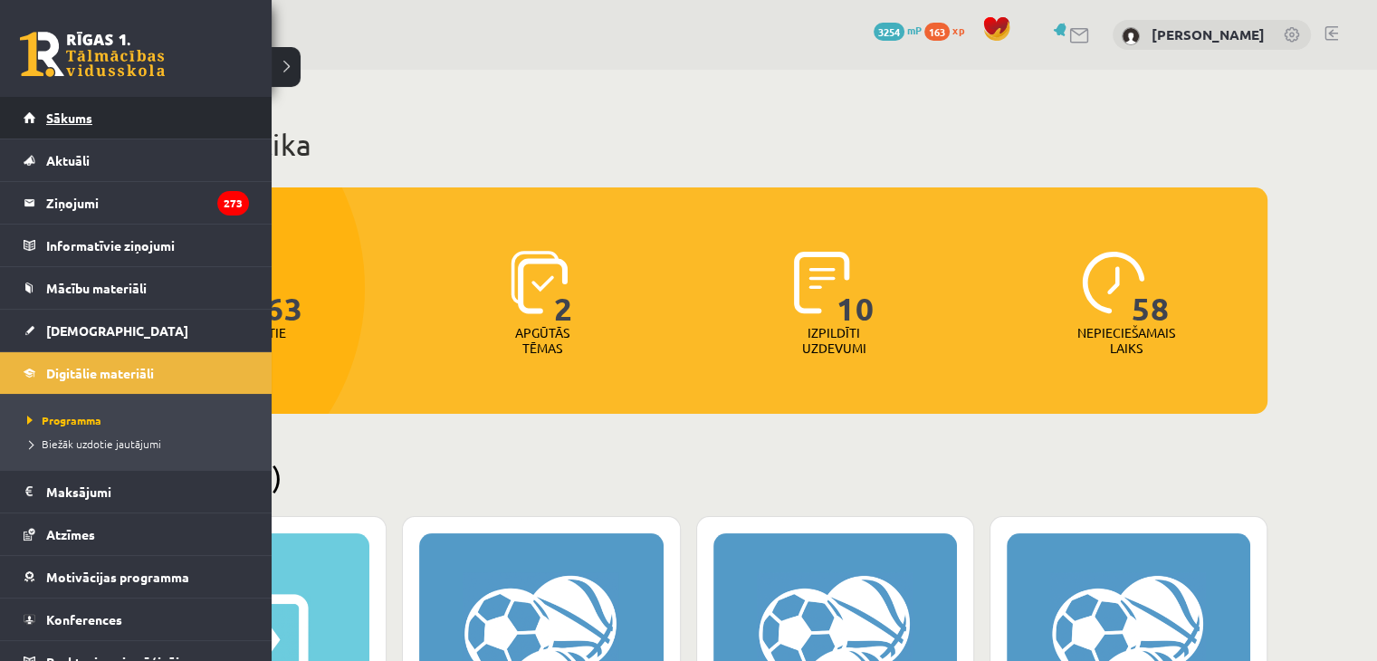
click at [98, 124] on link "Sākums" at bounding box center [136, 118] width 225 height 42
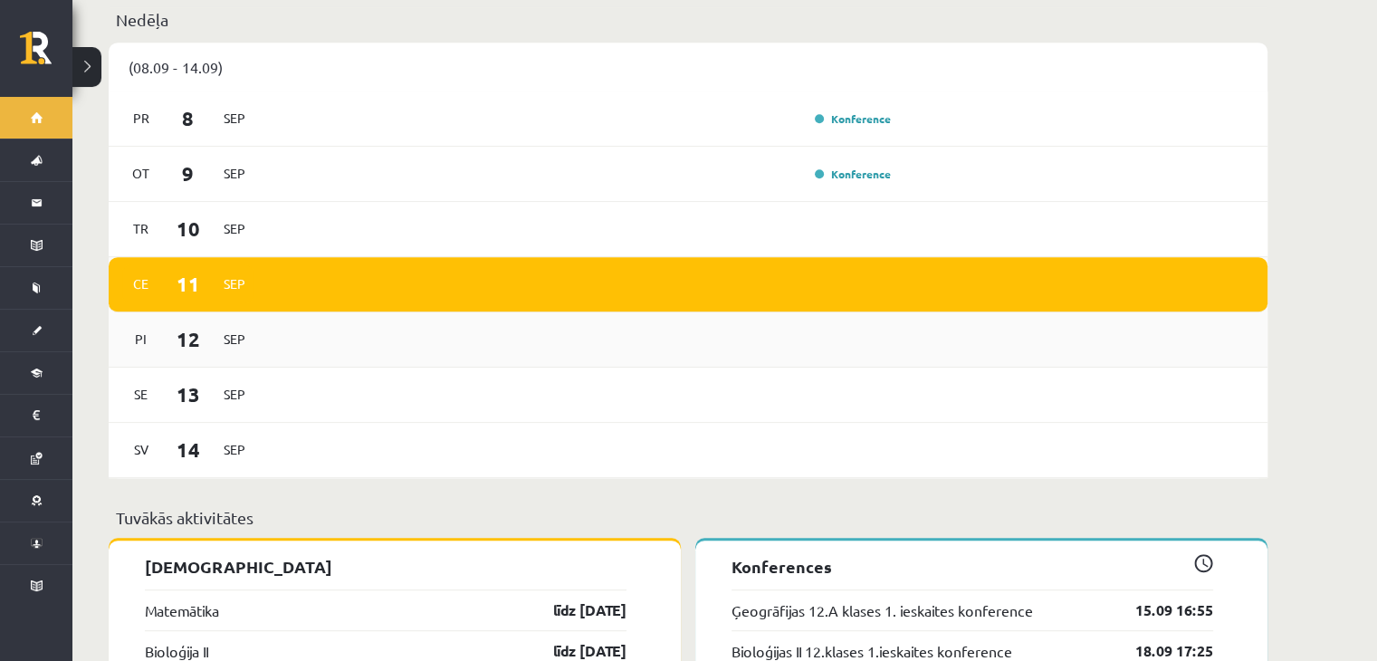
scroll to position [996, 0]
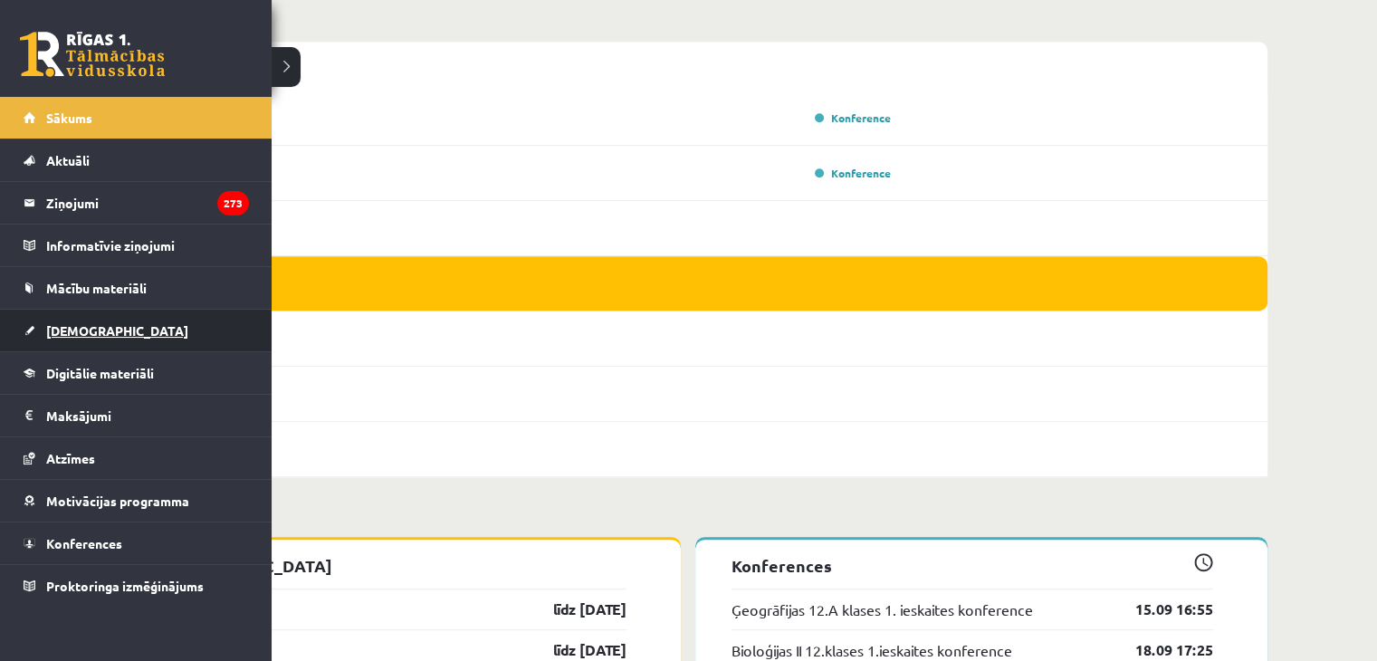
click at [87, 331] on span "[DEMOGRAPHIC_DATA]" at bounding box center [117, 330] width 142 height 16
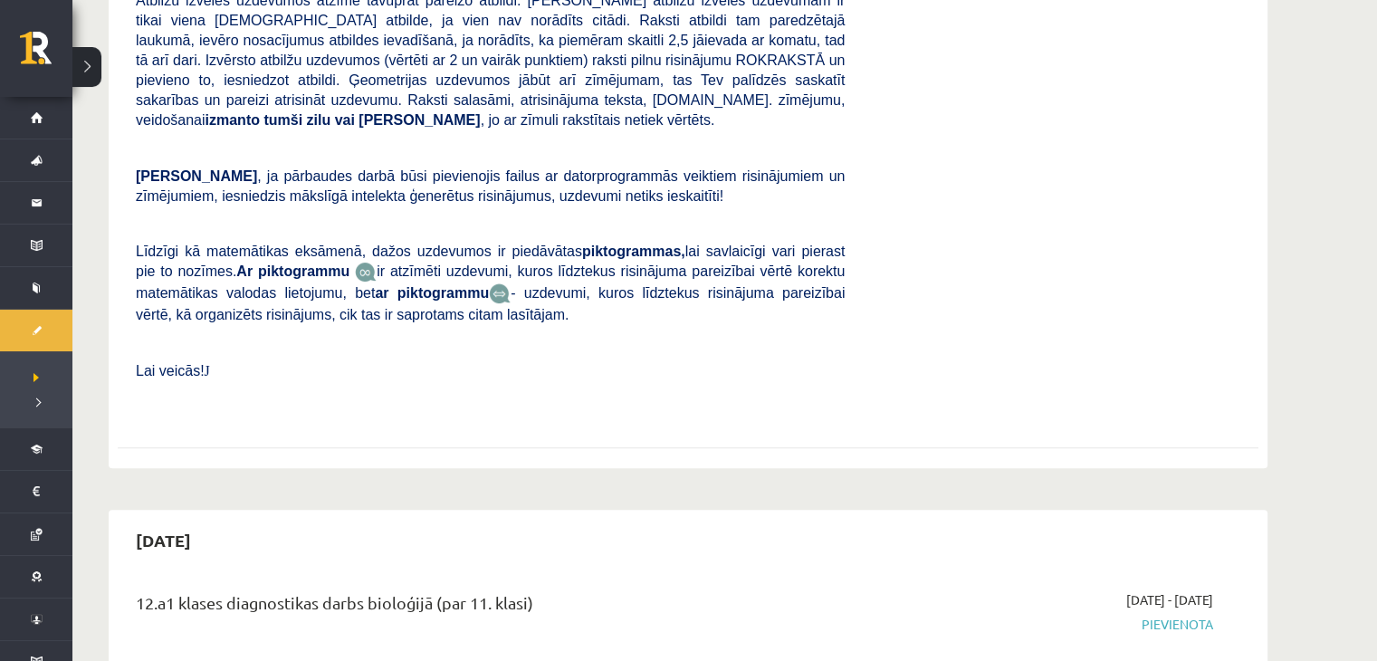
scroll to position [181, 0]
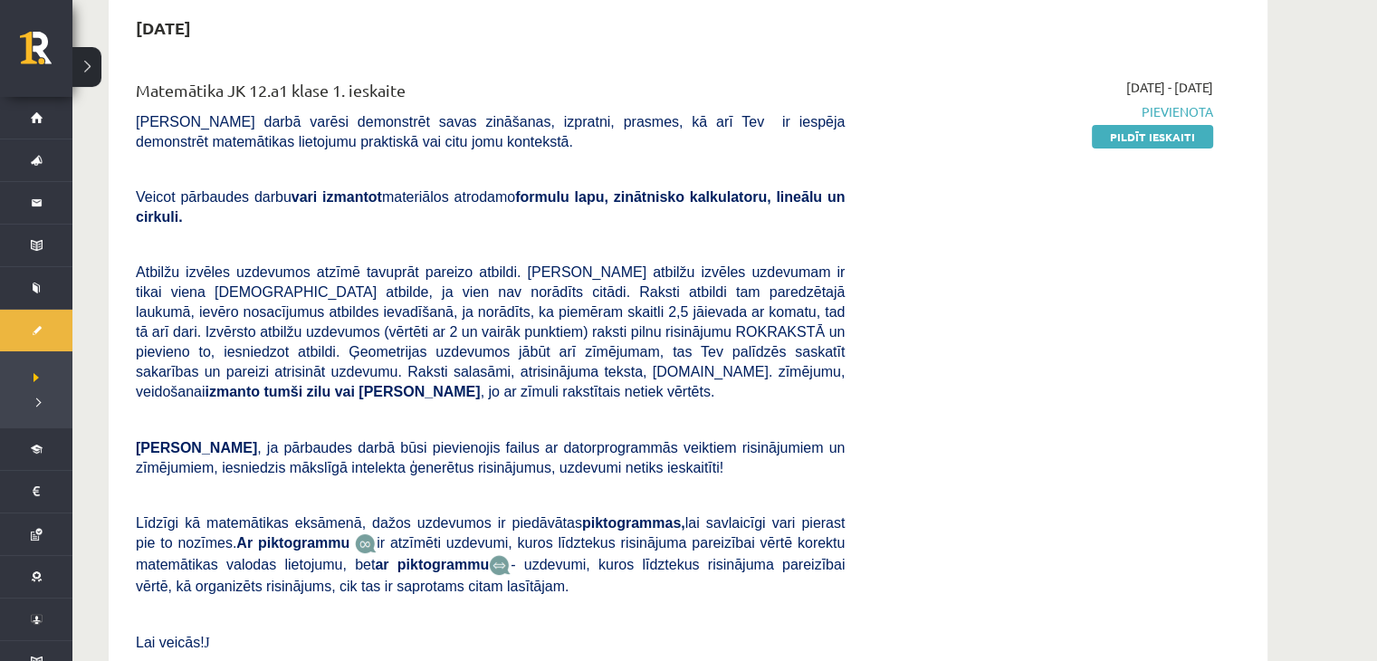
drag, startPoint x: 1167, startPoint y: 140, endPoint x: 768, endPoint y: 91, distance: 401.2
click at [1167, 140] on link "Pildīt ieskaiti" at bounding box center [1151, 137] width 121 height 24
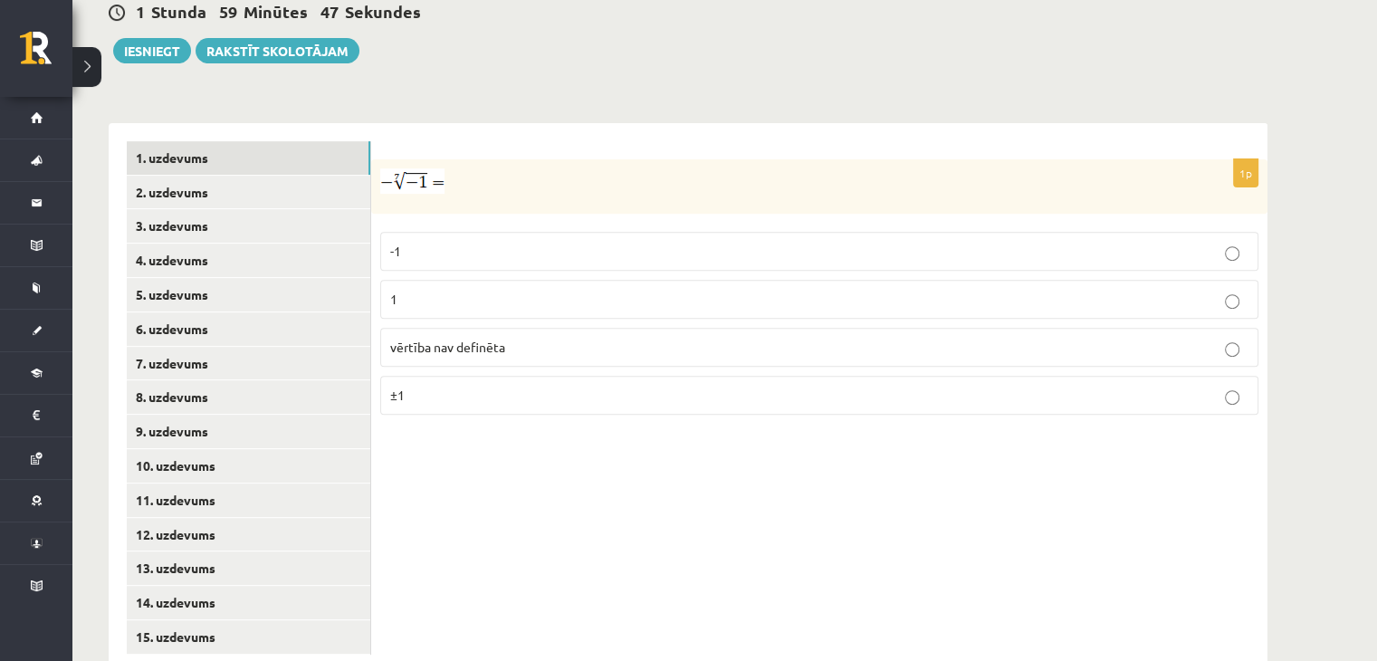
scroll to position [670, 0]
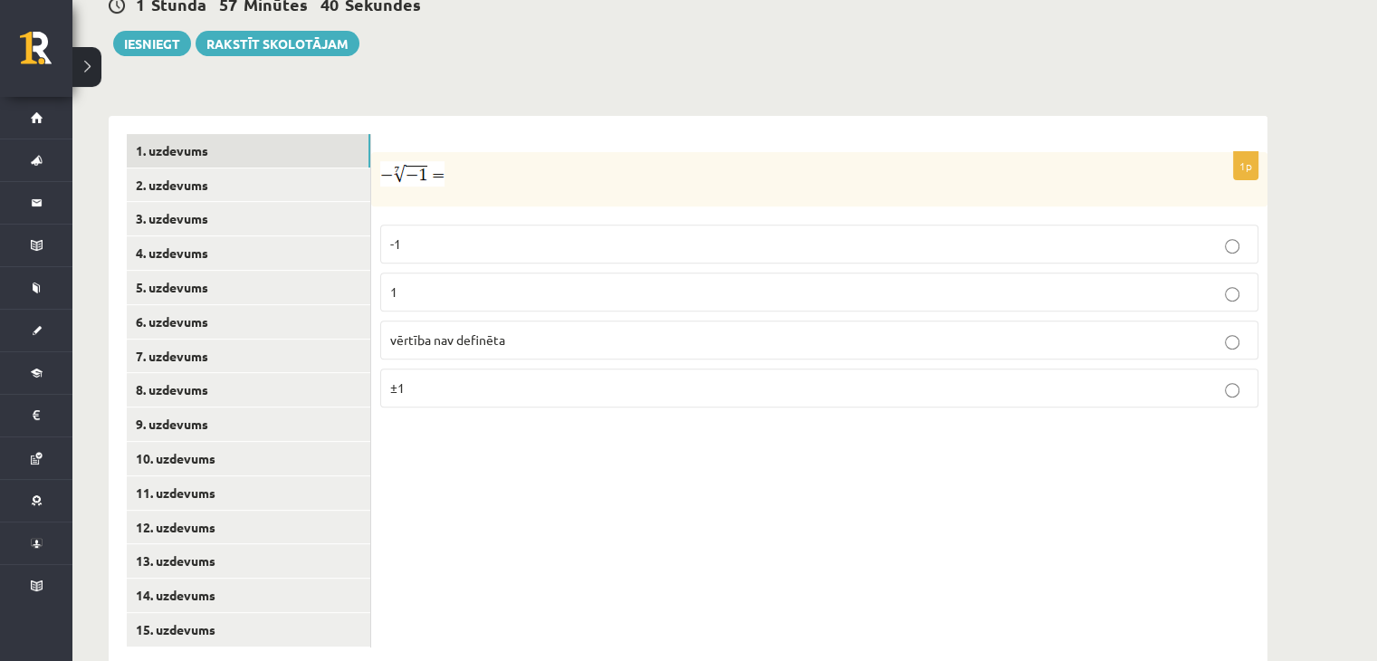
click at [1235, 282] on p "1" at bounding box center [819, 291] width 858 height 19
click at [230, 168] on link "2. uzdevums" at bounding box center [248, 184] width 243 height 33
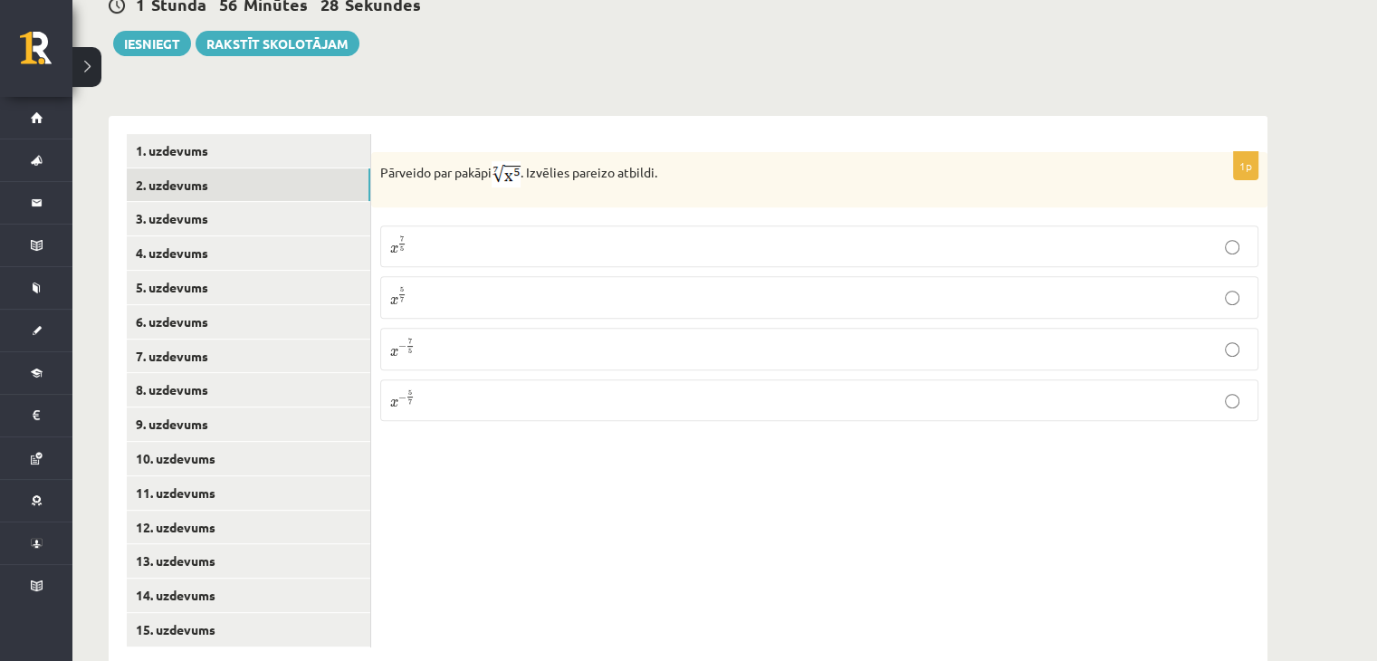
click at [418, 286] on p "x 5 7 x 5 7" at bounding box center [819, 297] width 858 height 23
click at [157, 202] on link "3. uzdevums" at bounding box center [248, 218] width 243 height 33
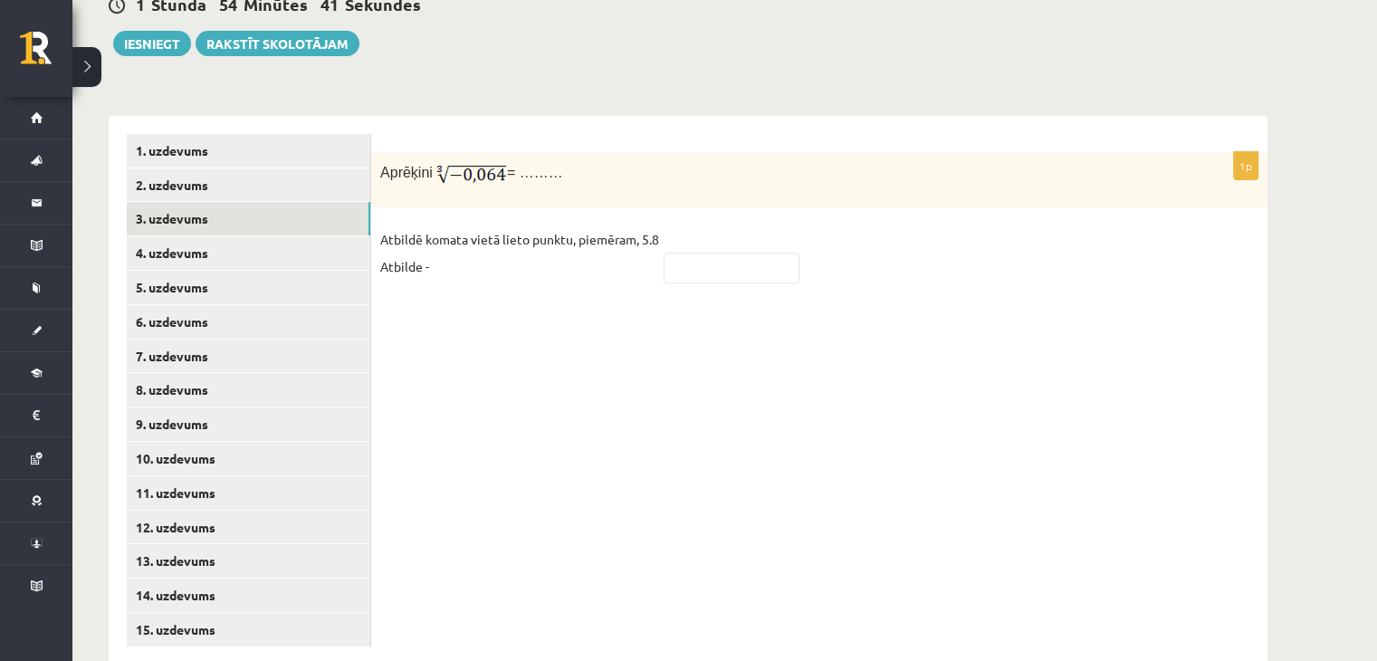
click at [690, 240] on fieldset "Atbildē komata vietā lieto punktu, piemēram, 5.8 Atbilde -" at bounding box center [819, 257] width 878 height 65
click at [681, 253] on input "text" at bounding box center [731, 268] width 136 height 31
type input "*"
type input "****"
click at [290, 236] on link "4. uzdevums" at bounding box center [248, 252] width 243 height 33
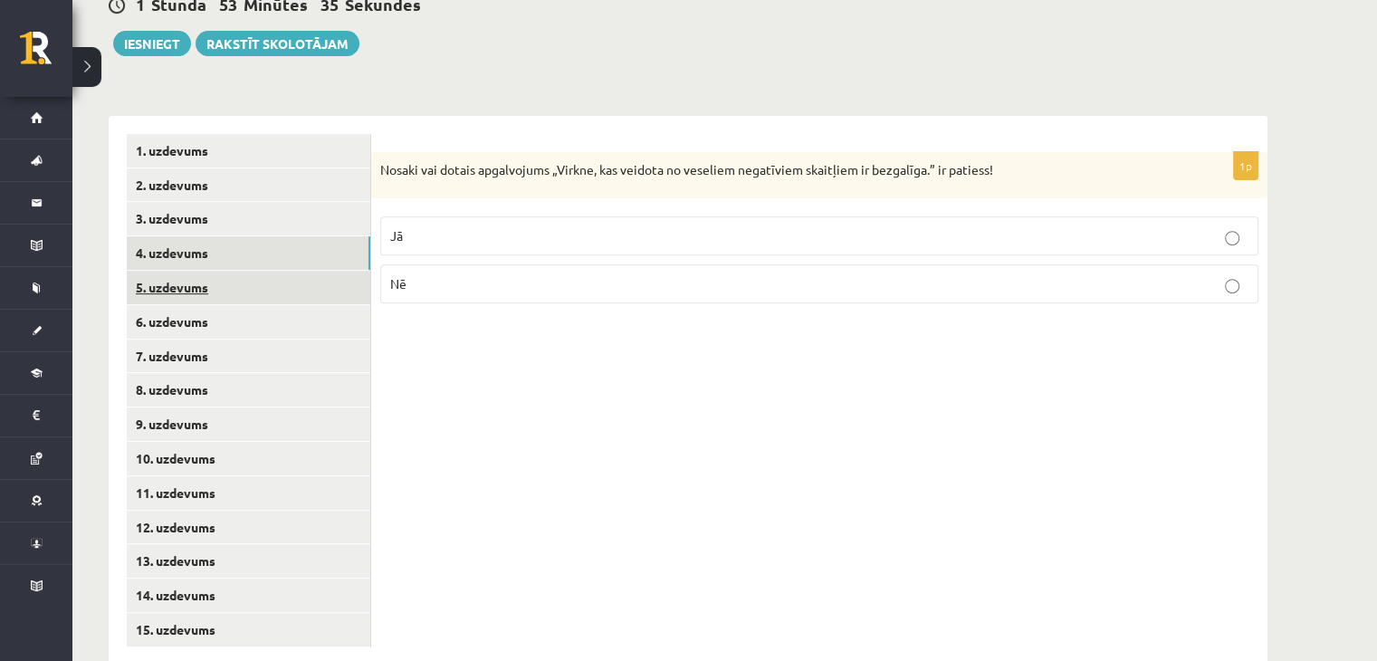
click at [230, 271] on link "5. uzdevums" at bounding box center [248, 287] width 243 height 33
click at [728, 277] on p "Nē" at bounding box center [819, 286] width 858 height 19
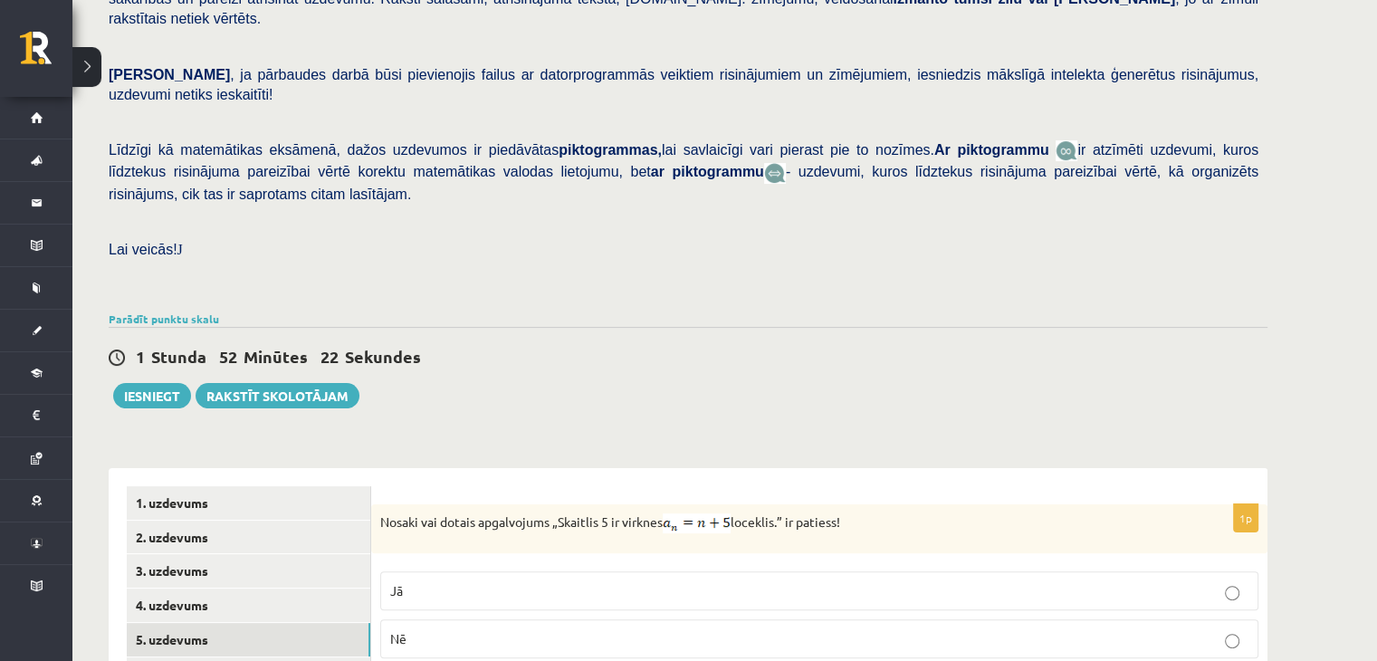
scroll to position [127, 0]
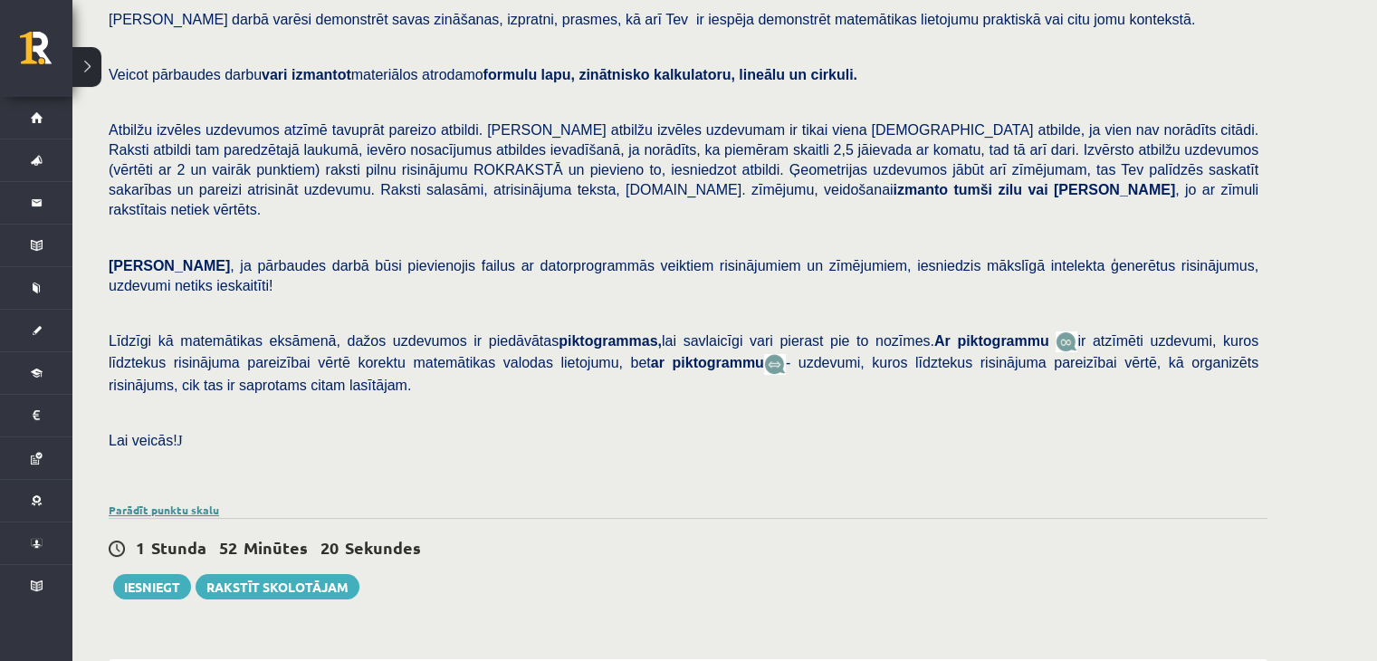
click at [186, 502] on link "Parādīt punktu skalu" at bounding box center [164, 509] width 110 height 14
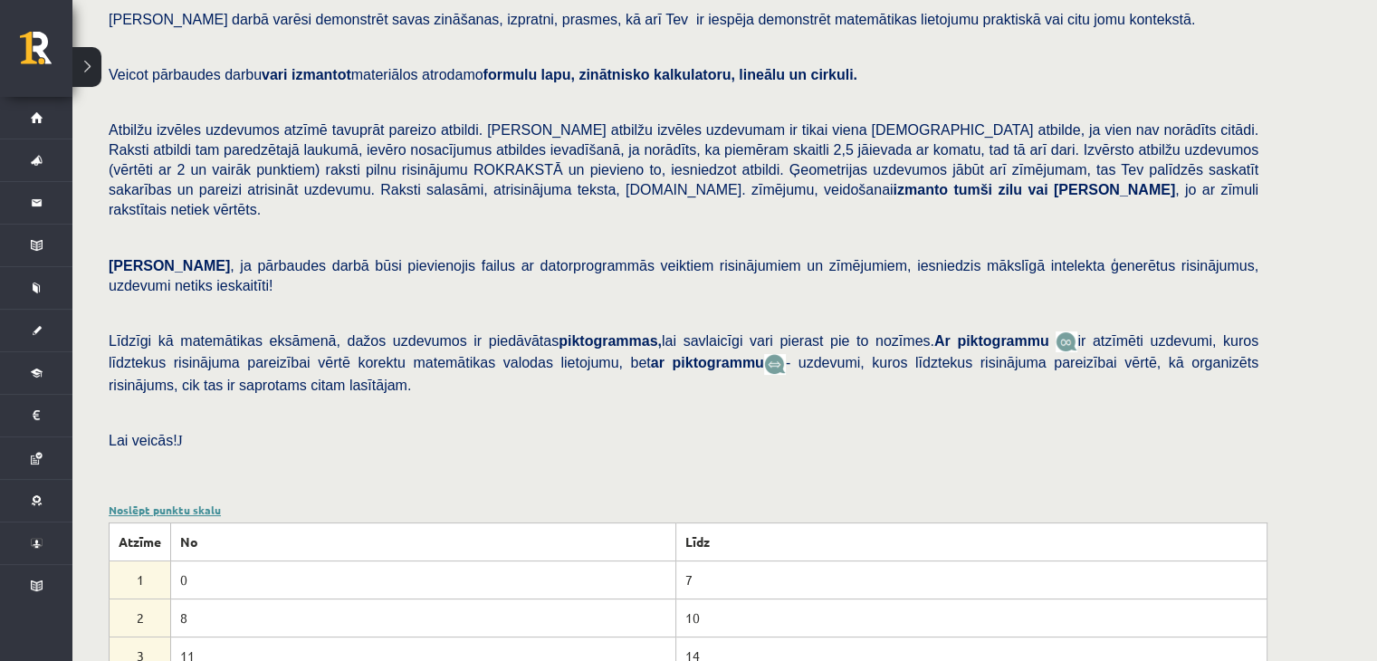
scroll to position [398, 0]
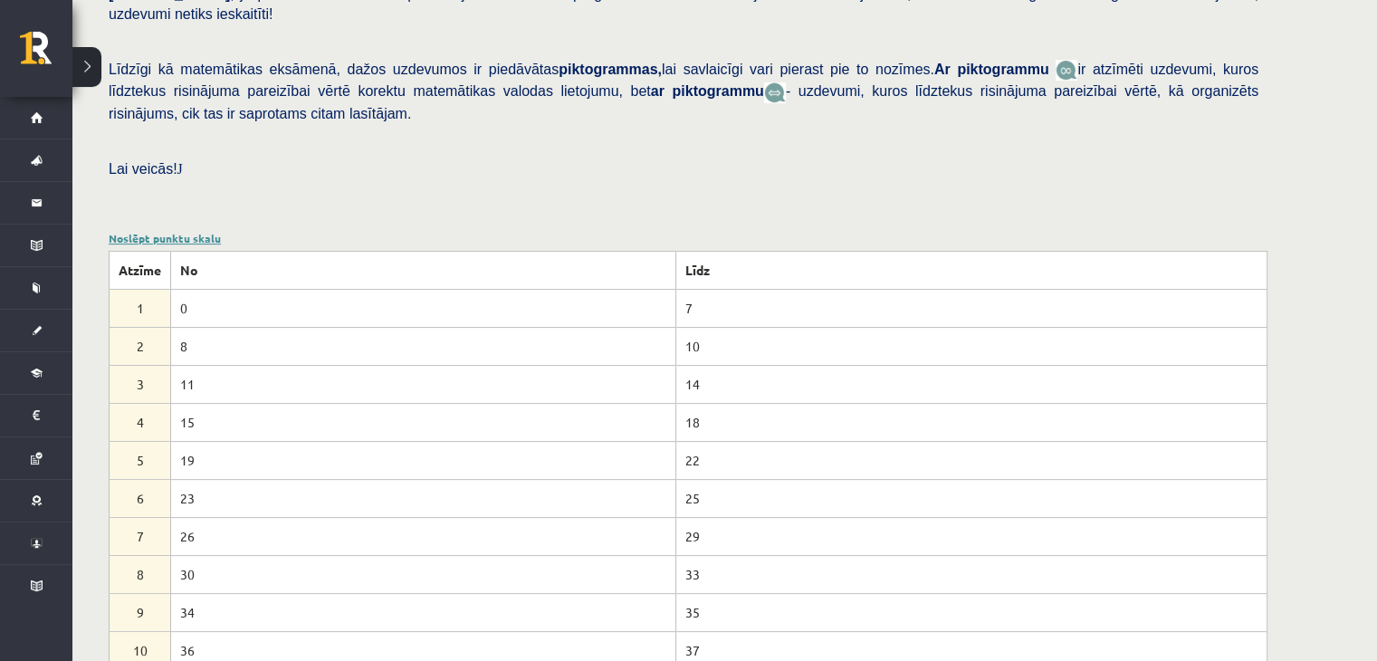
click at [149, 231] on link "Noslēpt punktu skalu" at bounding box center [165, 238] width 112 height 14
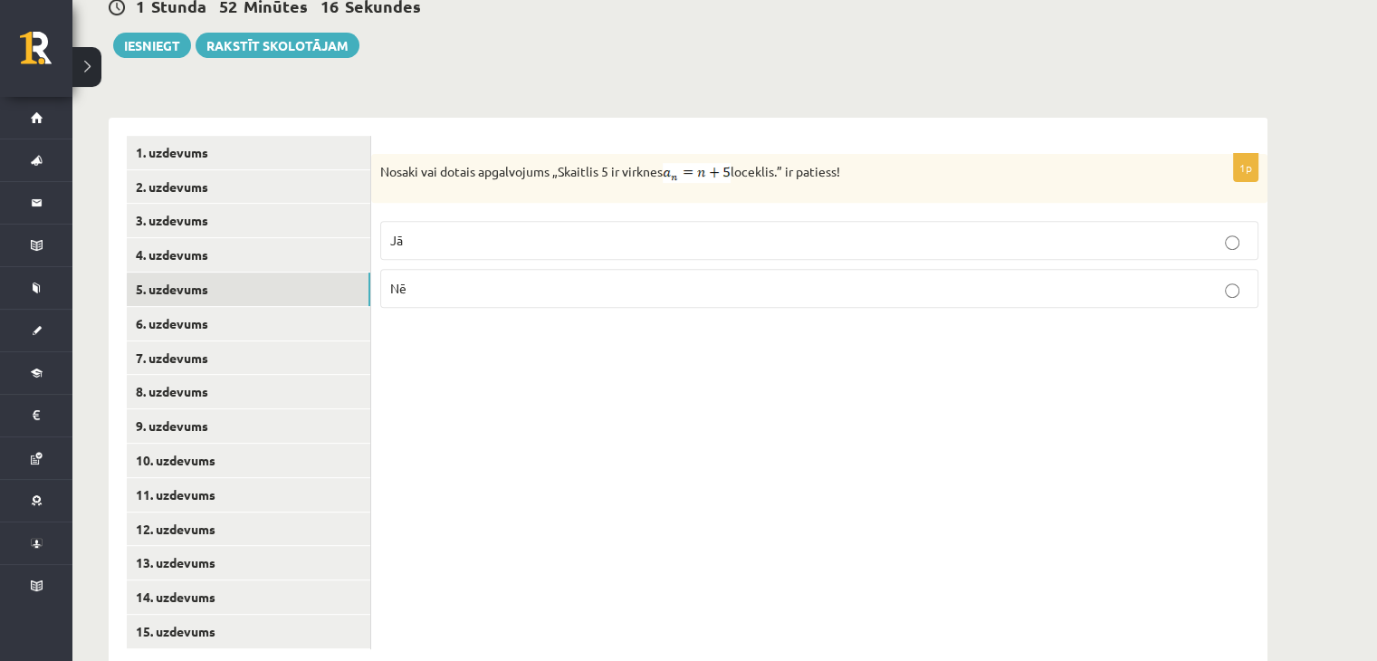
scroll to position [670, 0]
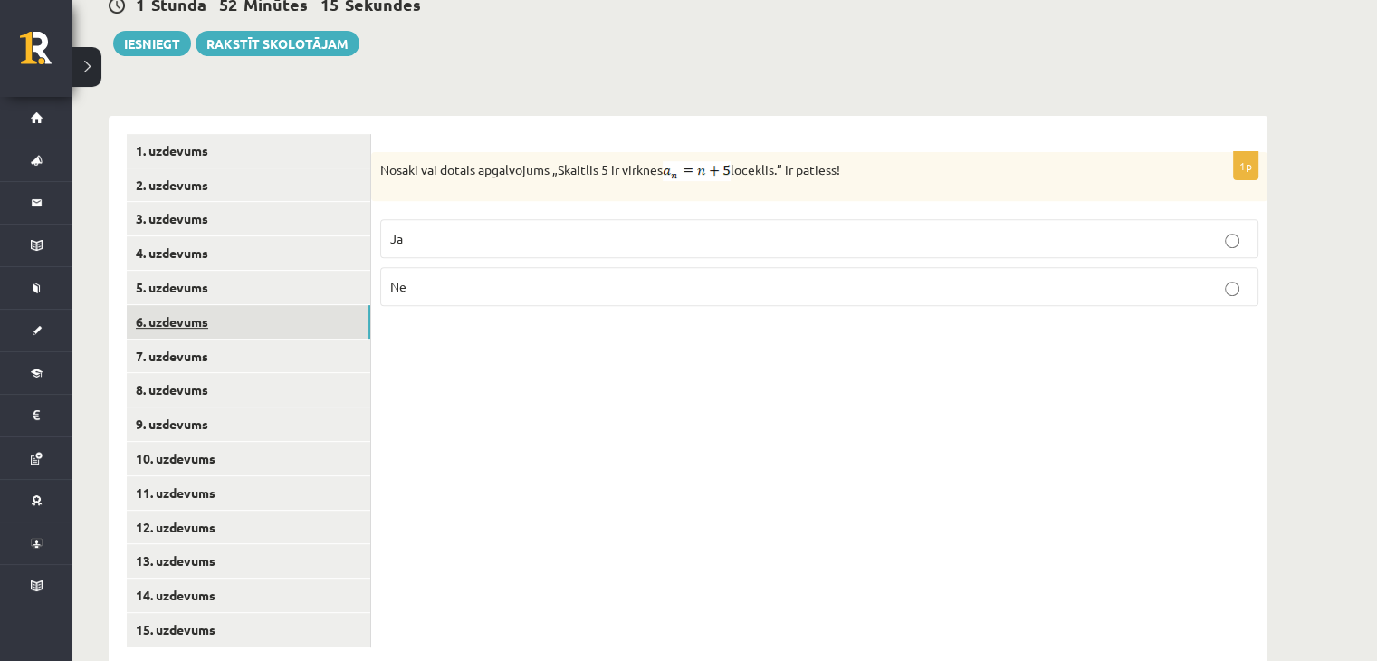
click at [235, 305] on link "6. uzdevums" at bounding box center [248, 321] width 243 height 33
click at [677, 207] on fieldset "Jā Nē" at bounding box center [819, 257] width 878 height 101
click at [672, 216] on label "Jā" at bounding box center [819, 235] width 878 height 39
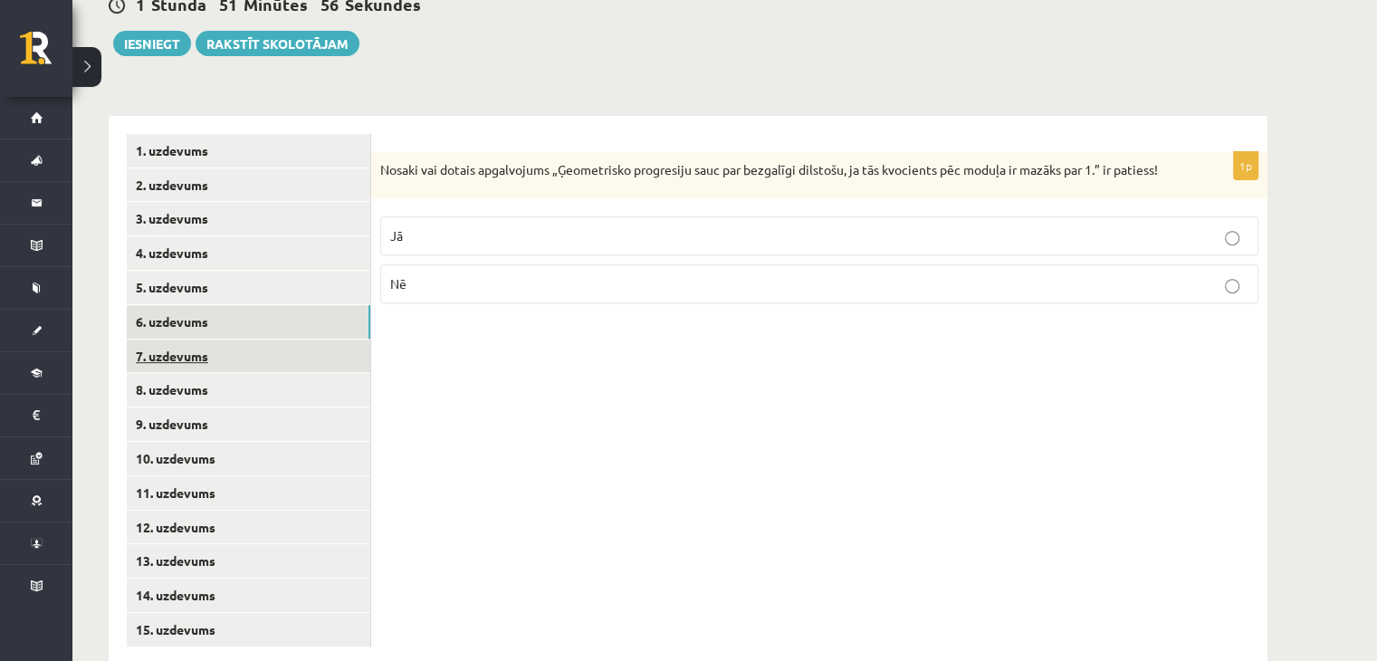
click at [198, 339] on link "7. uzdevums" at bounding box center [248, 355] width 243 height 33
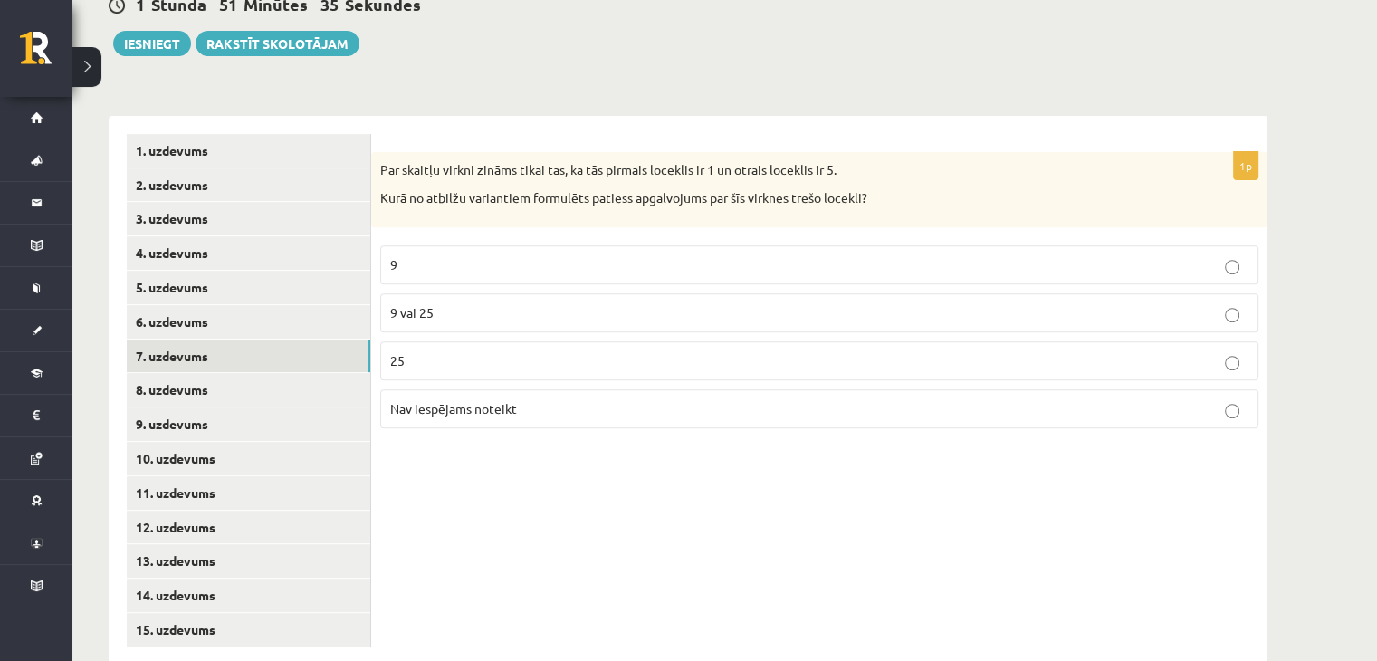
click at [1140, 255] on p "9" at bounding box center [819, 264] width 858 height 19
click at [322, 373] on link "8. uzdevums" at bounding box center [248, 389] width 243 height 33
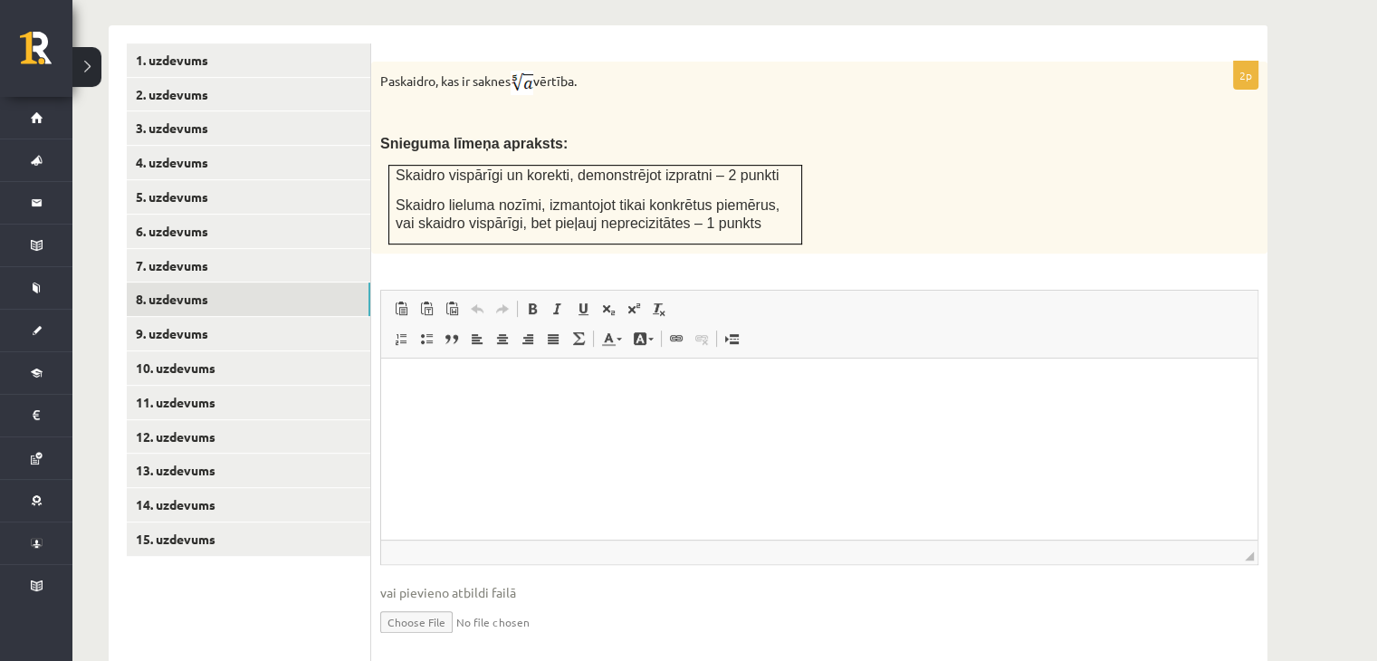
scroll to position [778, 0]
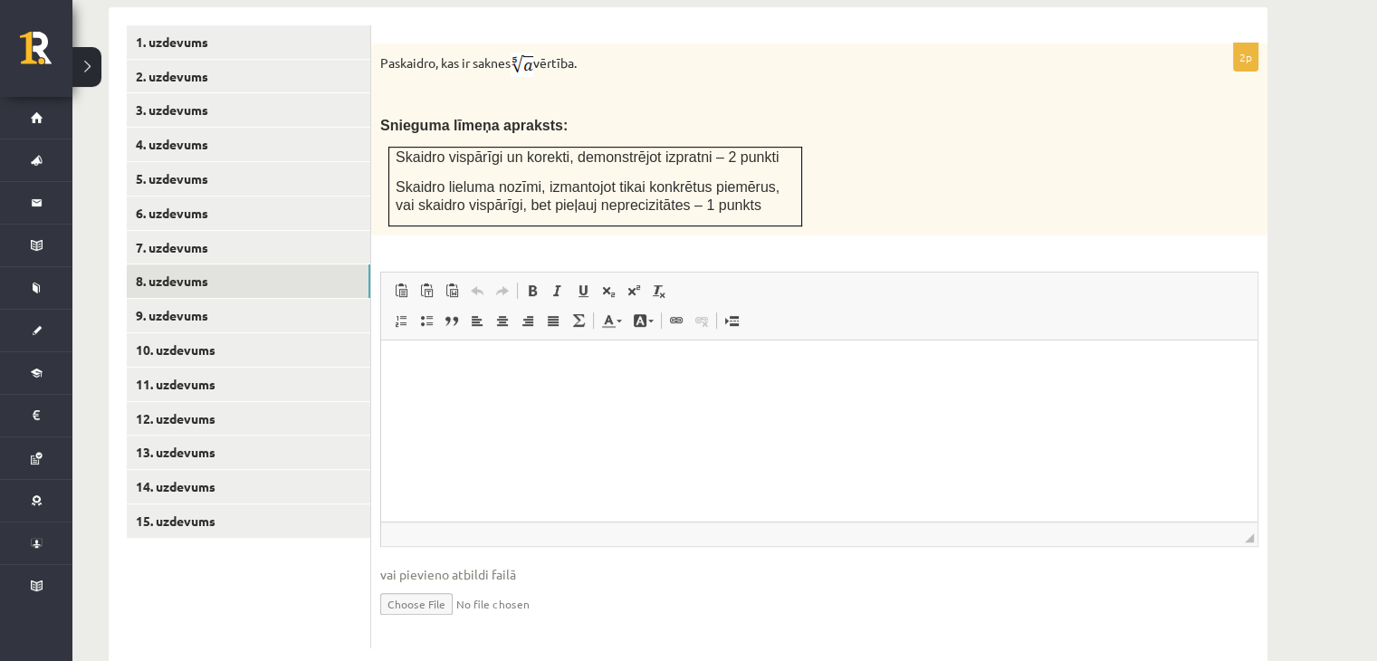
click at [416, 584] on input "file" at bounding box center [819, 602] width 878 height 37
type input "**********"
click at [419, 621] on link "Iesniegtā atbilde" at bounding box center [428, 630] width 97 height 19
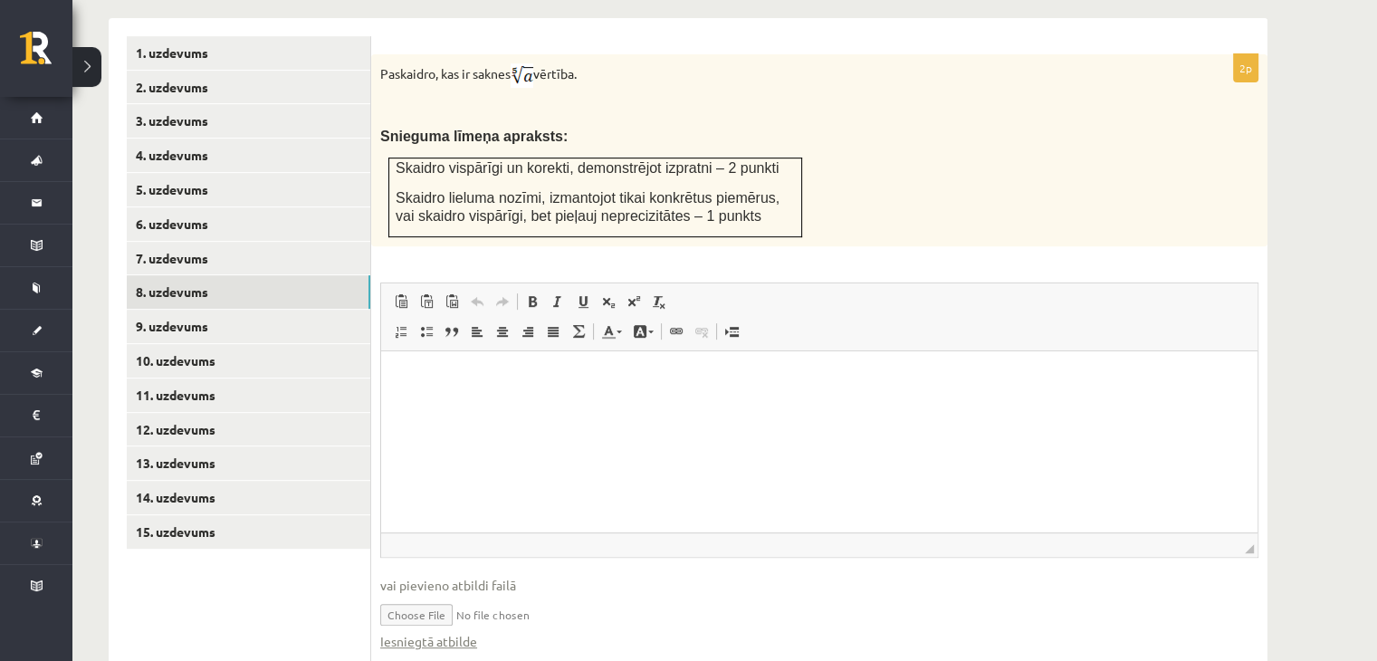
scroll to position [796, 0]
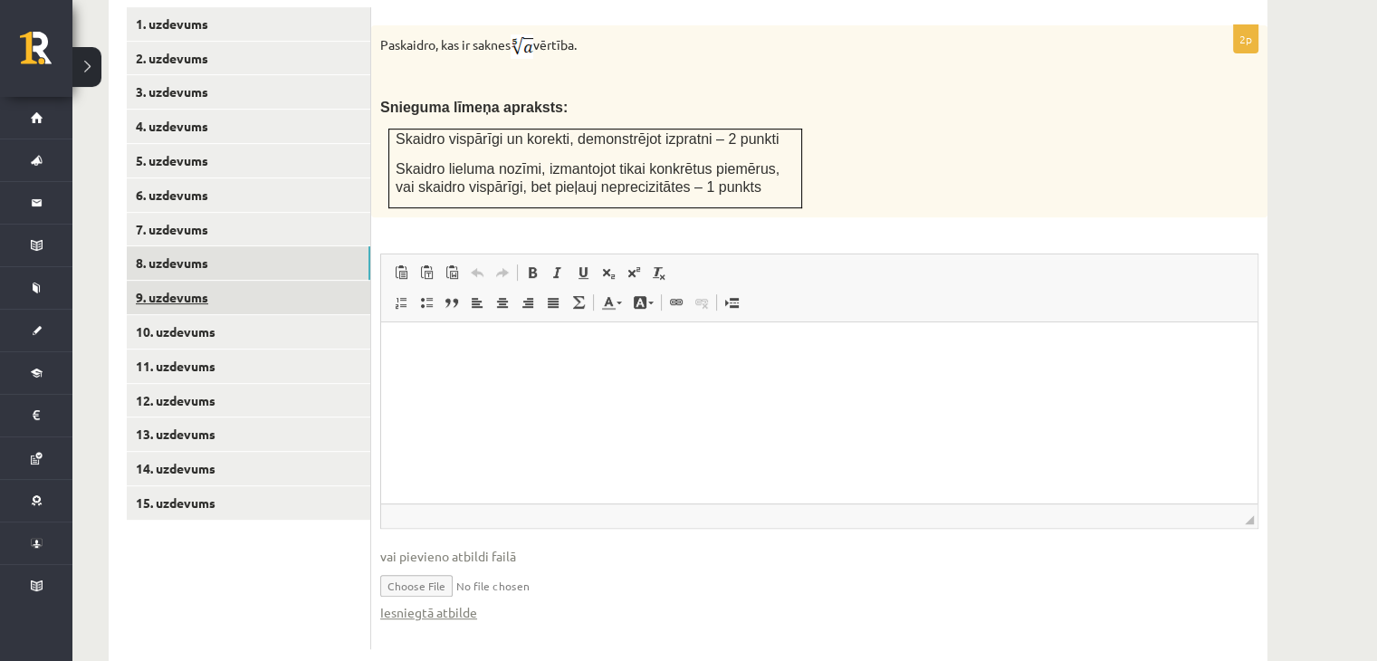
click at [330, 281] on link "9. uzdevums" at bounding box center [248, 297] width 243 height 33
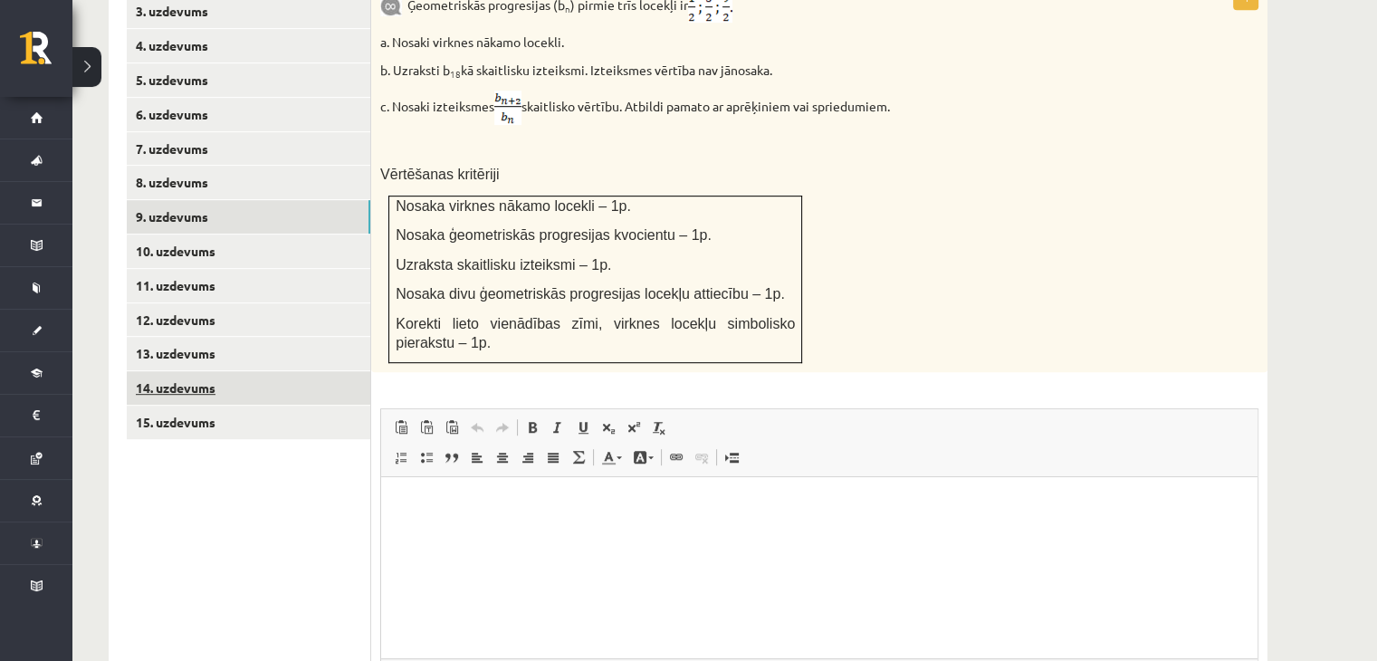
scroll to position [833, 0]
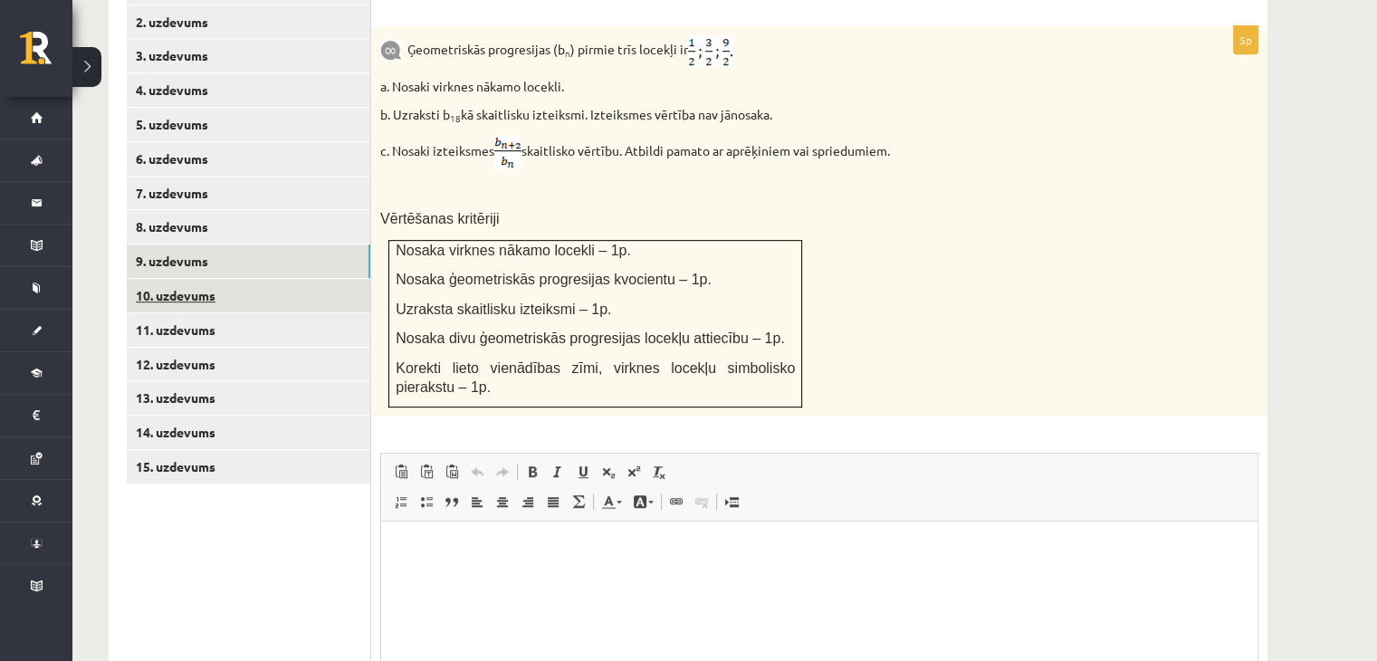
click at [235, 279] on link "10. uzdevums" at bounding box center [248, 295] width 243 height 33
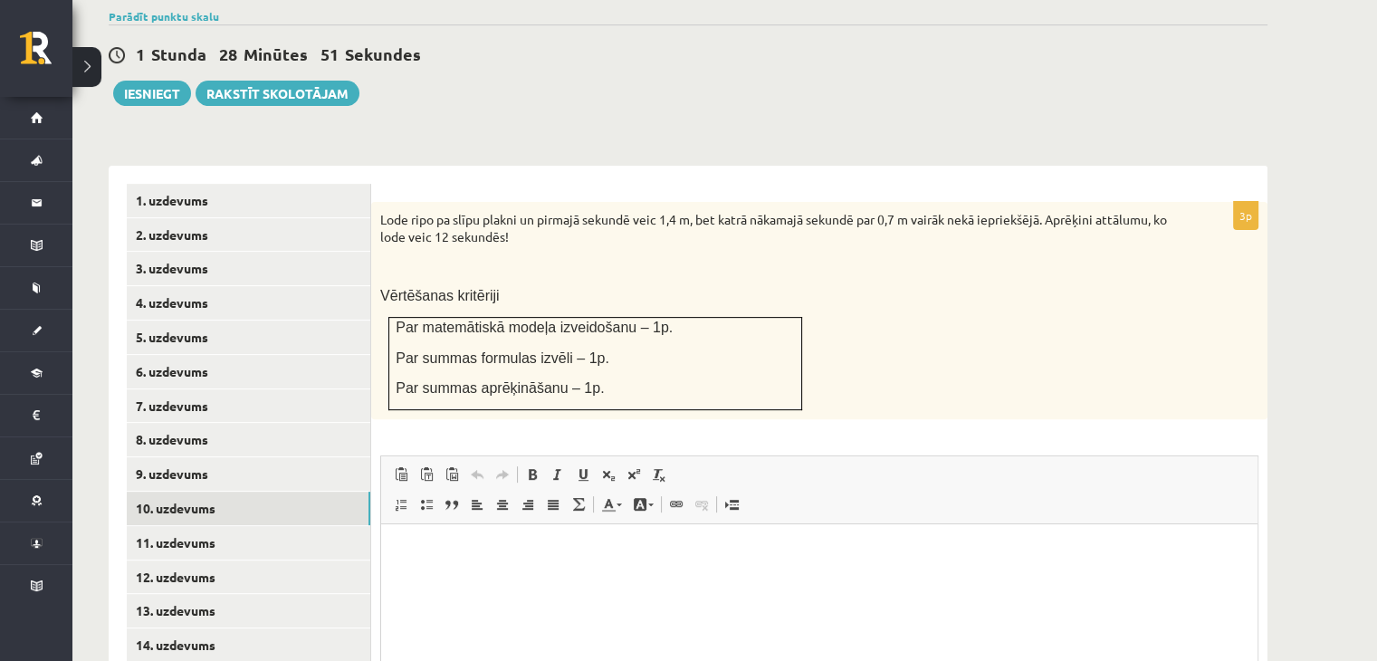
scroll to position [713, 0]
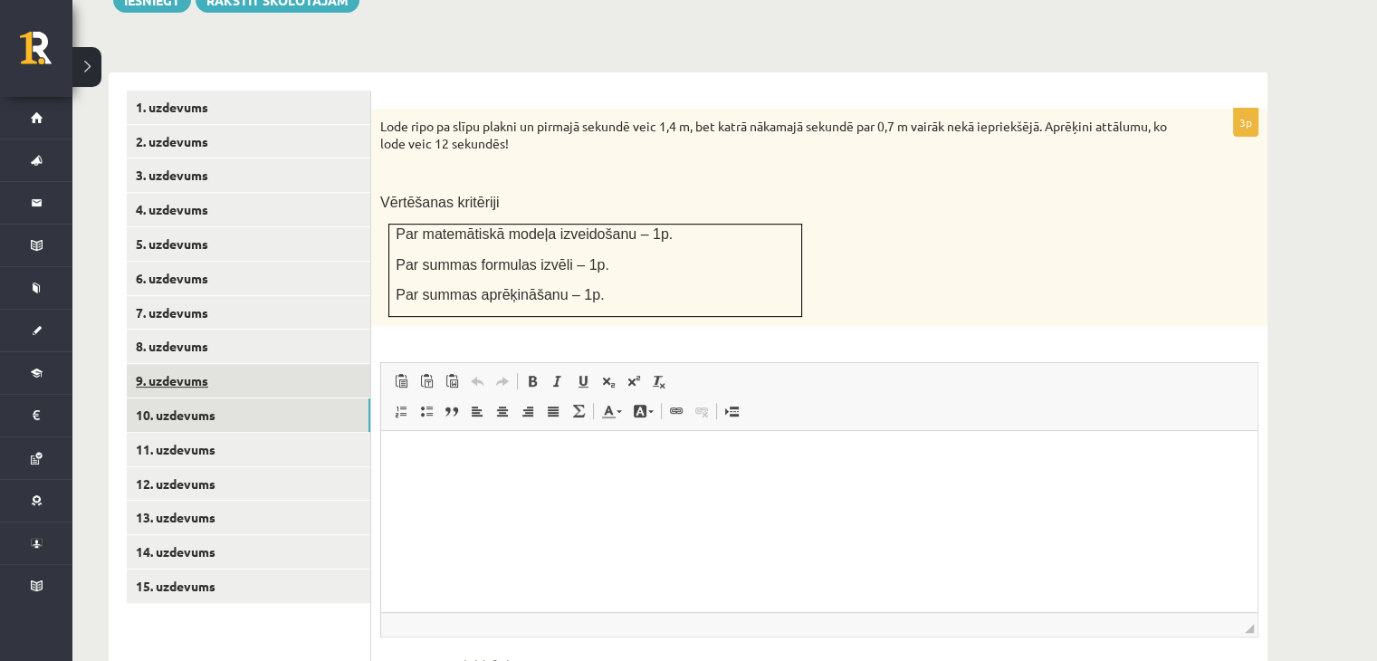
click at [263, 364] on link "9. uzdevums" at bounding box center [248, 380] width 243 height 33
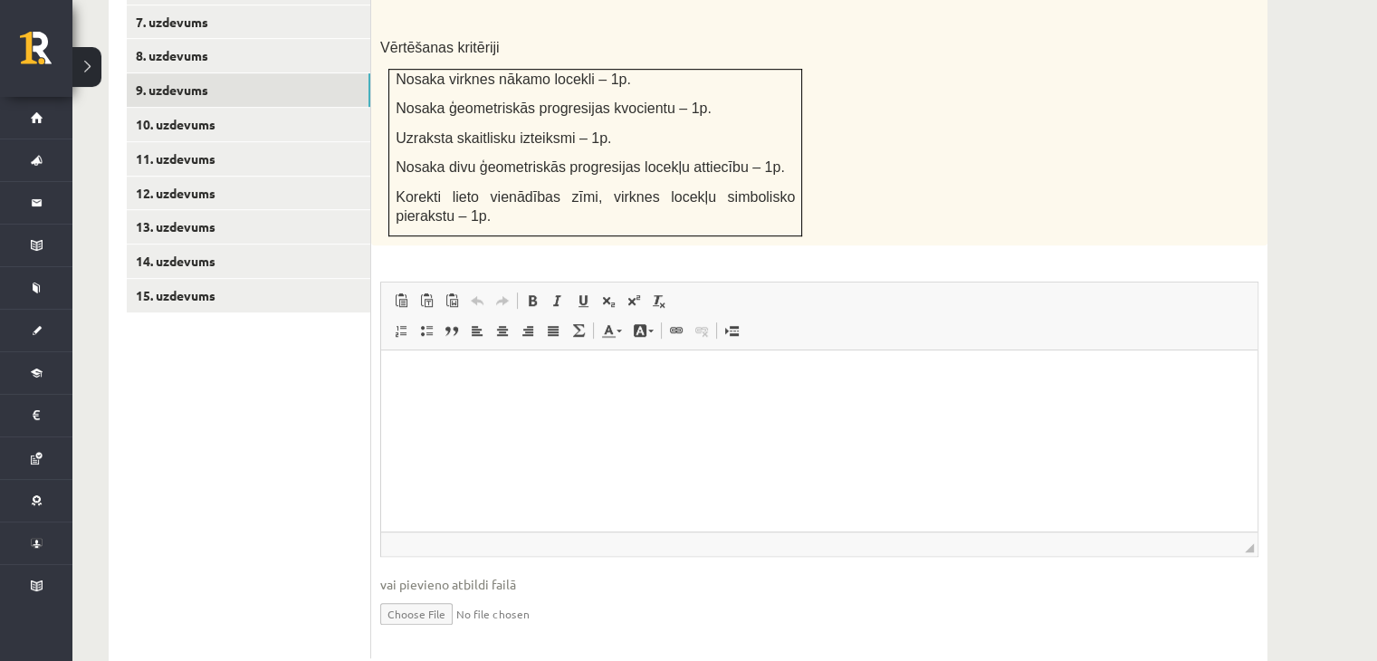
scroll to position [1014, 0]
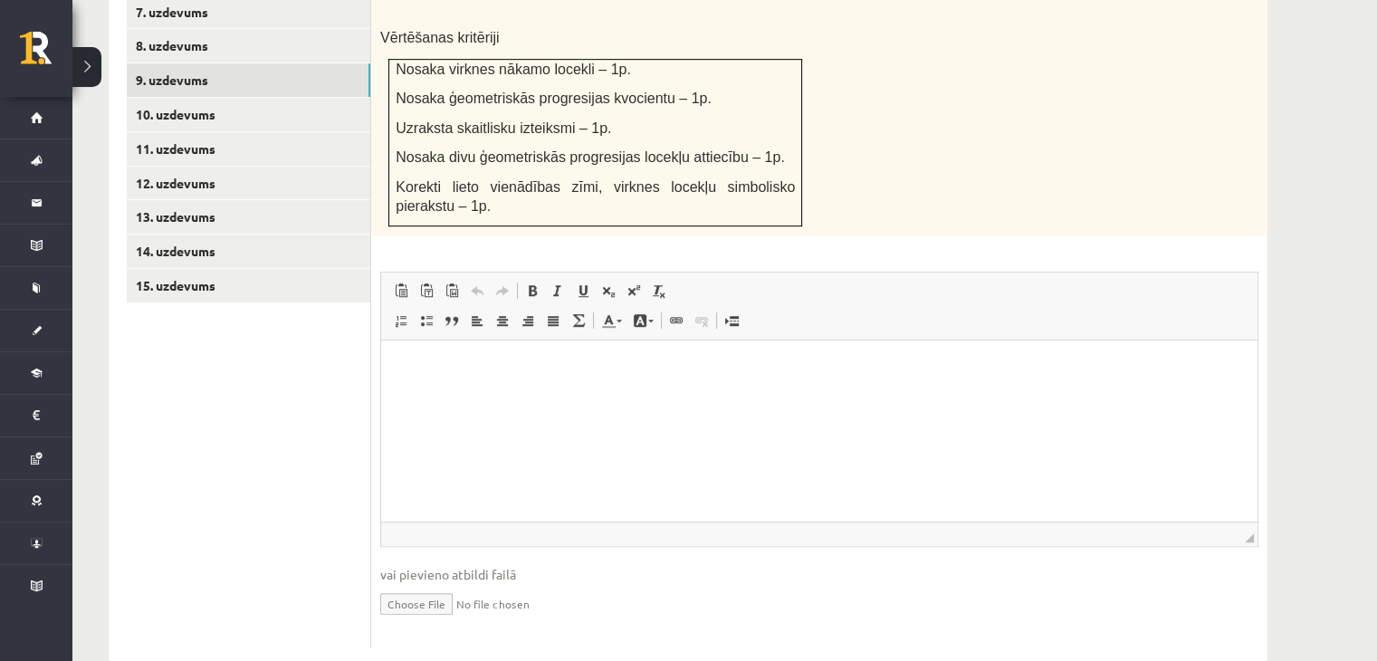
click at [421, 584] on input "file" at bounding box center [819, 602] width 878 height 37
type input "**********"
click at [413, 621] on link "Iesniegtā atbilde" at bounding box center [428, 630] width 97 height 19
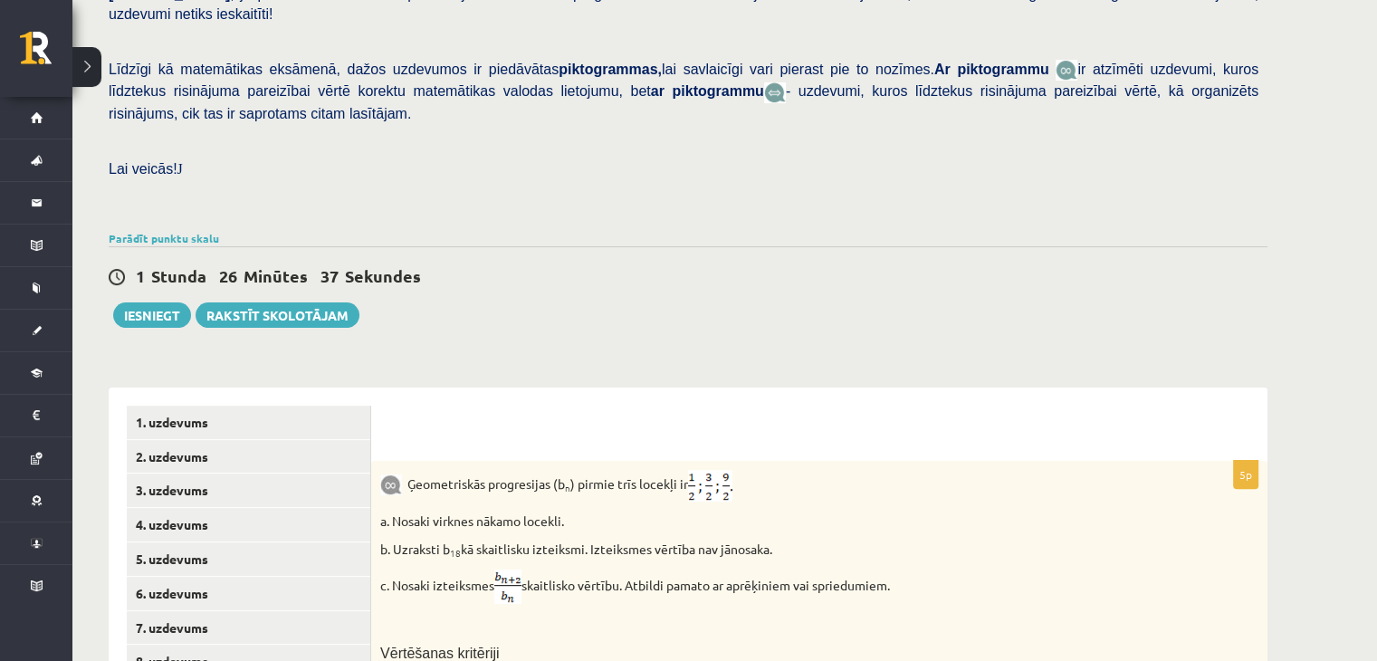
scroll to position [652, 0]
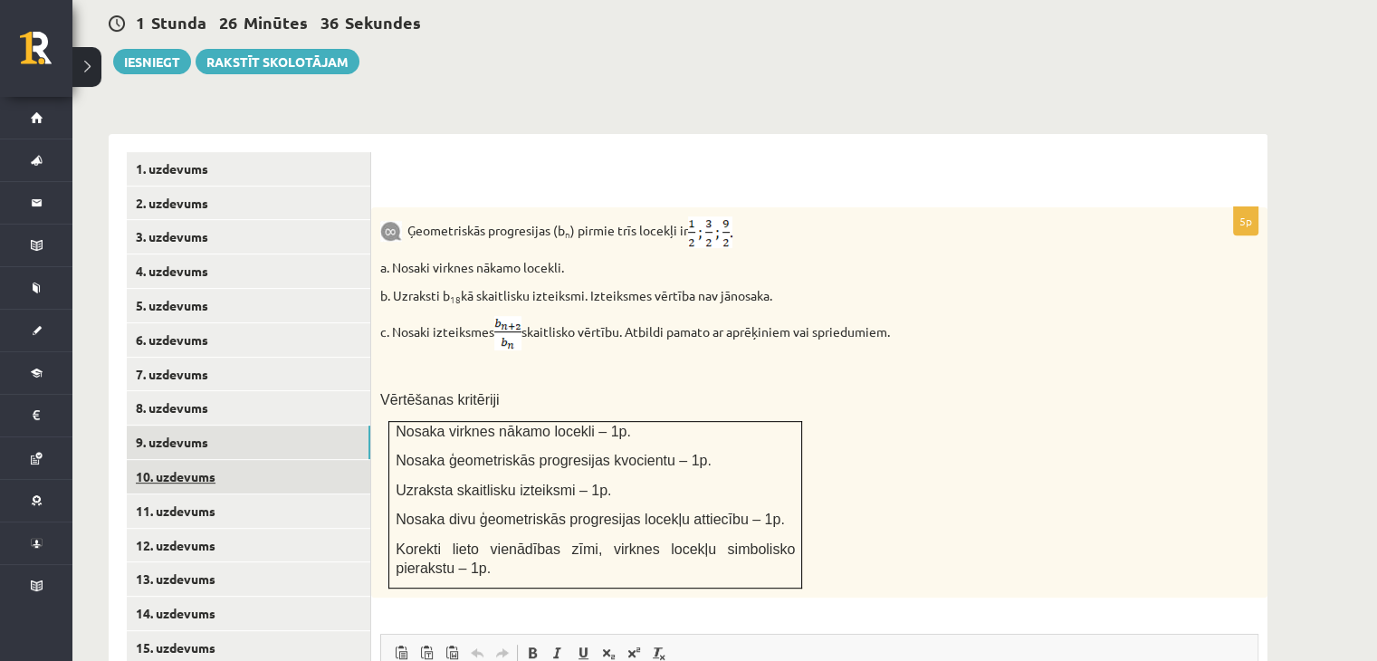
click at [286, 460] on link "10. uzdevums" at bounding box center [248, 476] width 243 height 33
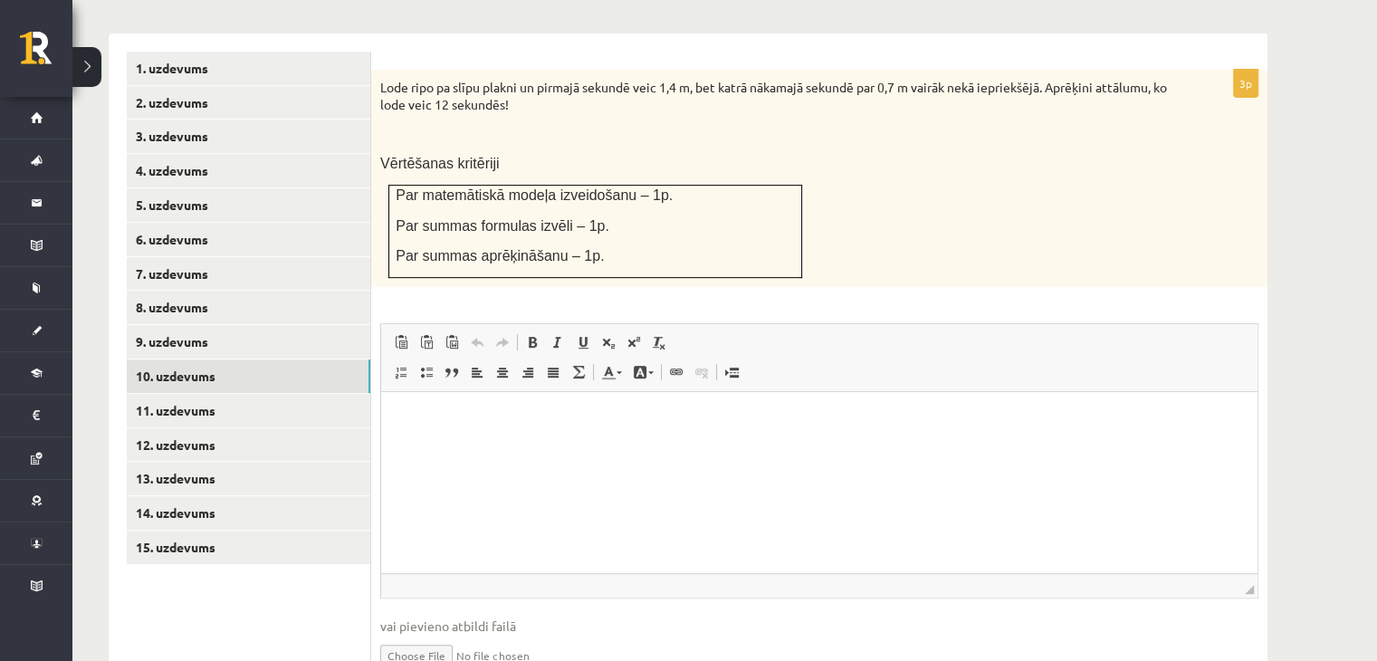
scroll to position [804, 0]
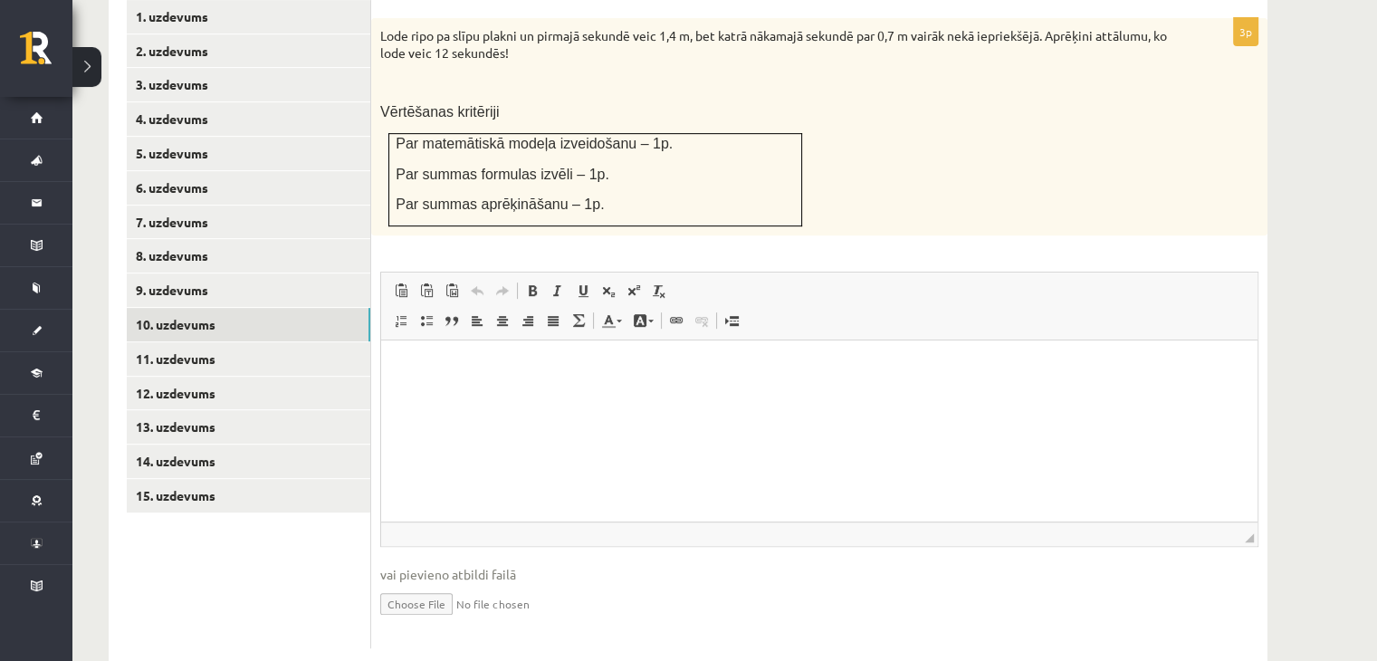
click at [452, 584] on input "file" at bounding box center [819, 602] width 878 height 37
type input "**********"
click at [458, 621] on link "Iesniegtā atbilde" at bounding box center [428, 630] width 97 height 19
click at [221, 342] on link "11. uzdevums" at bounding box center [248, 358] width 243 height 33
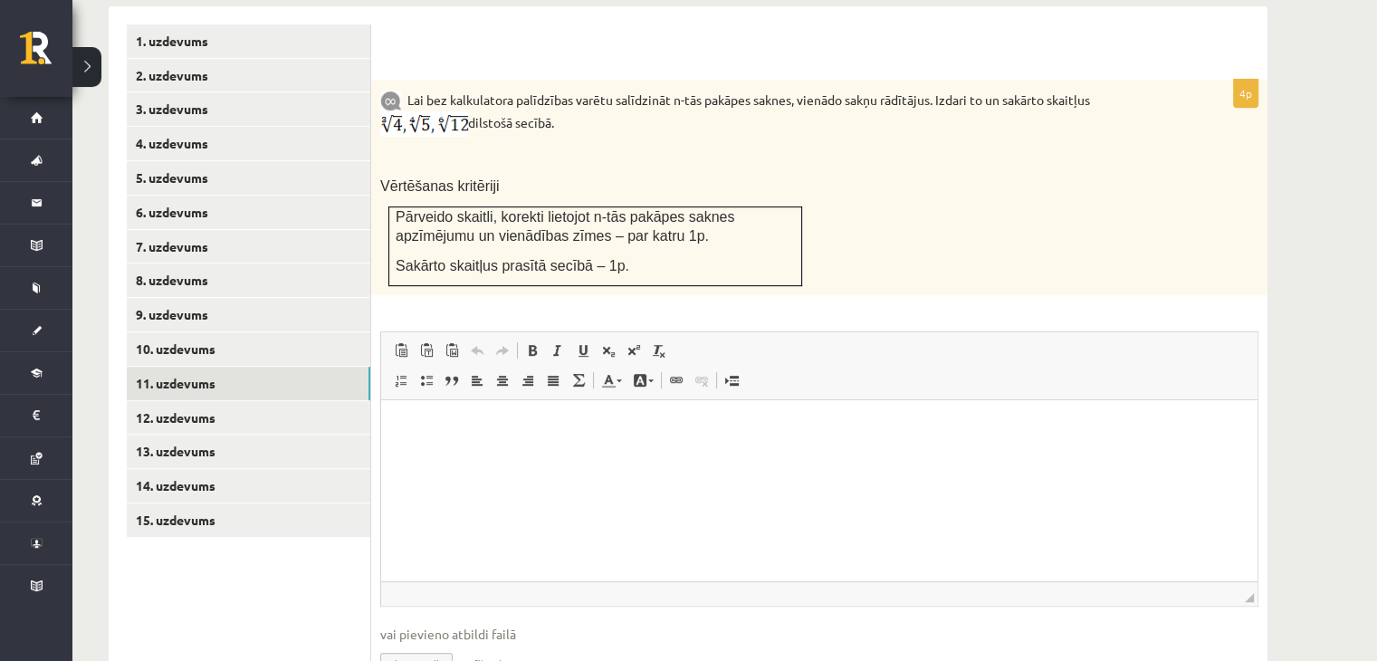
scroll to position [748, 0]
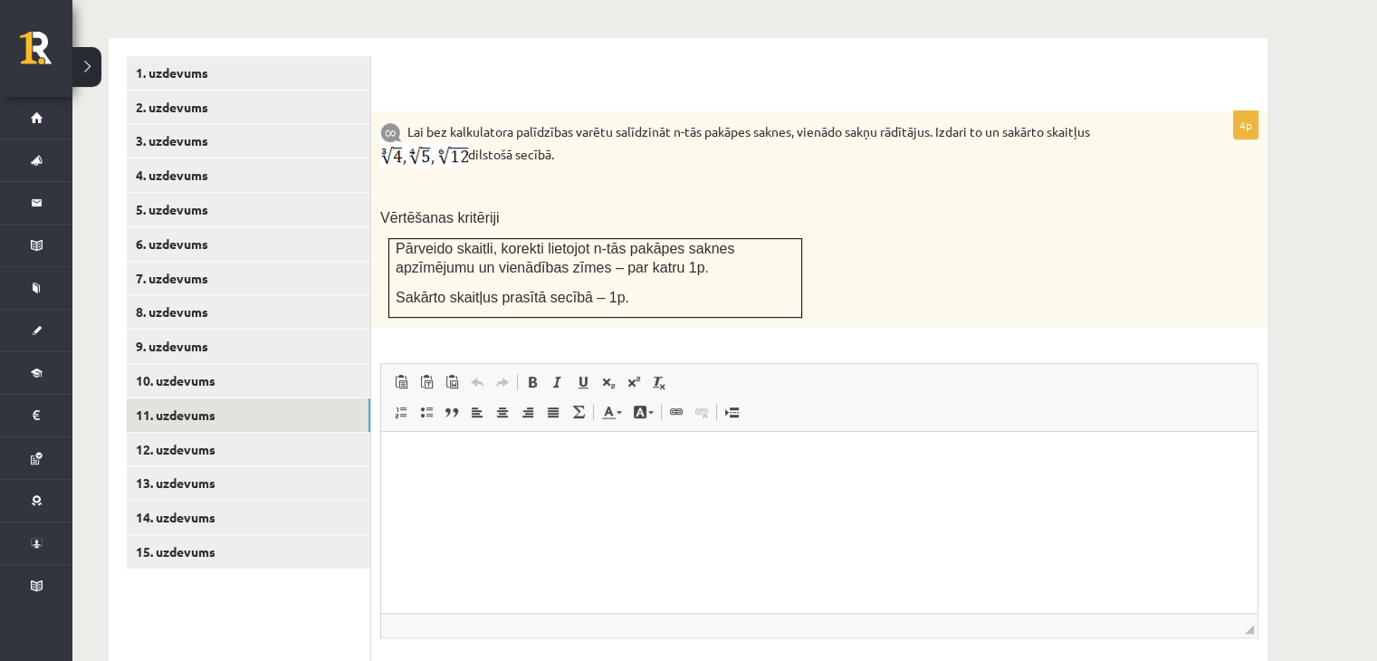
click at [392, 143] on img at bounding box center [424, 155] width 88 height 25
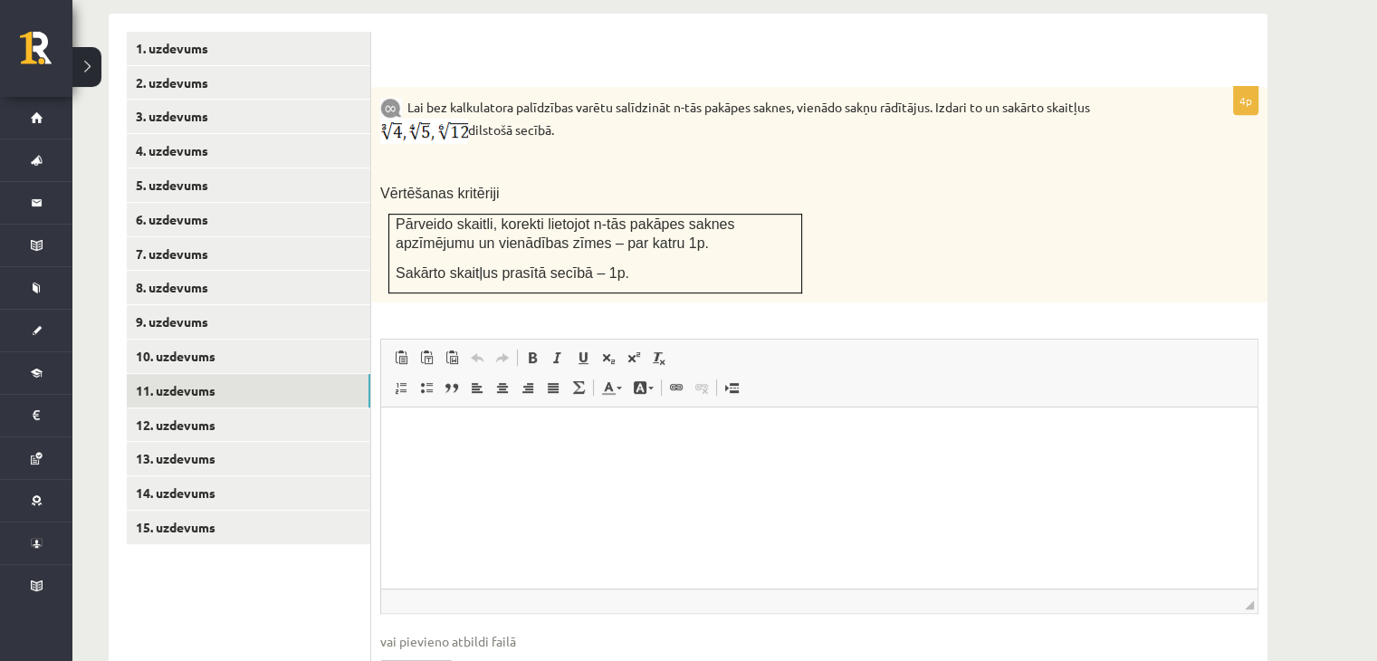
scroll to position [838, 0]
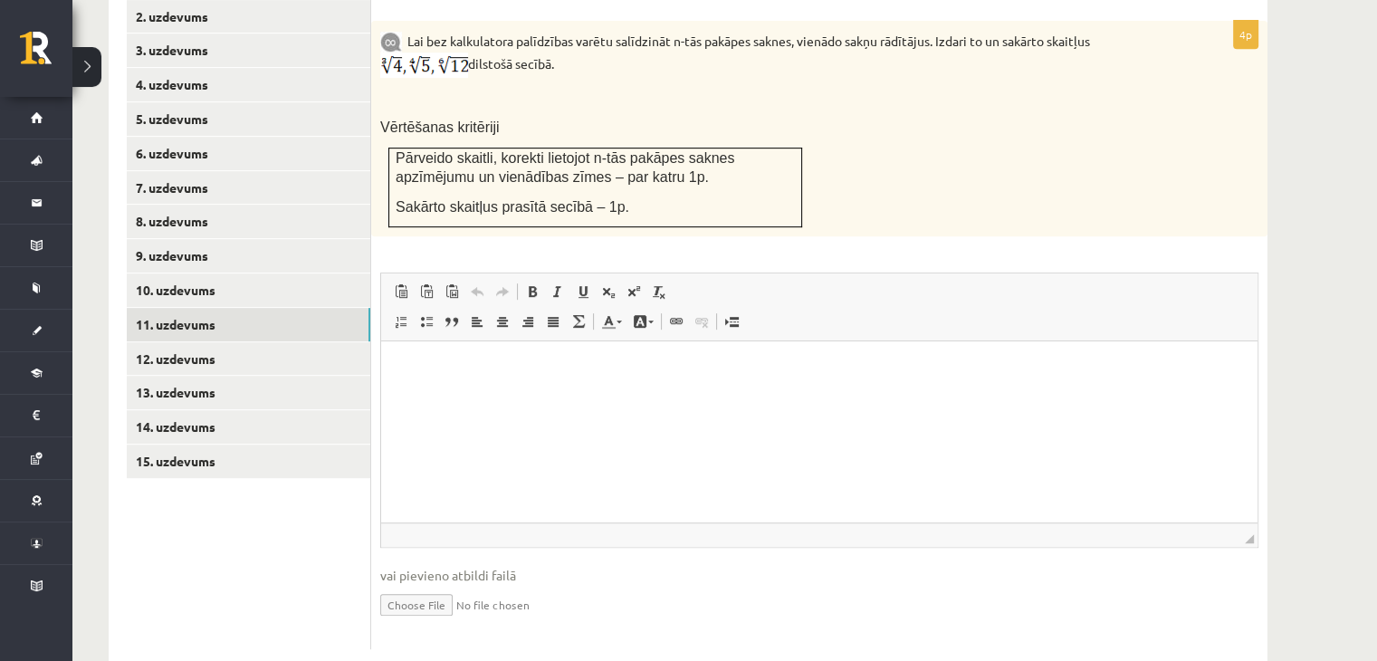
click at [444, 585] on input "file" at bounding box center [819, 603] width 878 height 37
type input "**********"
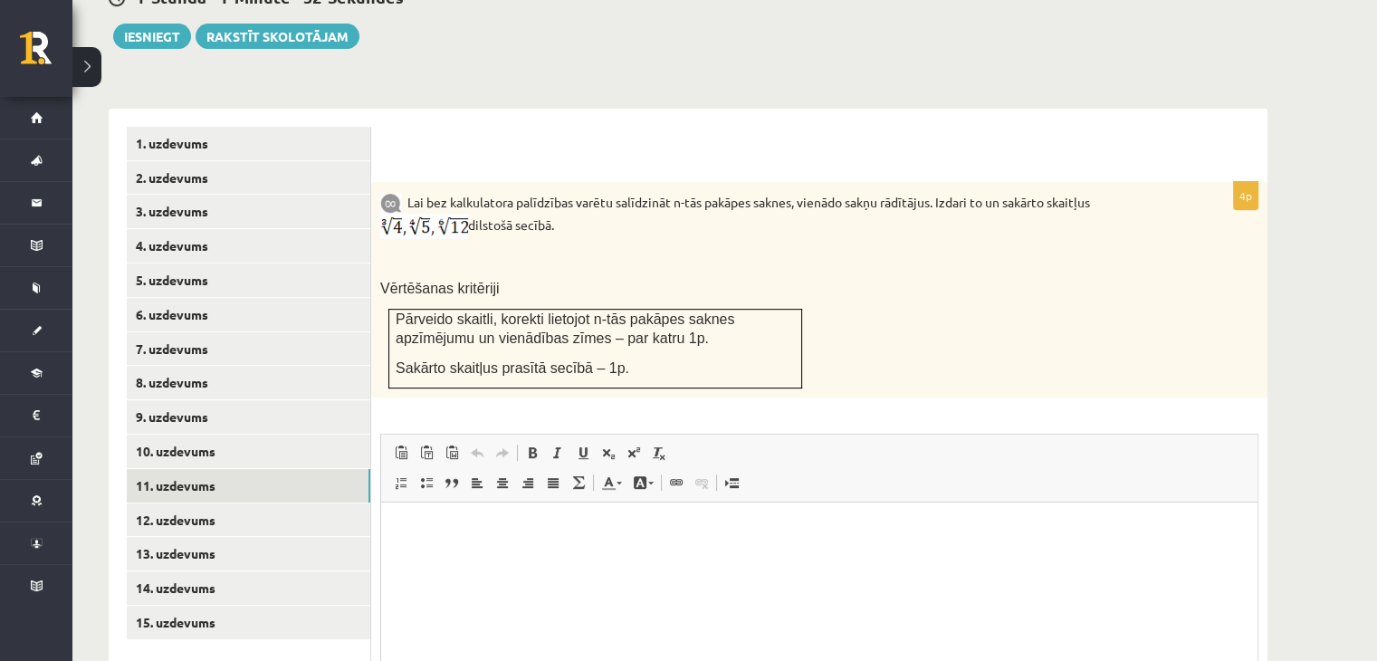
scroll to position [858, 0]
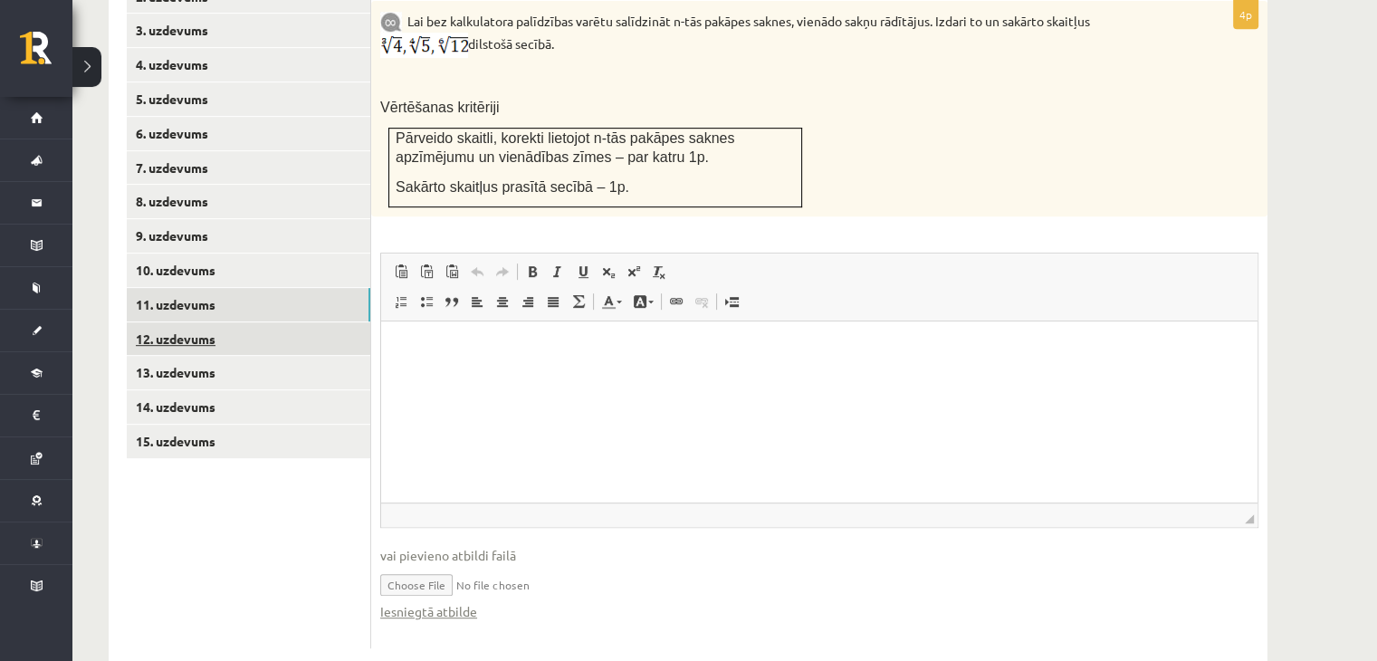
click at [229, 322] on link "12. uzdevums" at bounding box center [248, 338] width 243 height 33
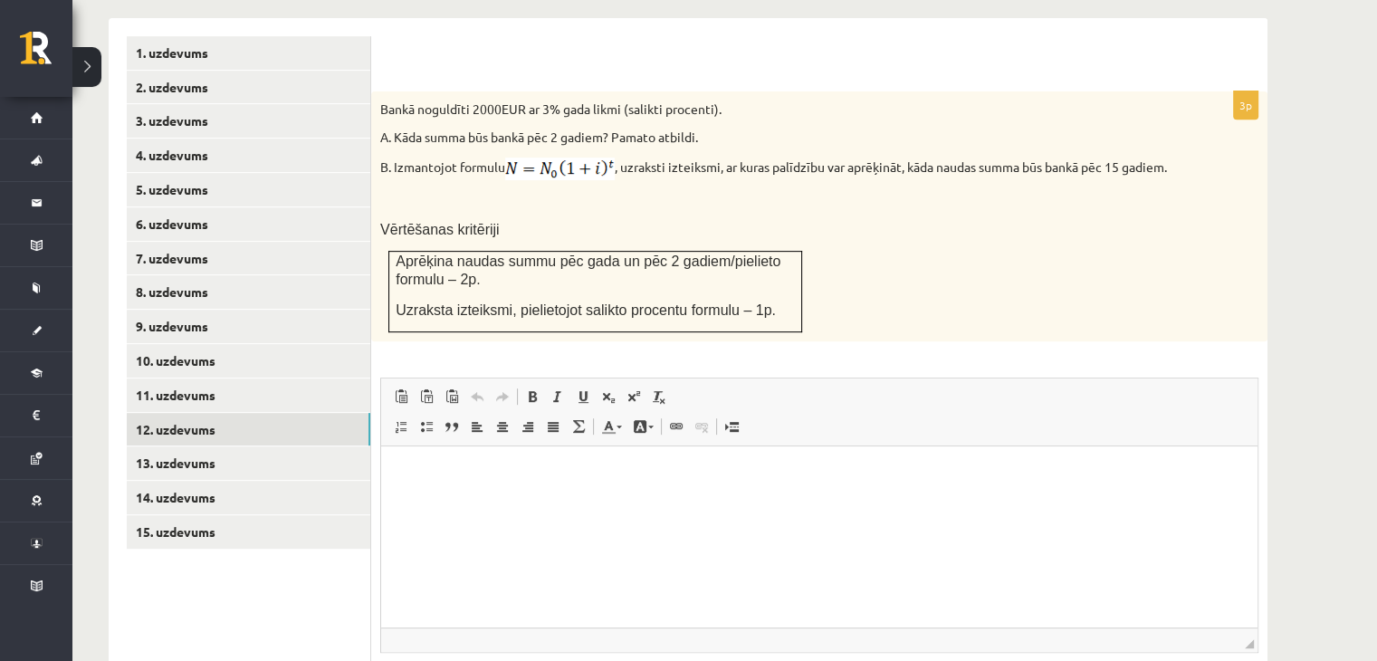
scroll to position [677, 0]
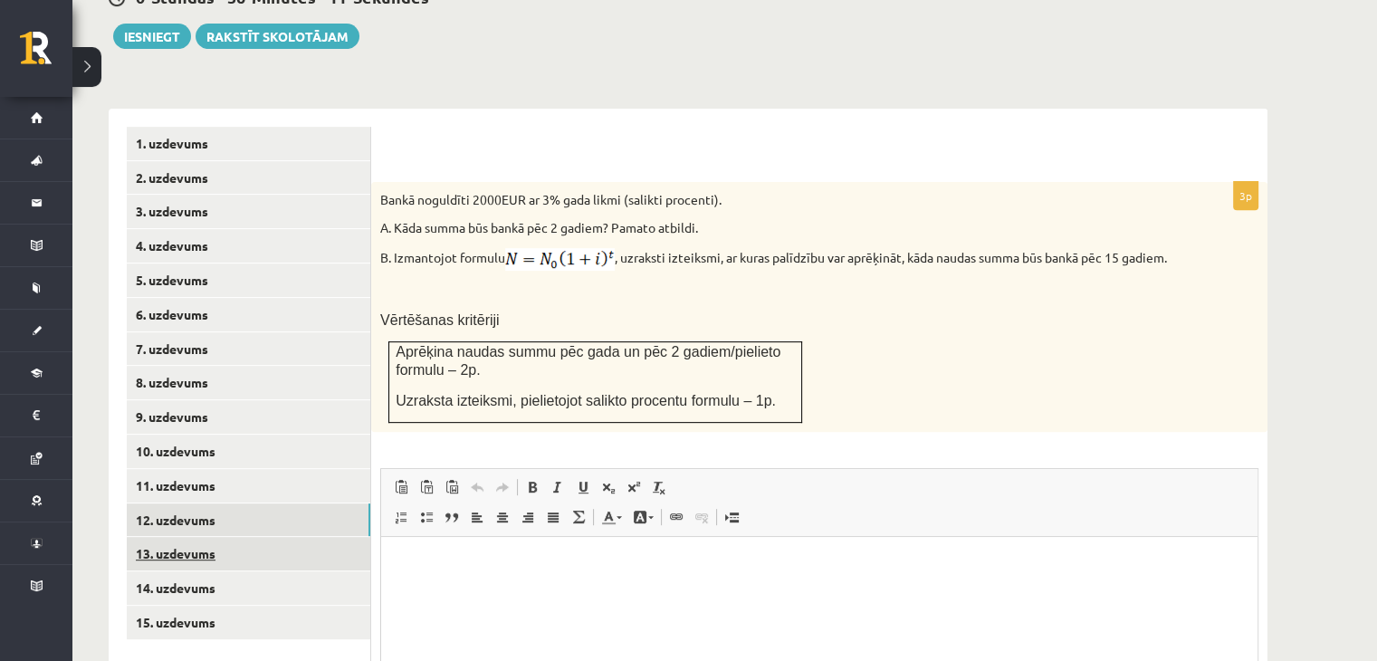
click at [299, 537] on link "13. uzdevums" at bounding box center [248, 553] width 243 height 33
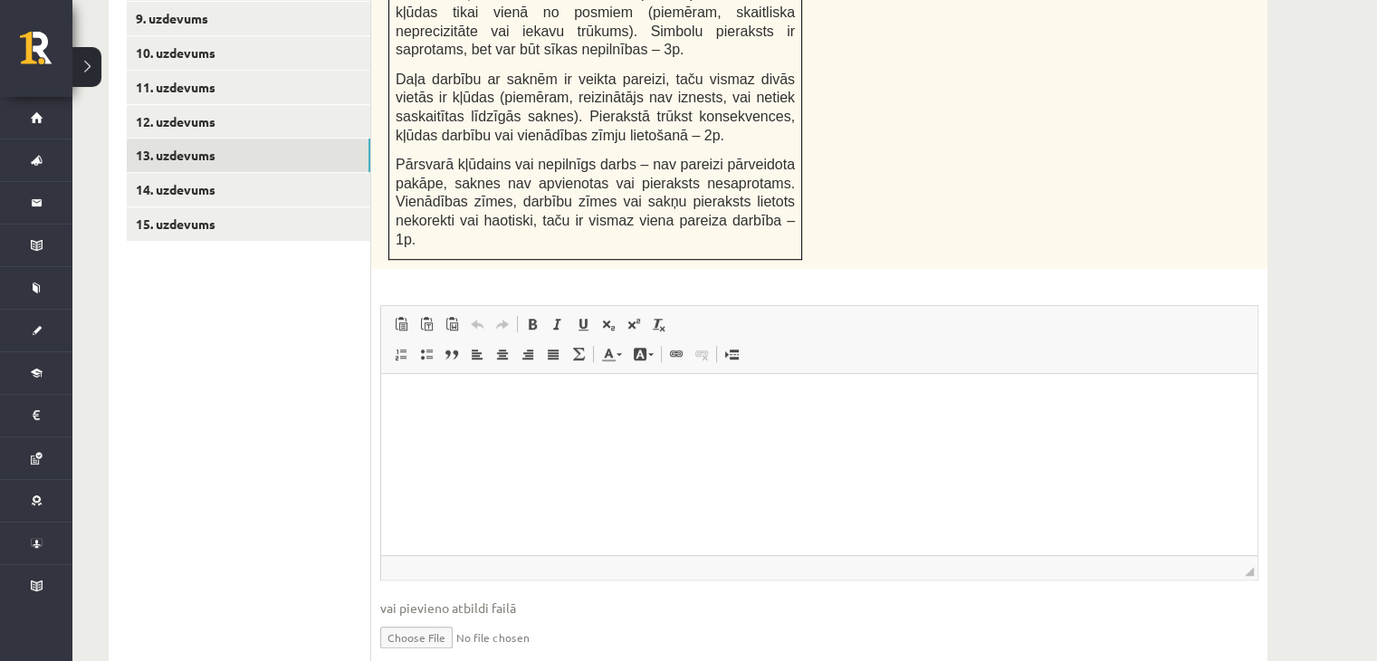
scroll to position [728, 0]
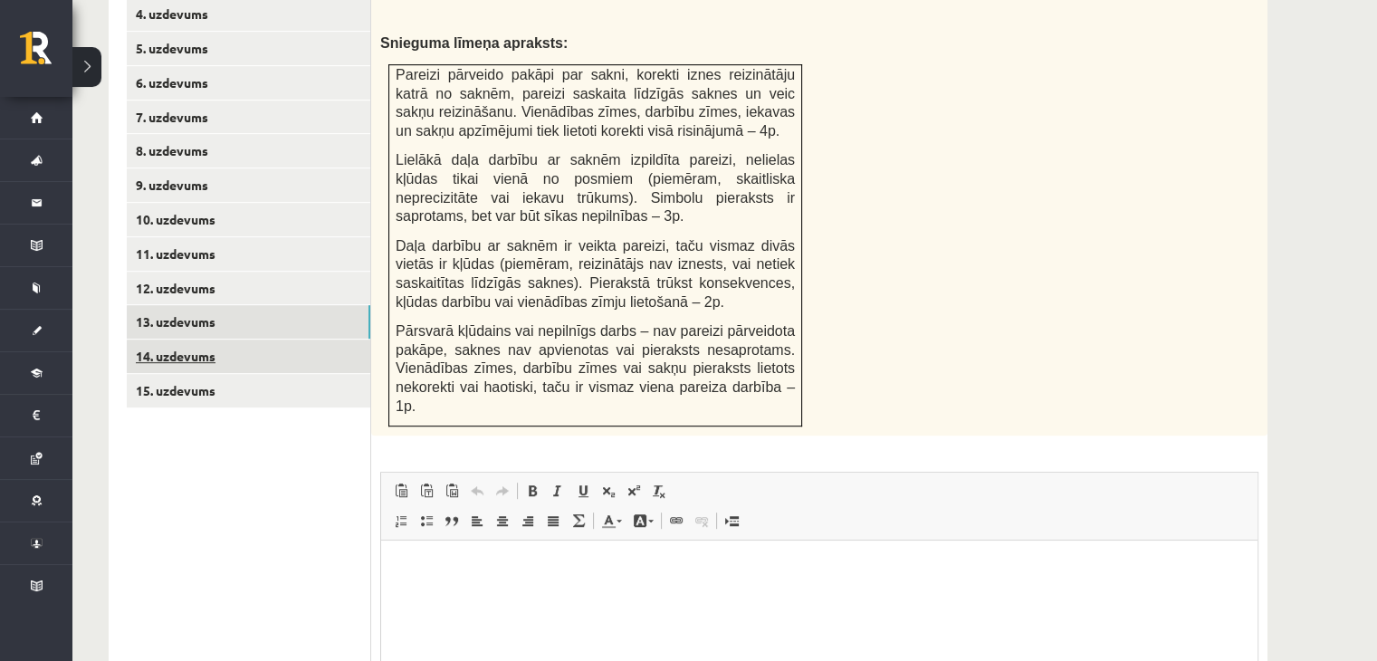
click at [235, 339] on link "14. uzdevums" at bounding box center [248, 355] width 243 height 33
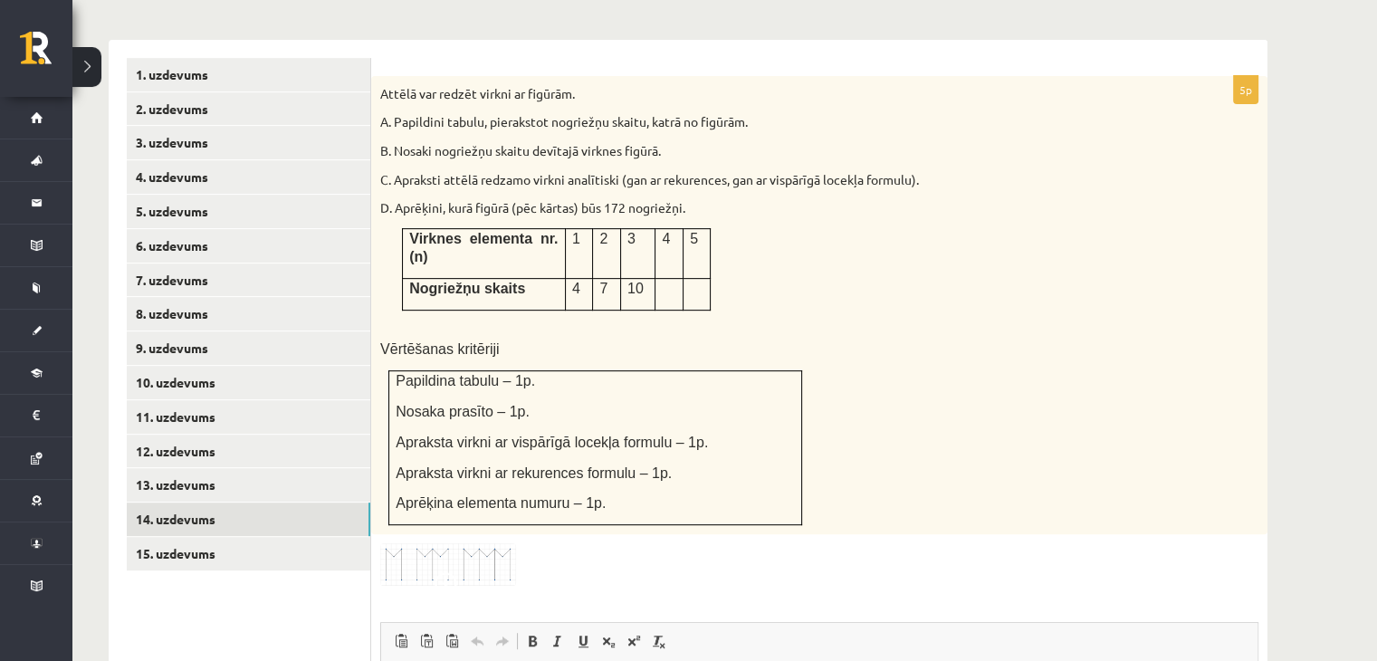
scroll to position [717, 0]
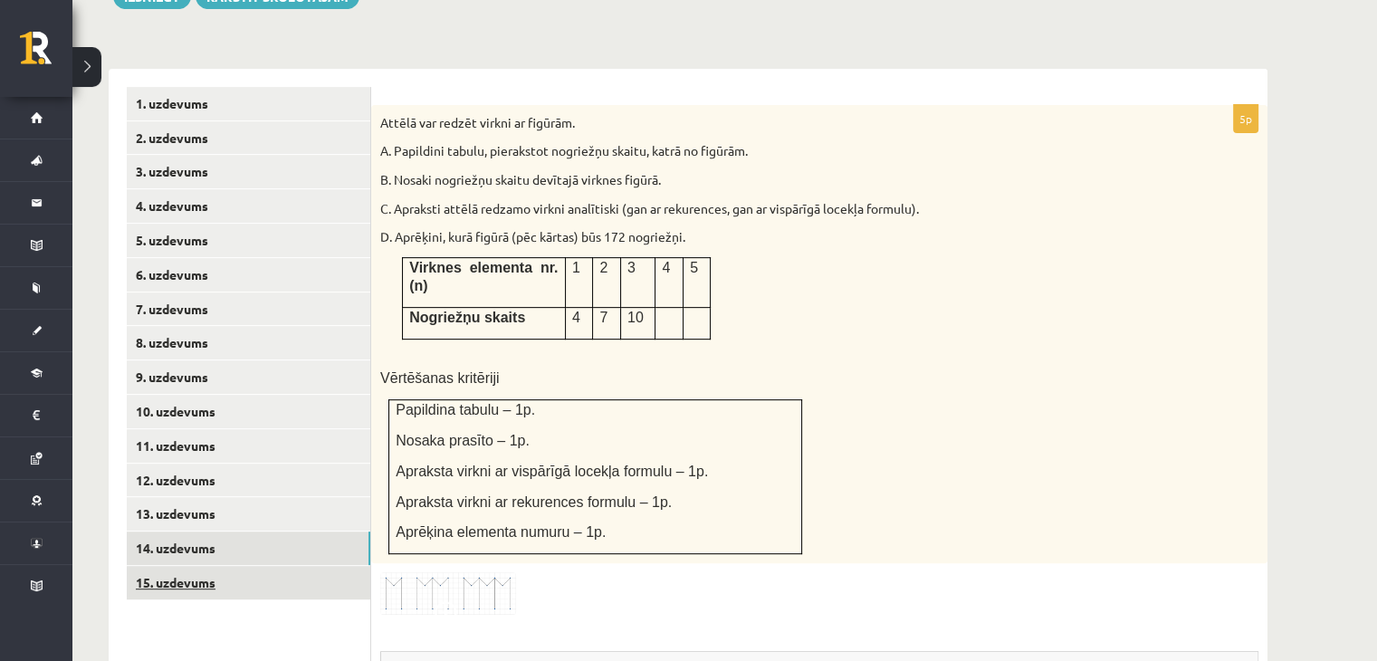
click at [290, 566] on link "15. uzdevums" at bounding box center [248, 582] width 243 height 33
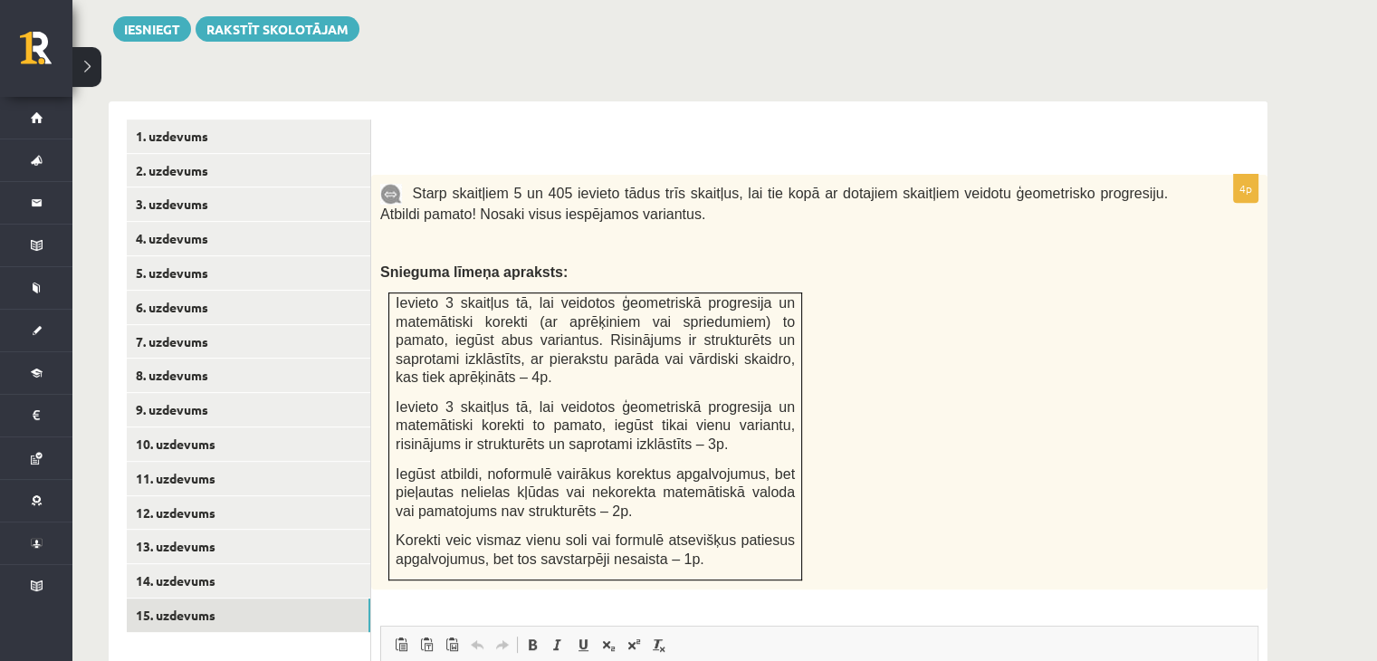
scroll to position [674, 0]
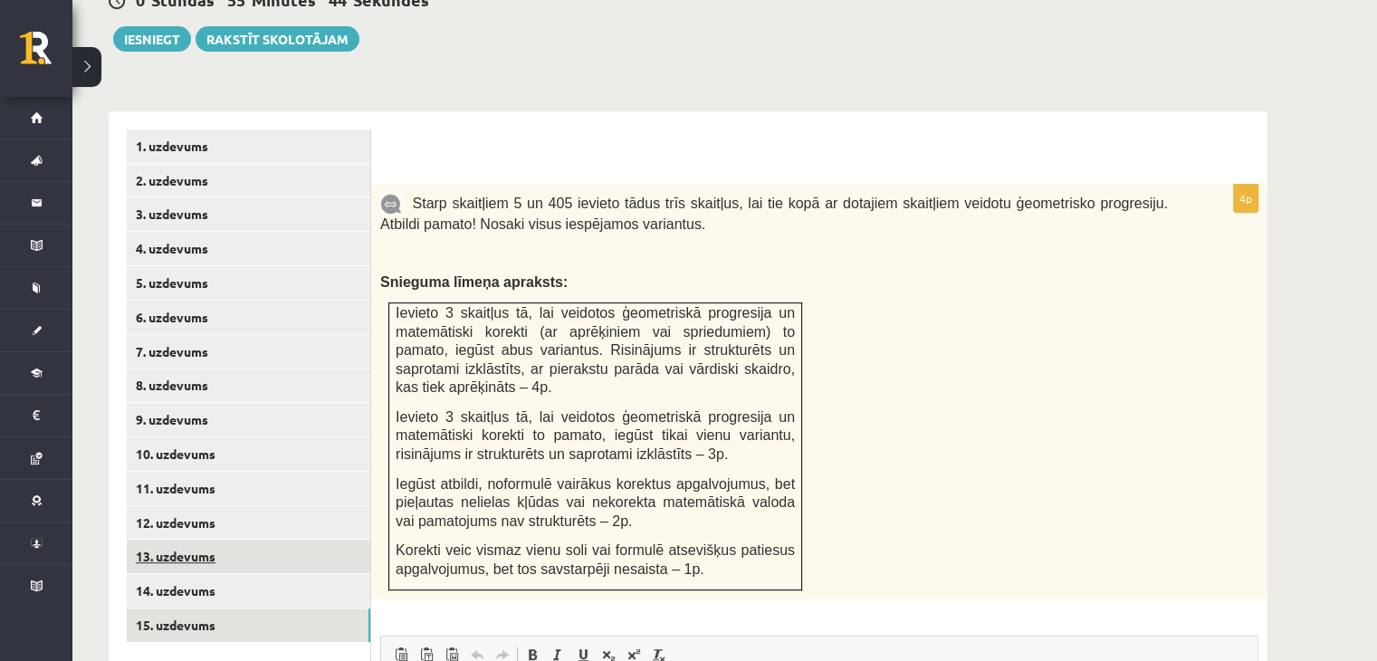
click at [227, 539] on link "13. uzdevums" at bounding box center [248, 555] width 243 height 33
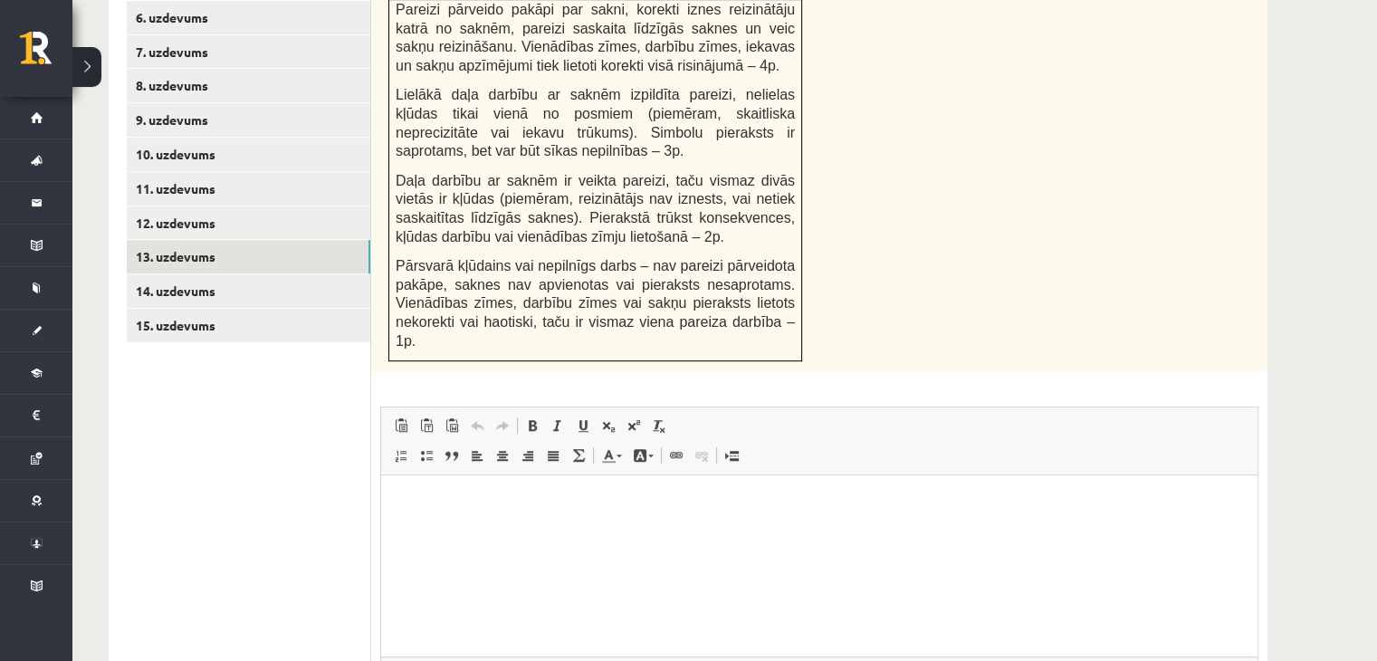
scroll to position [1090, 0]
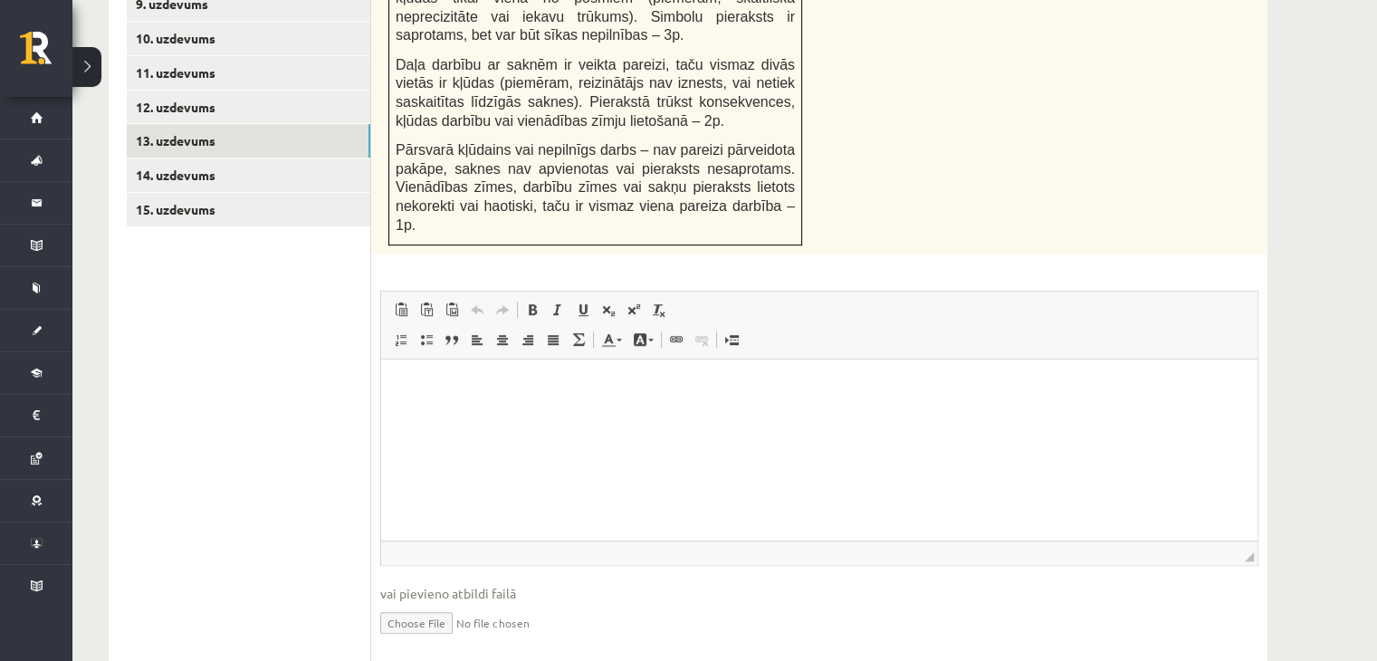
click at [436, 603] on input "file" at bounding box center [819, 621] width 878 height 37
type input "**********"
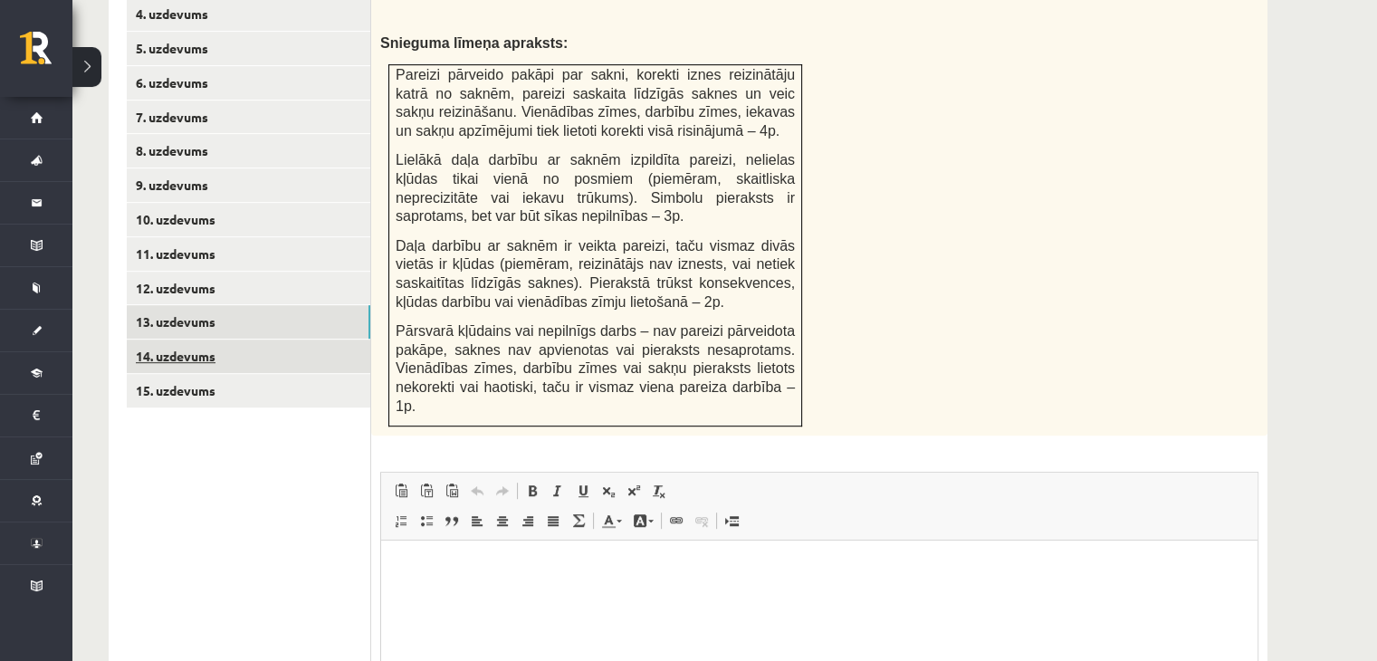
click at [203, 339] on link "14. uzdevums" at bounding box center [248, 355] width 243 height 33
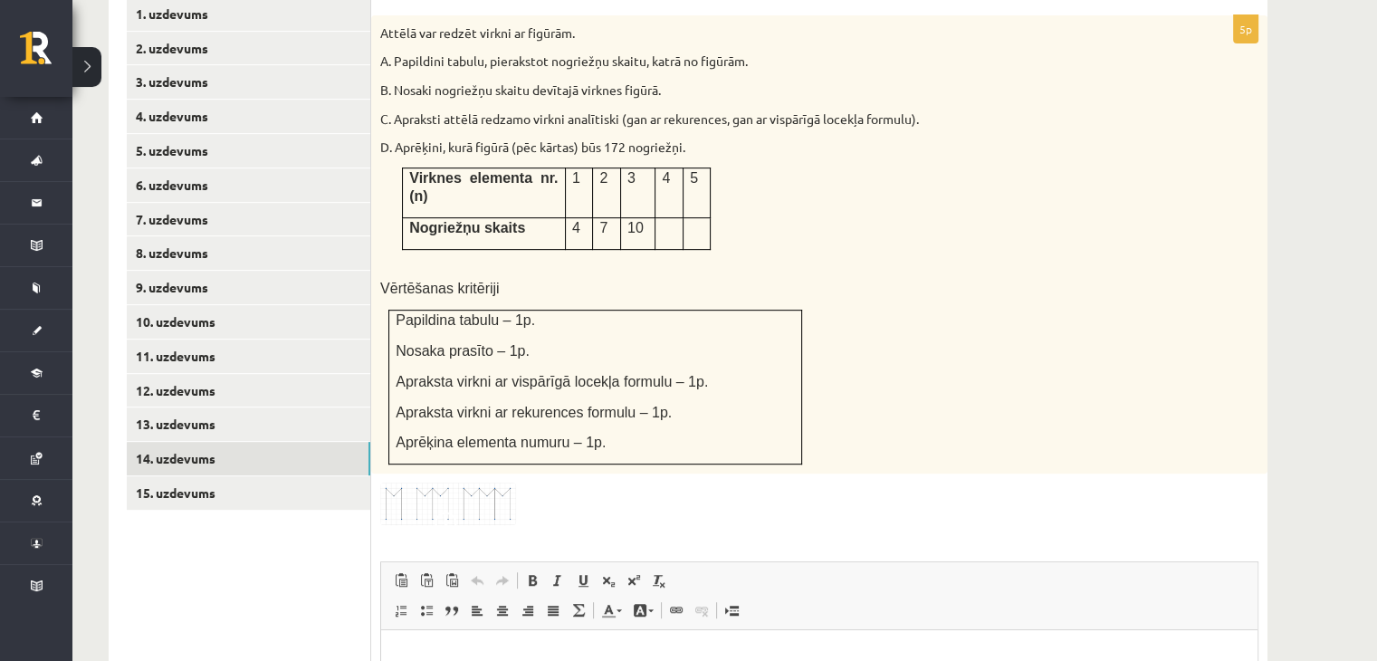
scroll to position [807, 0]
click at [467, 481] on img at bounding box center [448, 502] width 136 height 43
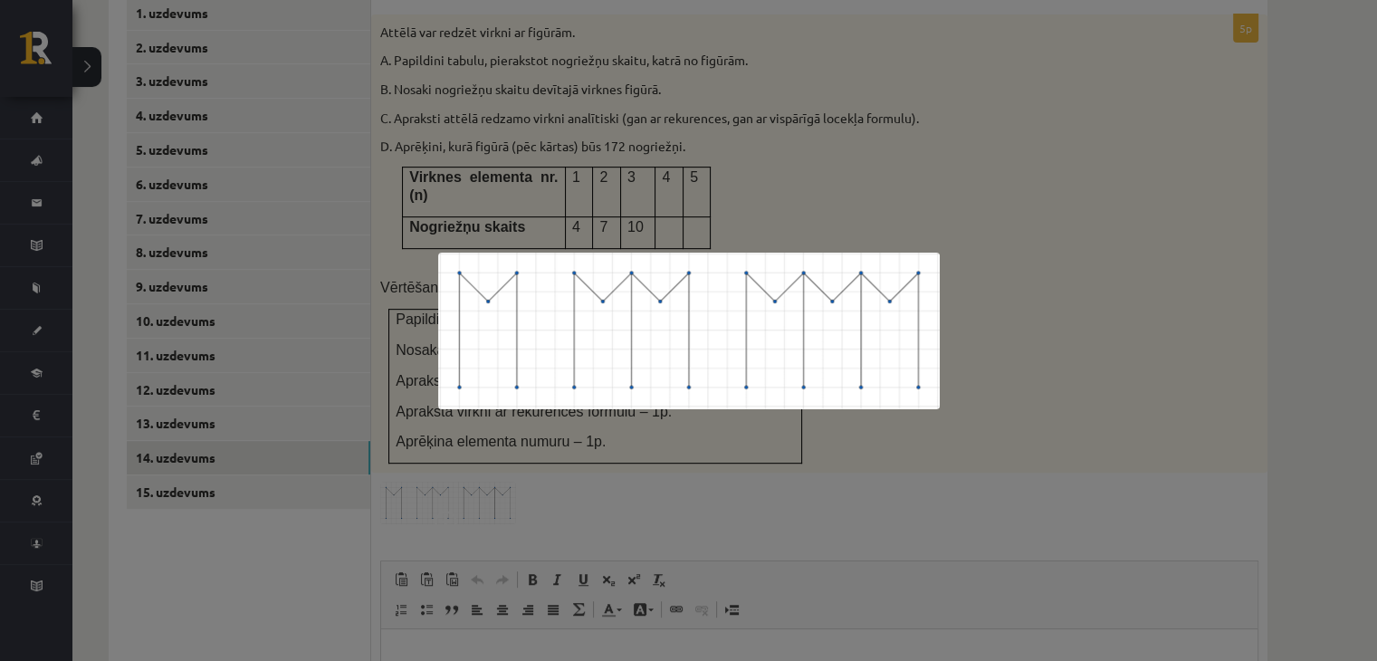
click at [1065, 455] on div at bounding box center [688, 330] width 1377 height 661
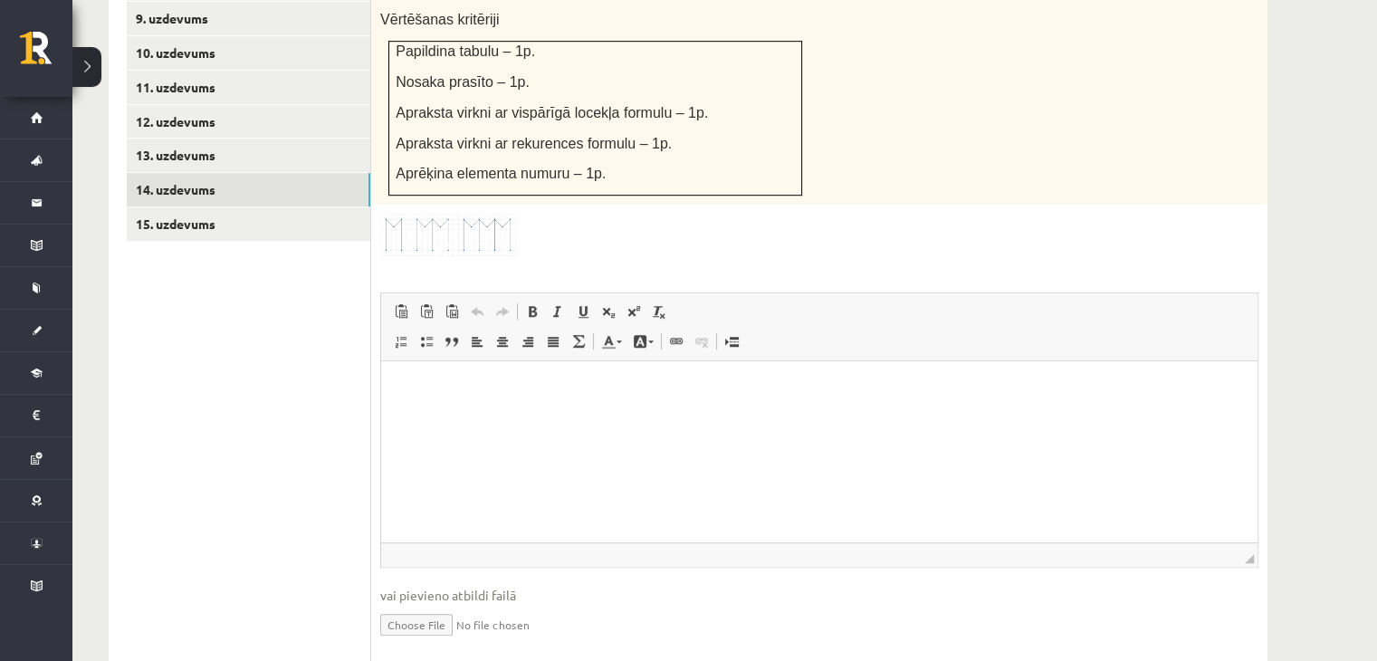
scroll to position [1077, 0]
click at [403, 603] on input "file" at bounding box center [819, 621] width 878 height 37
type input "**********"
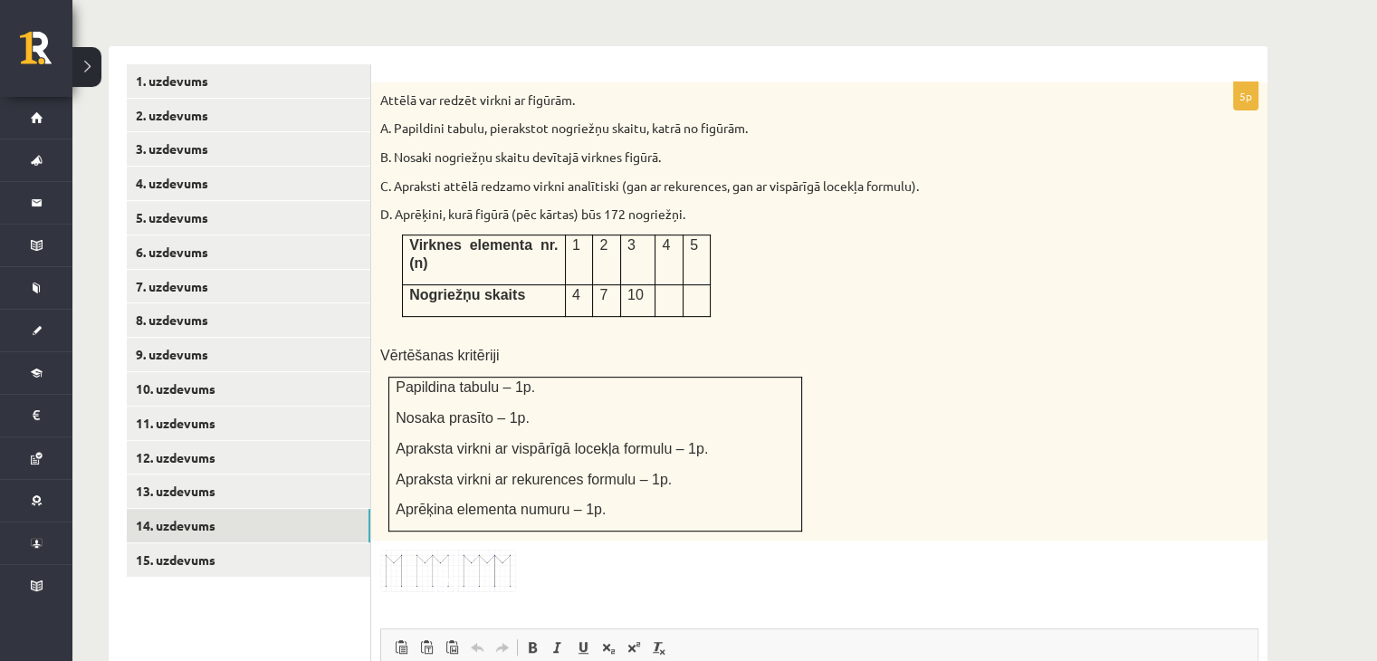
scroll to position [986, 0]
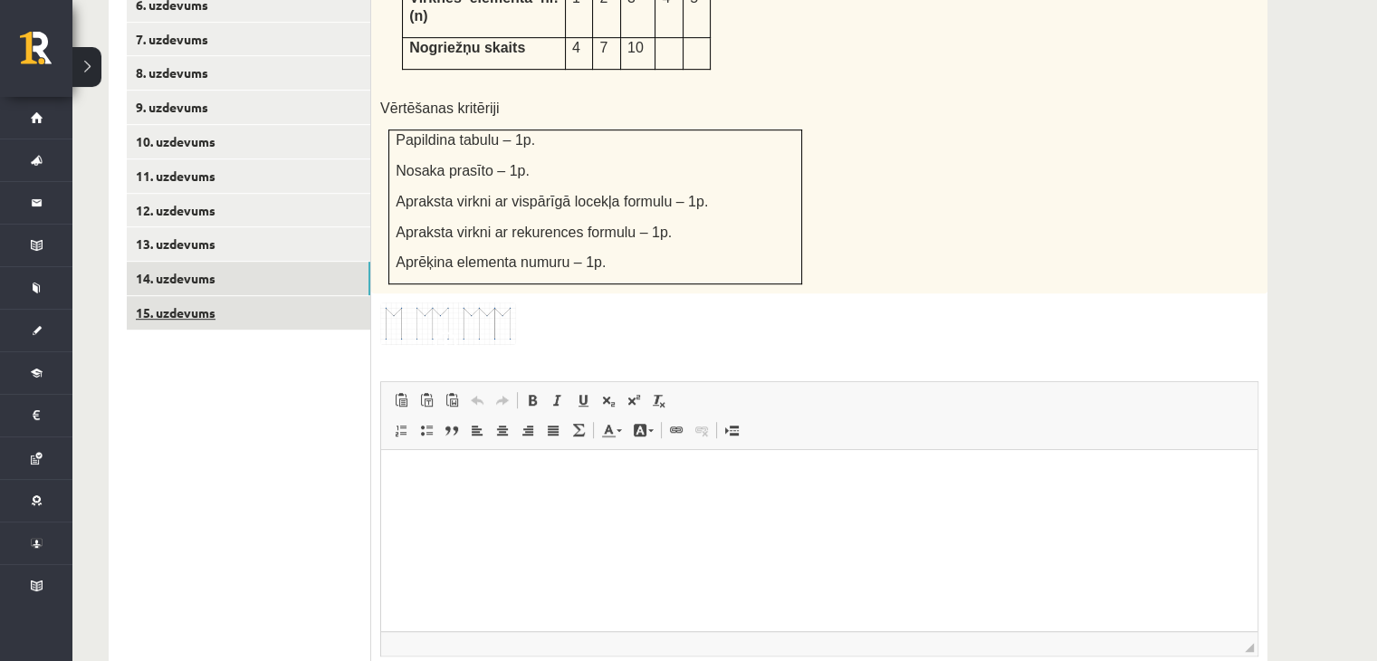
click at [222, 296] on link "15. uzdevums" at bounding box center [248, 312] width 243 height 33
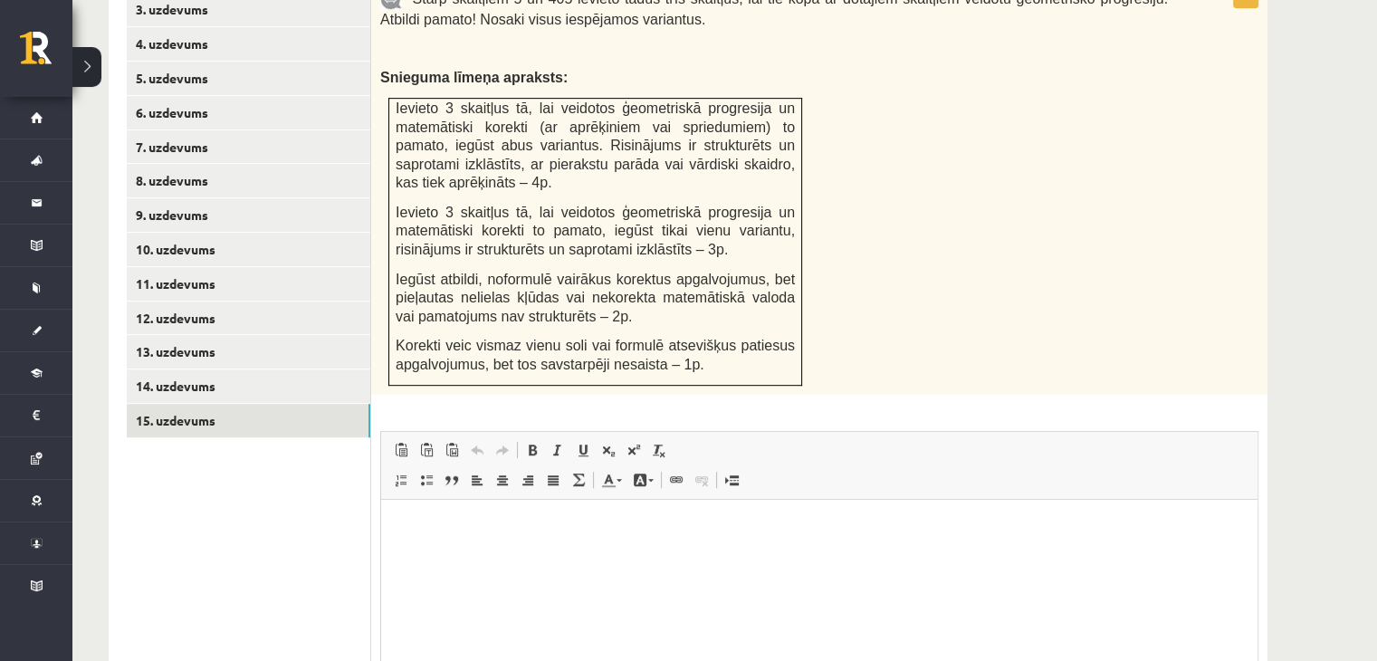
scroll to position [1036, 0]
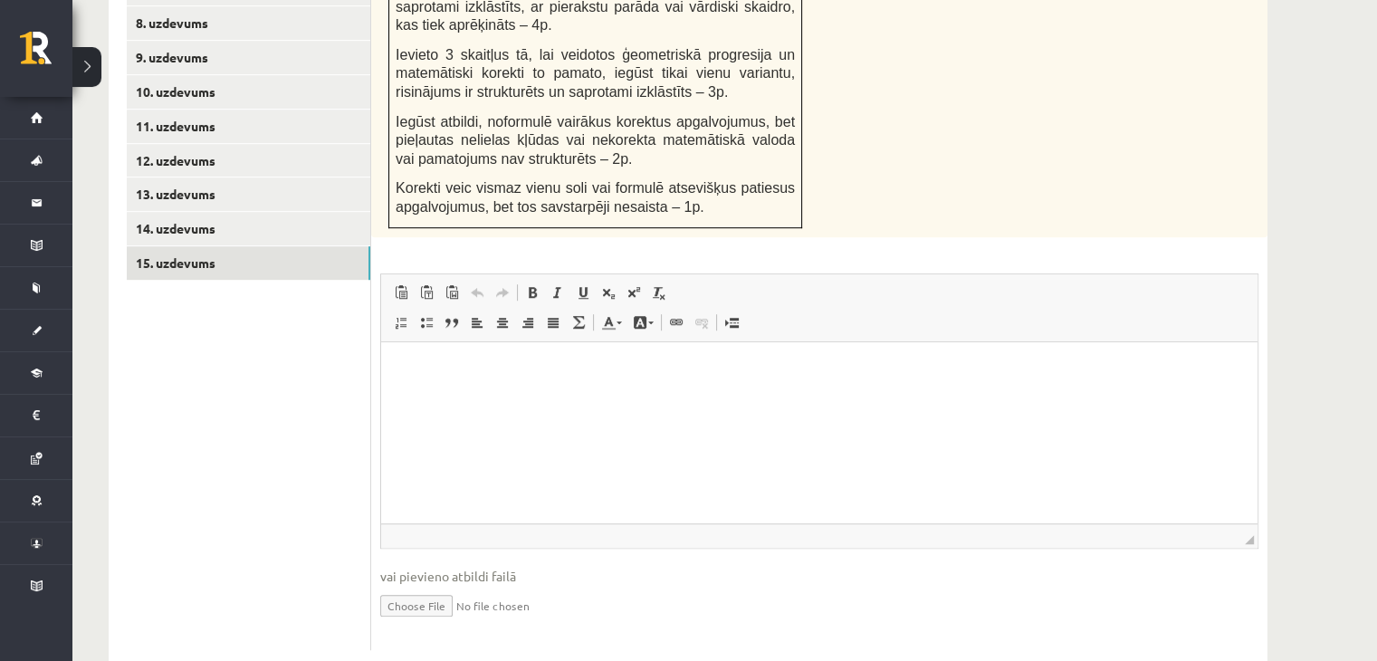
click at [397, 586] on input "file" at bounding box center [819, 604] width 878 height 37
type input "**********"
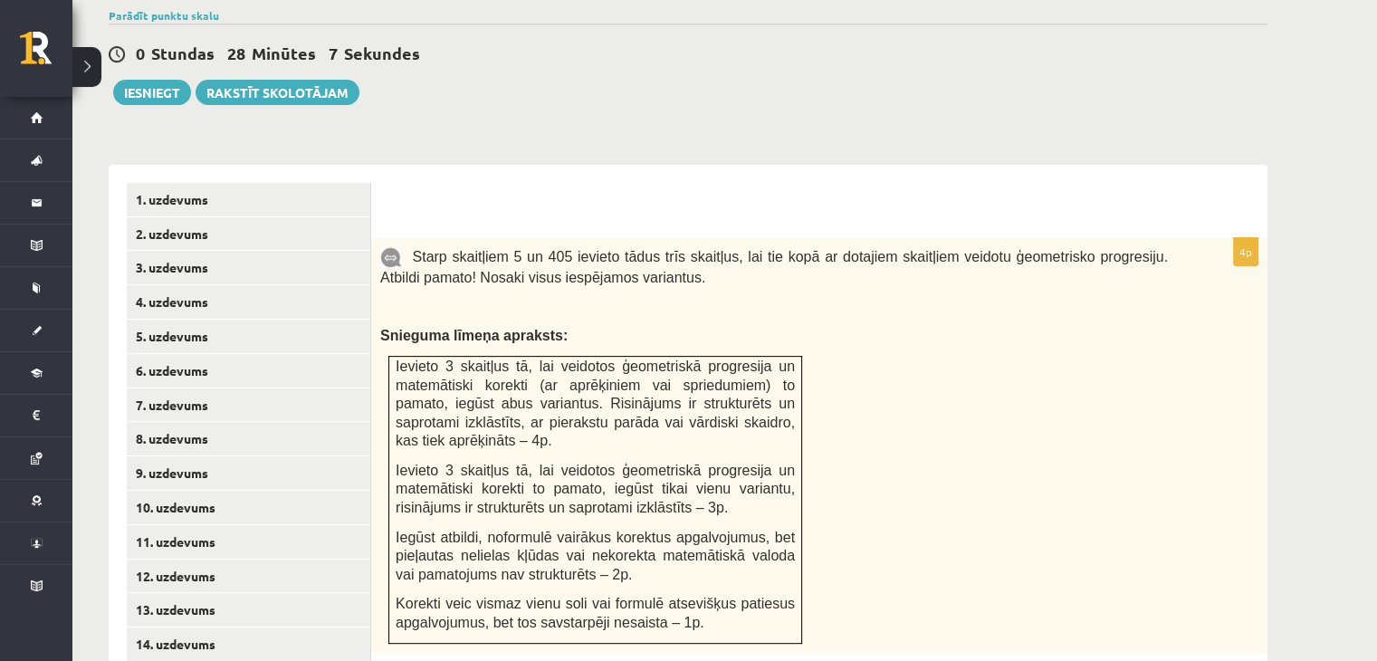
scroll to position [543, 0]
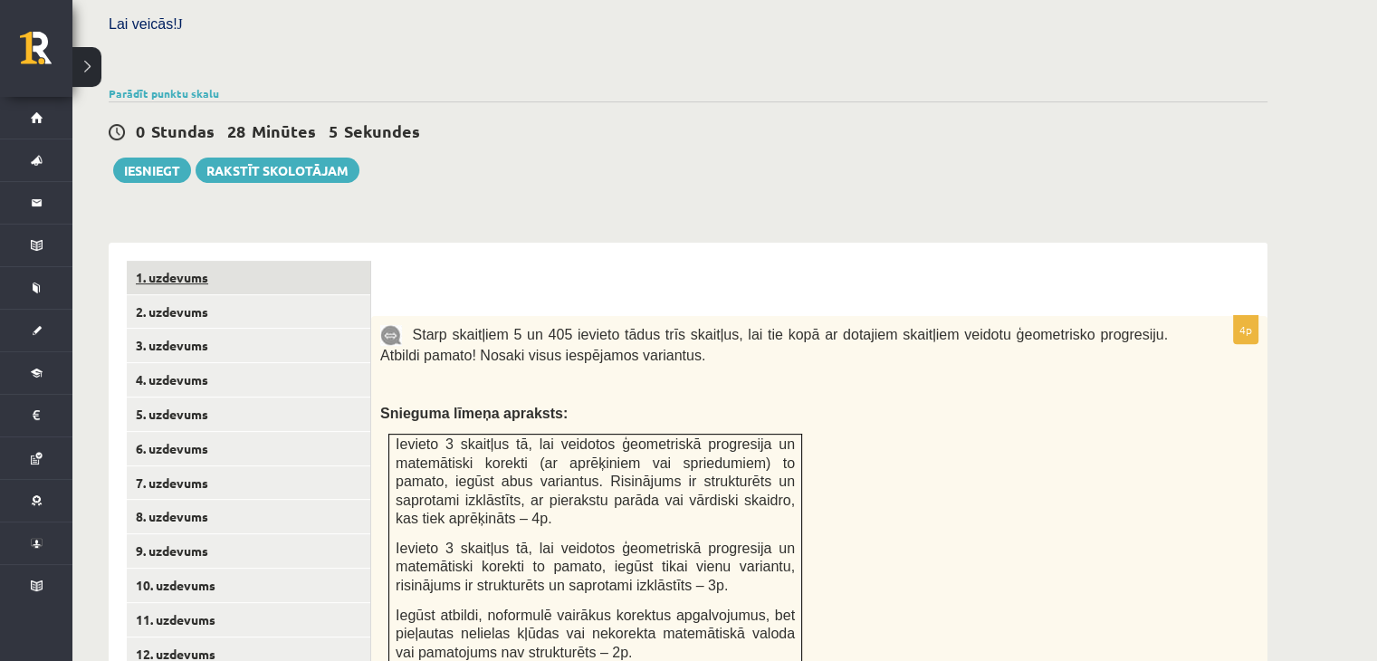
click at [228, 261] on link "1. uzdevums" at bounding box center [248, 277] width 243 height 33
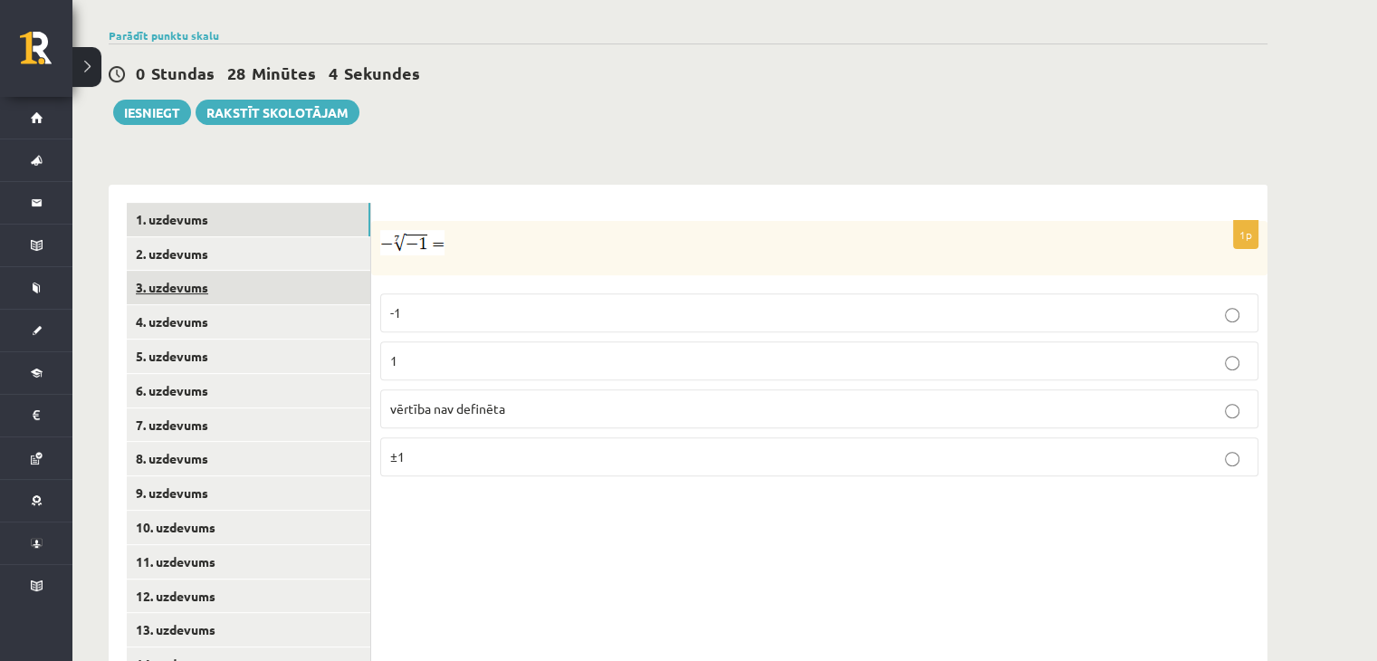
scroll to position [634, 0]
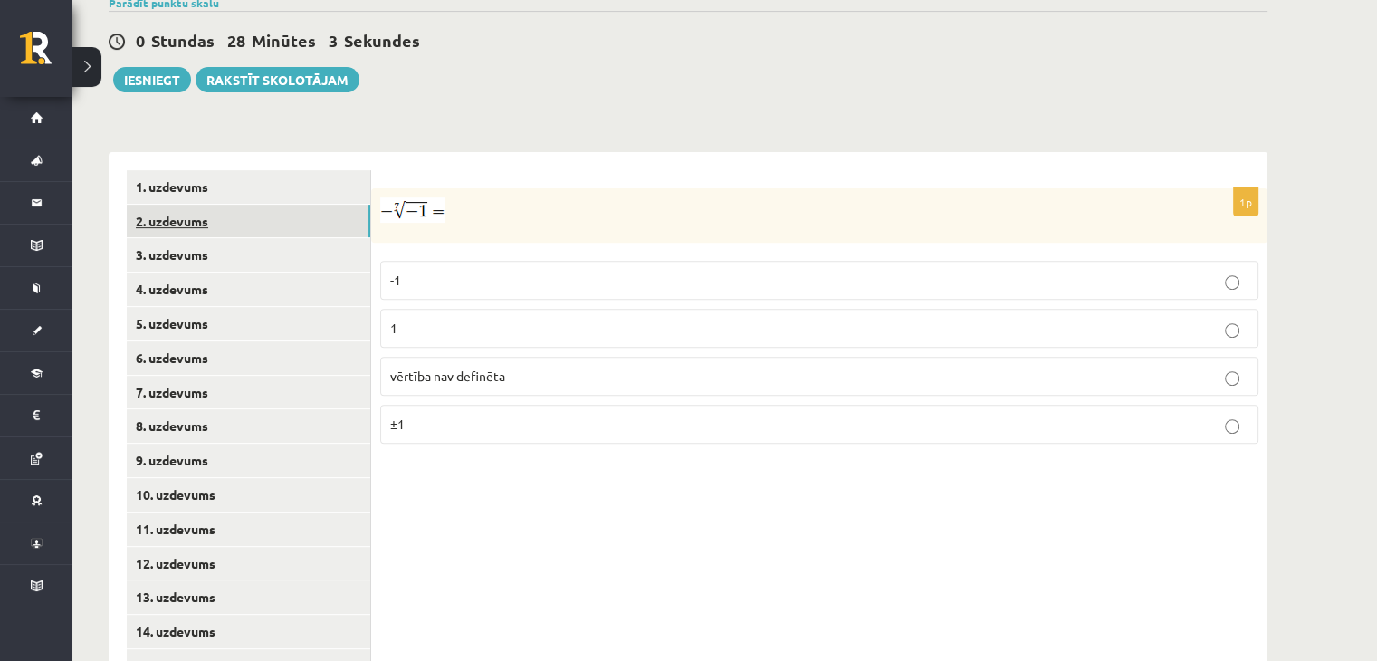
click at [244, 205] on link "2. uzdevums" at bounding box center [248, 221] width 243 height 33
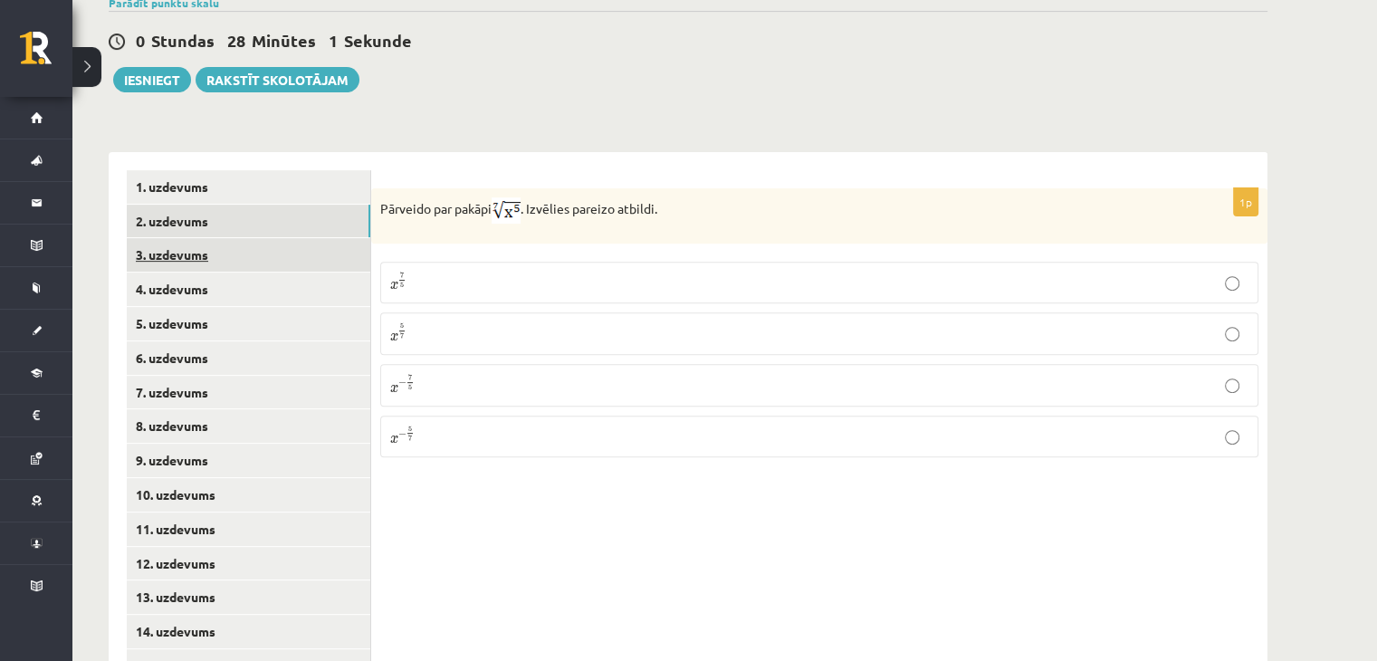
click at [249, 238] on link "3. uzdevums" at bounding box center [248, 254] width 243 height 33
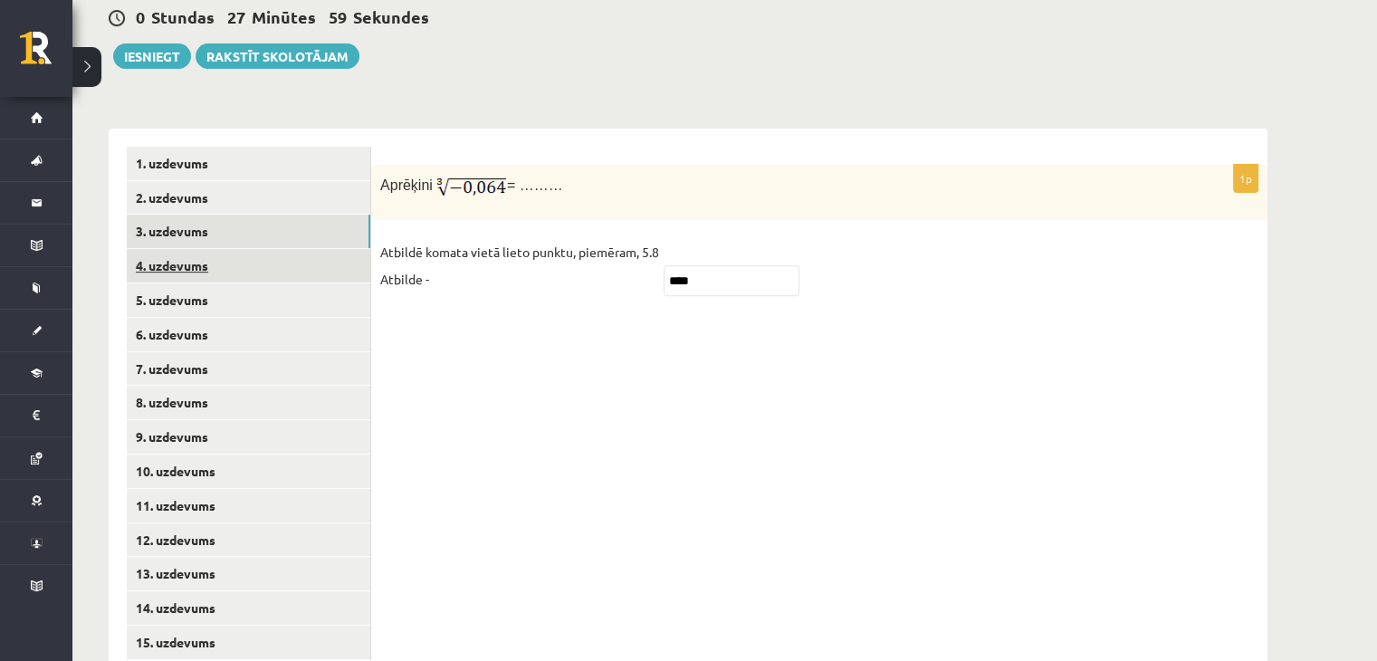
scroll to position [671, 0]
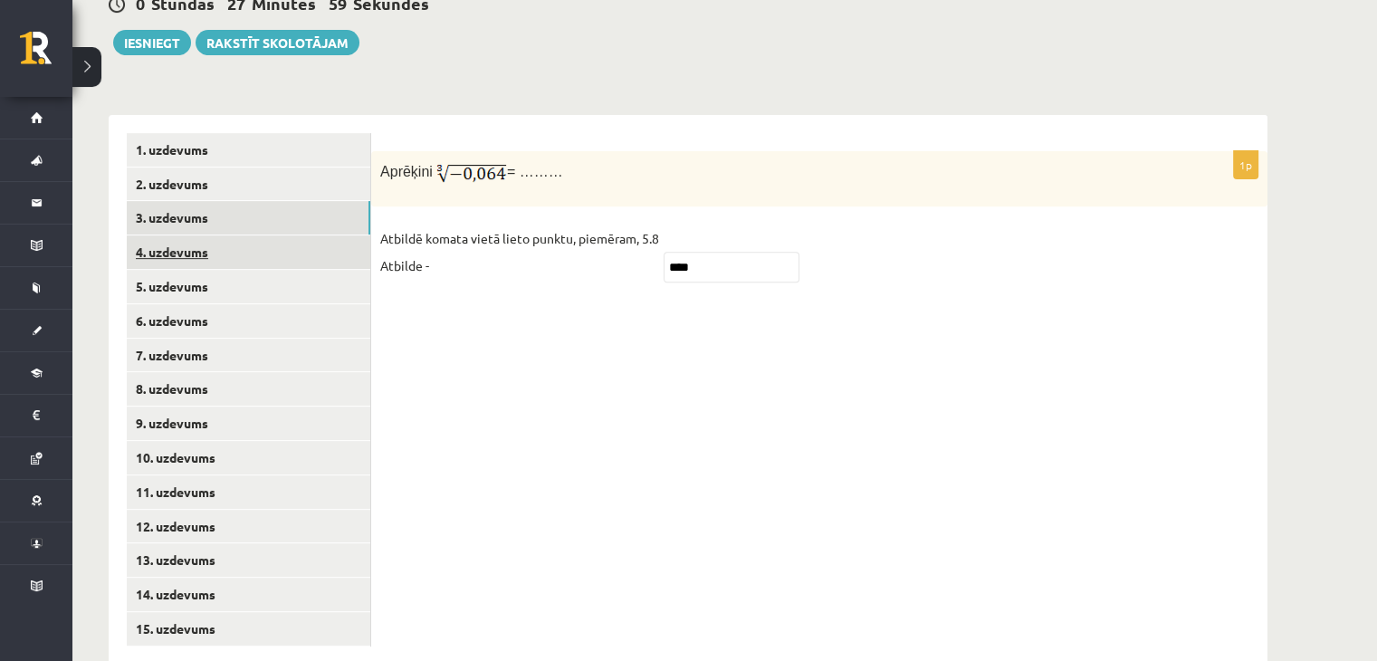
click at [238, 235] on link "4. uzdevums" at bounding box center [248, 251] width 243 height 33
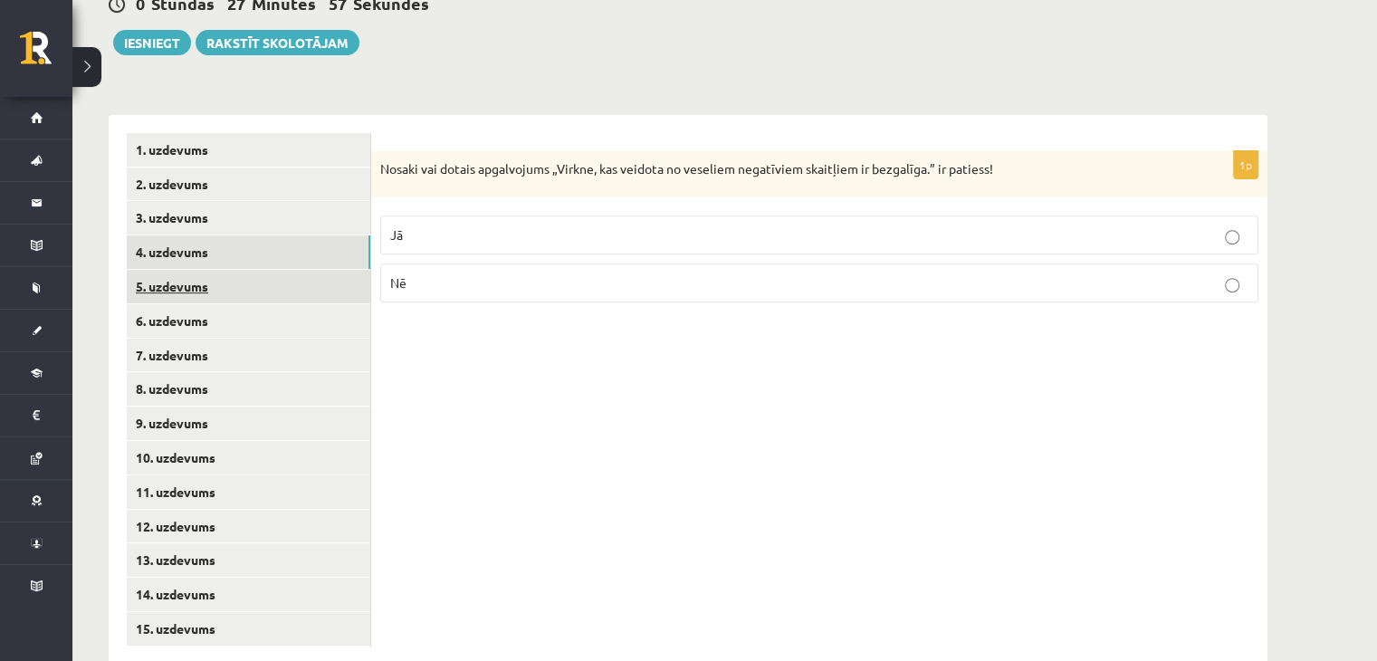
click at [246, 270] on link "5. uzdevums" at bounding box center [248, 286] width 243 height 33
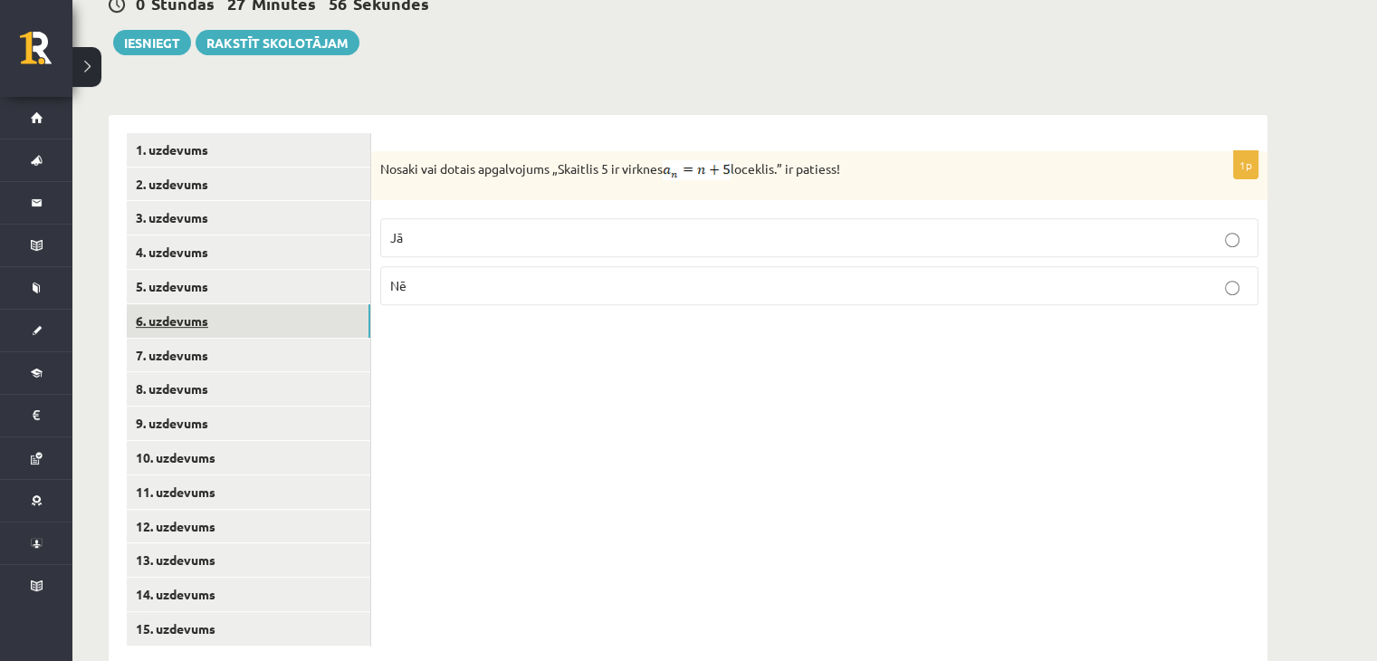
click at [220, 304] on link "6. uzdevums" at bounding box center [248, 320] width 243 height 33
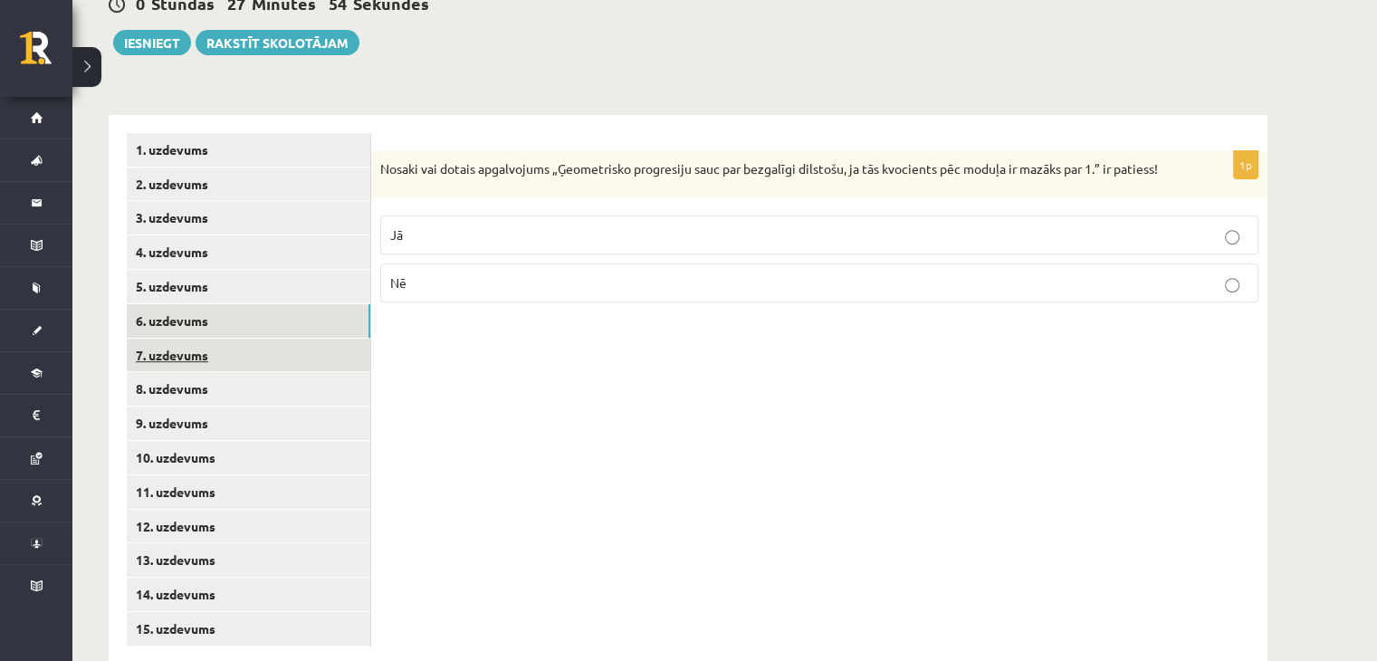
click at [224, 338] on link "7. uzdevums" at bounding box center [248, 354] width 243 height 33
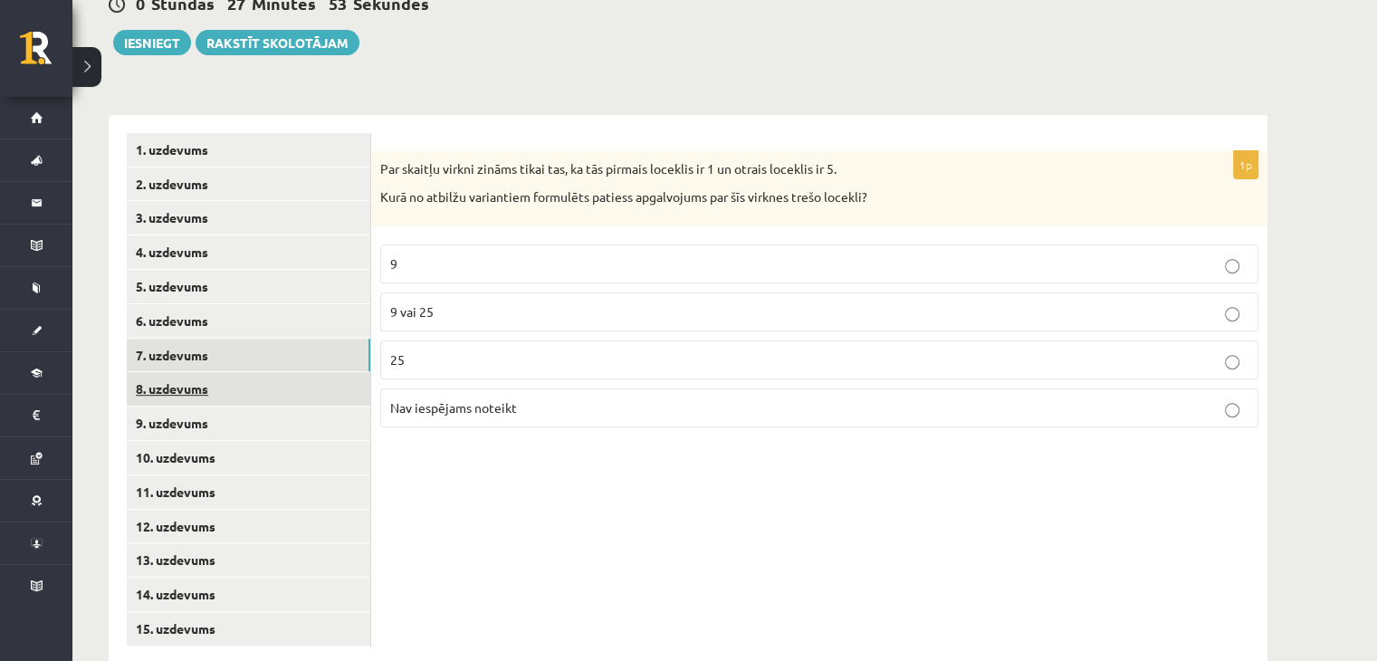
click at [239, 372] on link "8. uzdevums" at bounding box center [248, 388] width 243 height 33
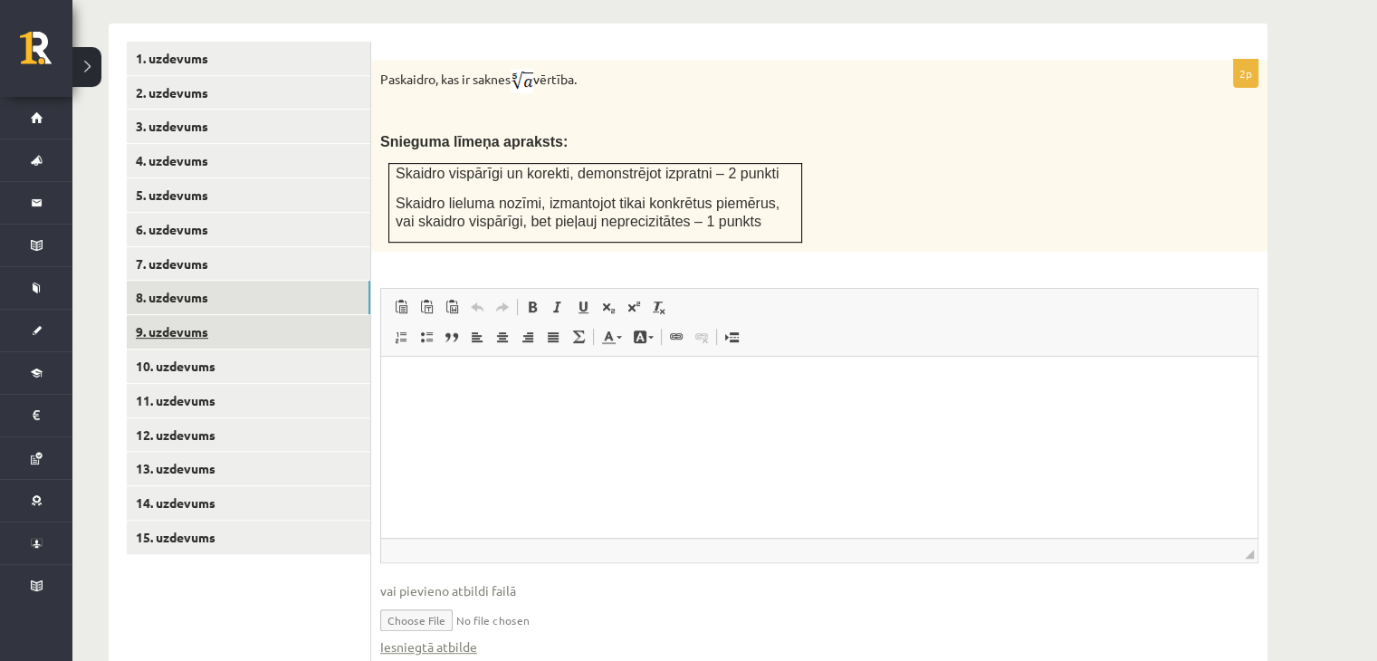
scroll to position [796, 0]
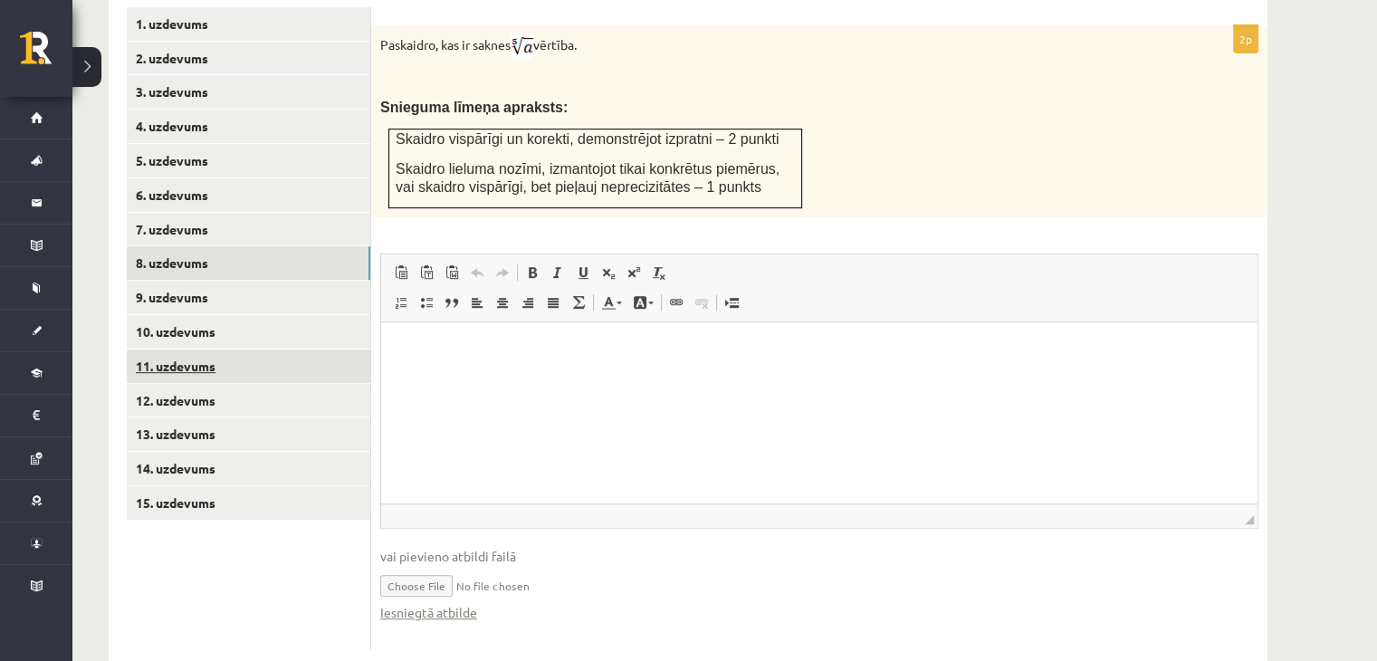
click at [207, 349] on link "11. uzdevums" at bounding box center [248, 365] width 243 height 33
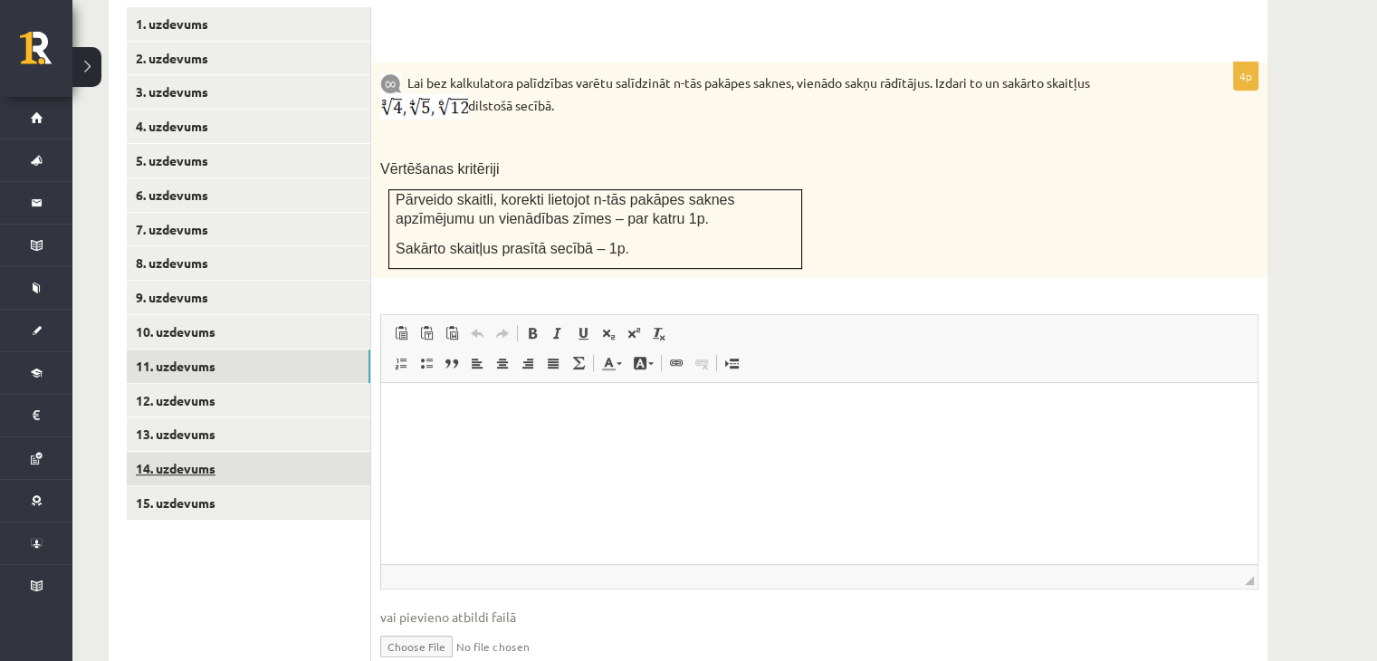
scroll to position [0, 0]
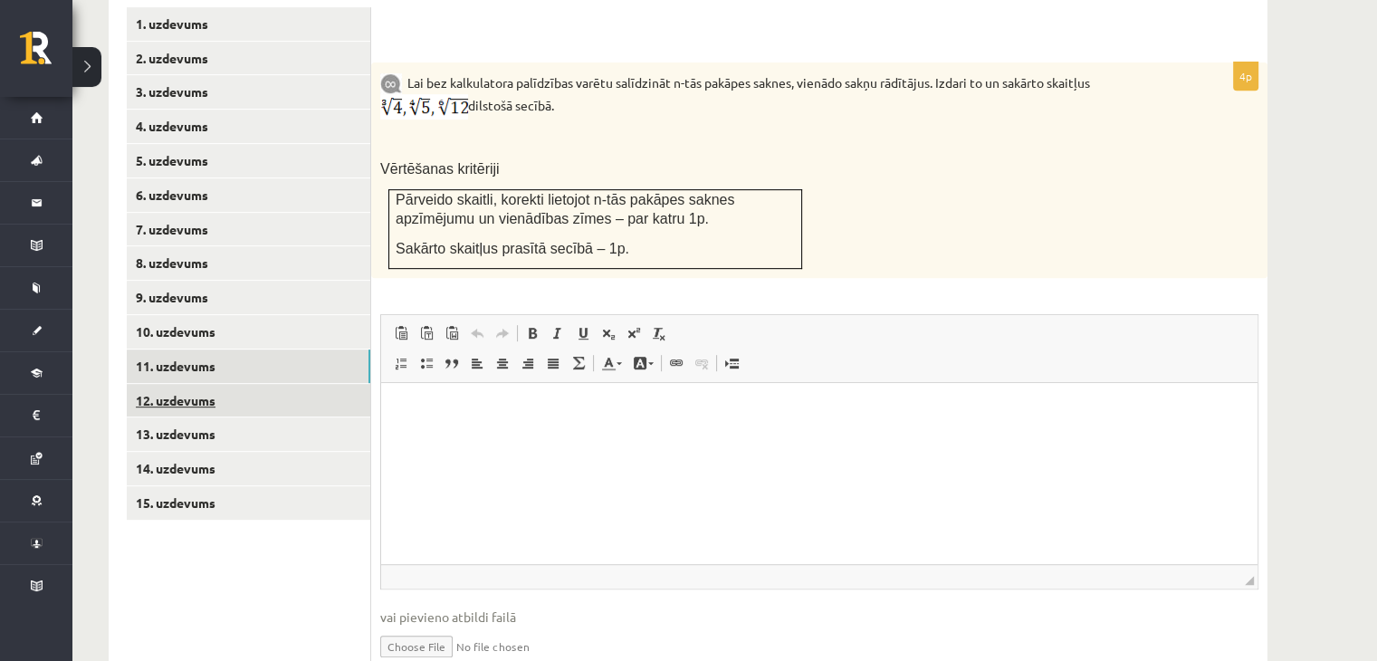
click at [230, 384] on link "12. uzdevums" at bounding box center [248, 400] width 243 height 33
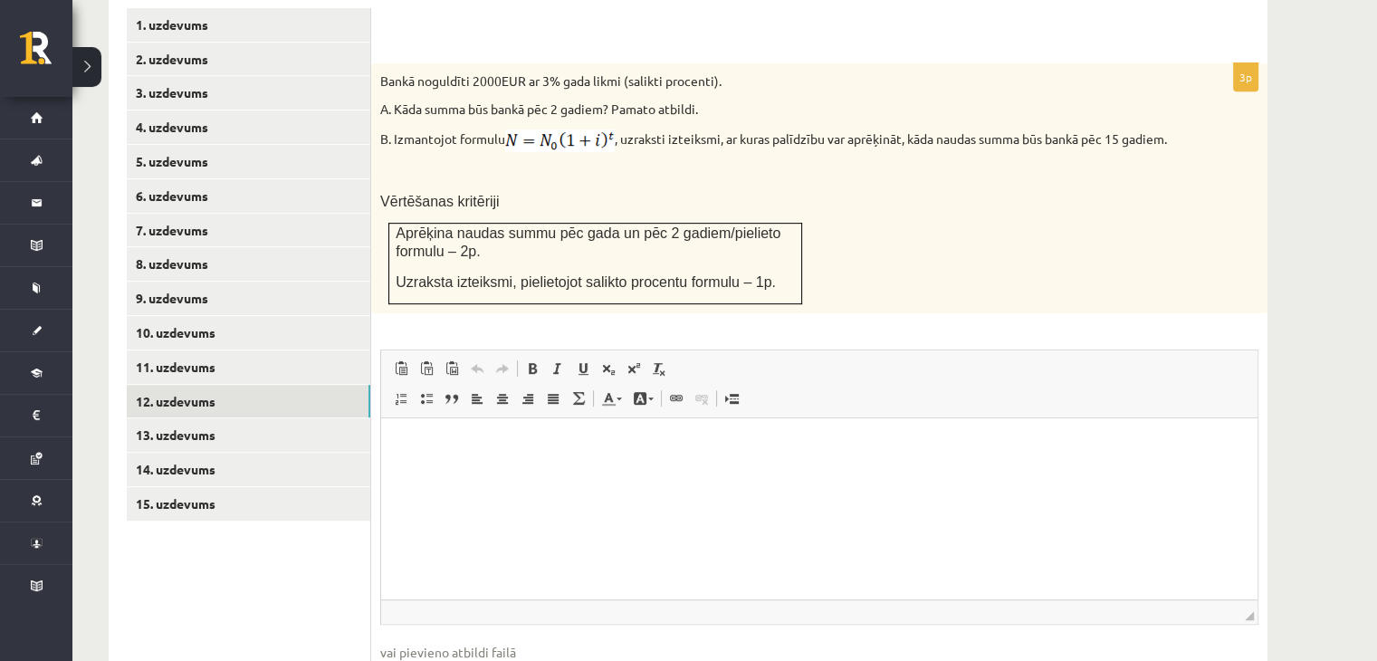
scroll to position [891, 0]
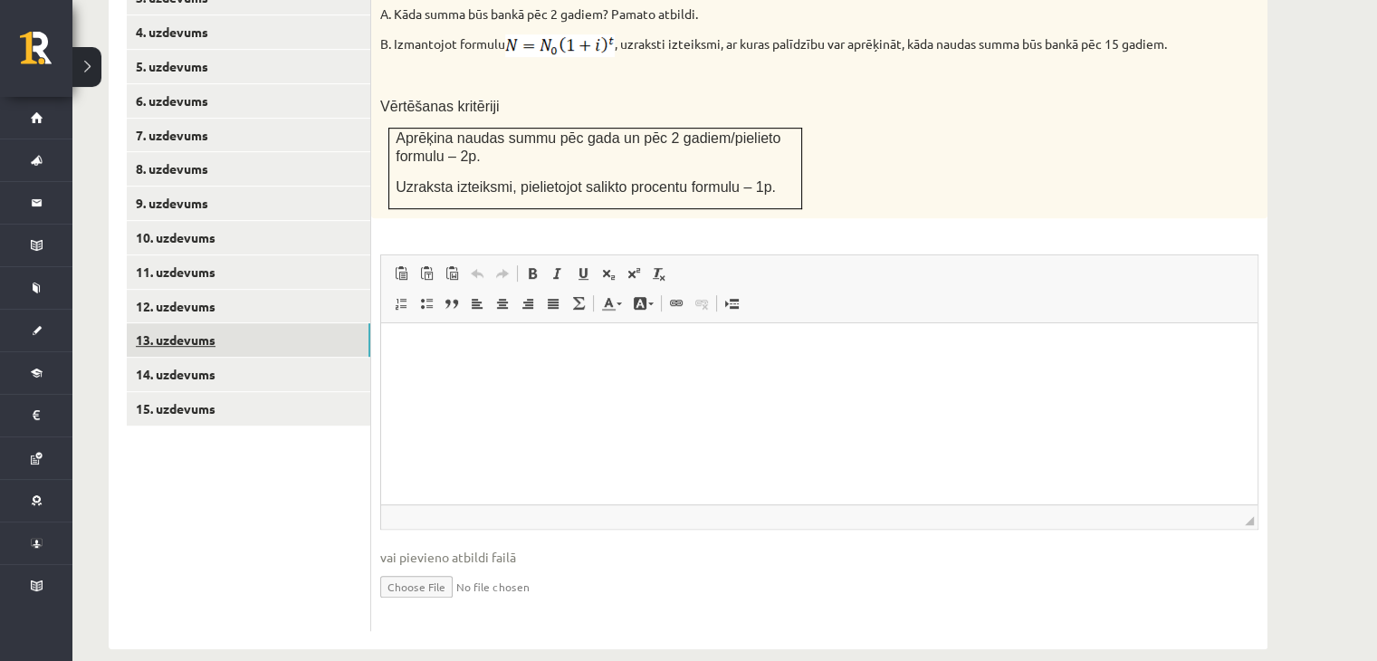
click at [258, 323] on link "13. uzdevums" at bounding box center [248, 339] width 243 height 33
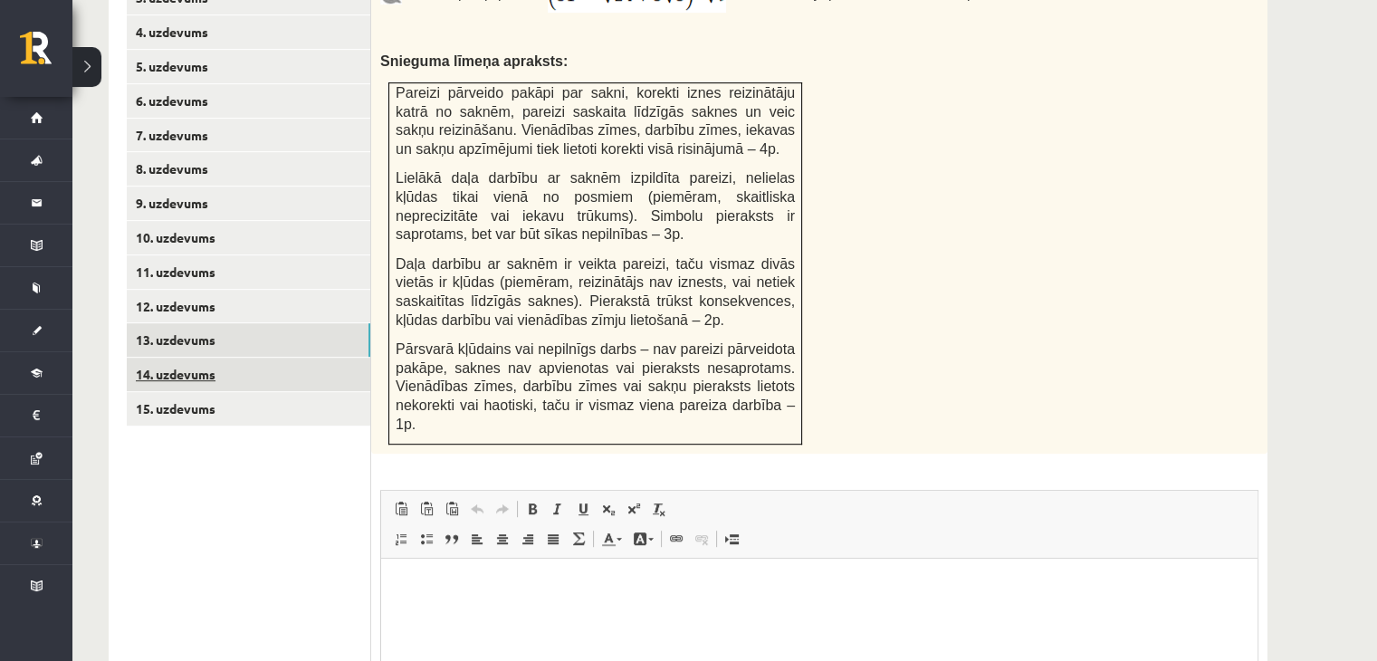
scroll to position [0, 0]
click at [266, 357] on link "14. uzdevums" at bounding box center [248, 373] width 243 height 33
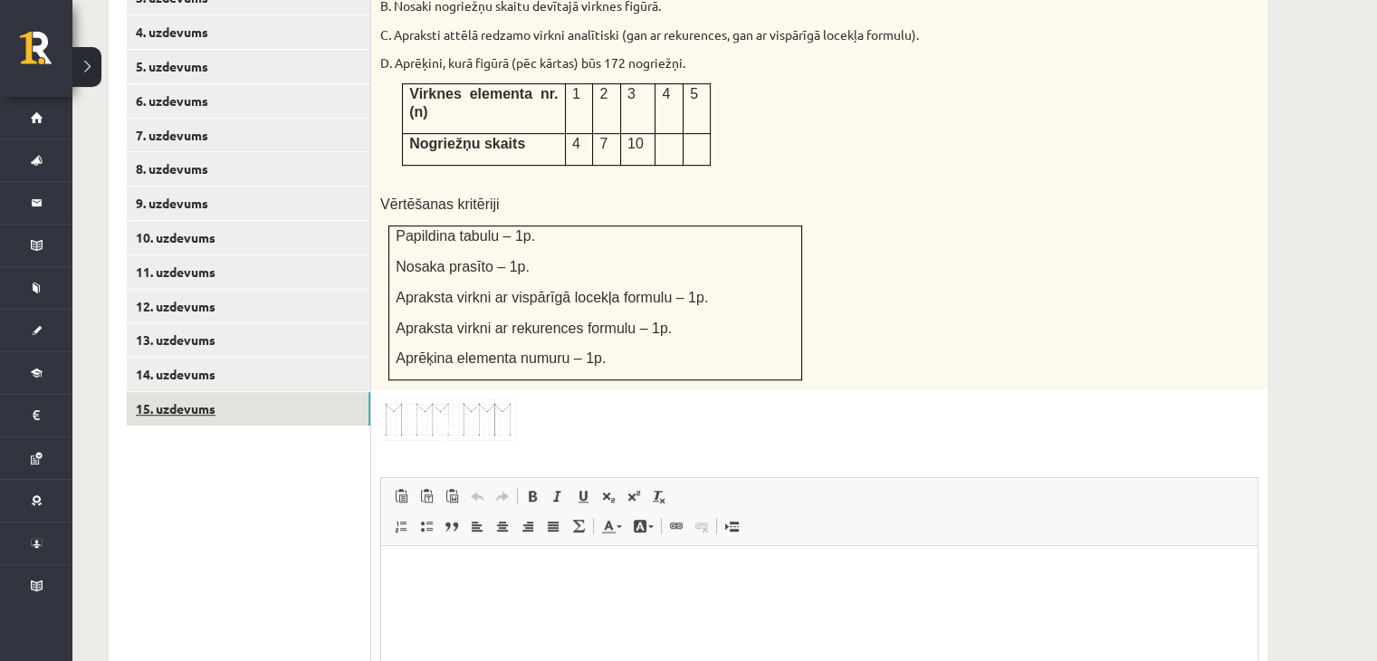
click at [264, 392] on link "15. uzdevums" at bounding box center [248, 408] width 243 height 33
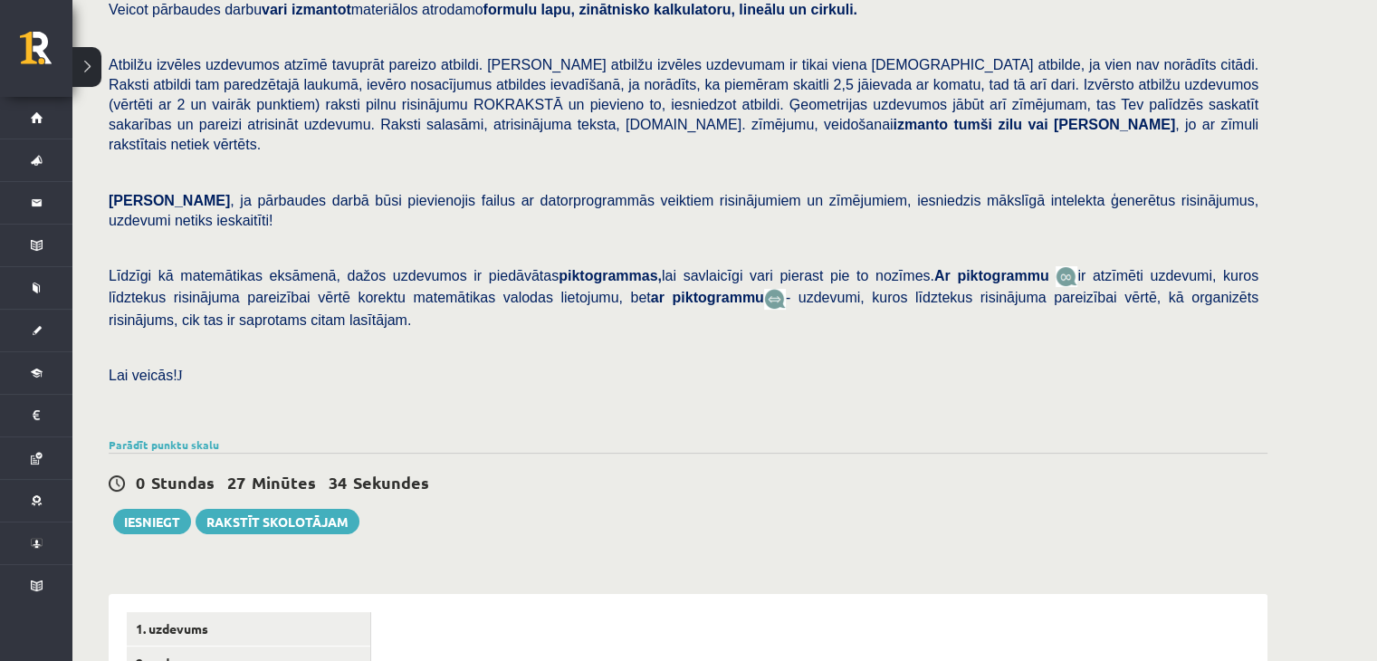
scroll to position [362, 0]
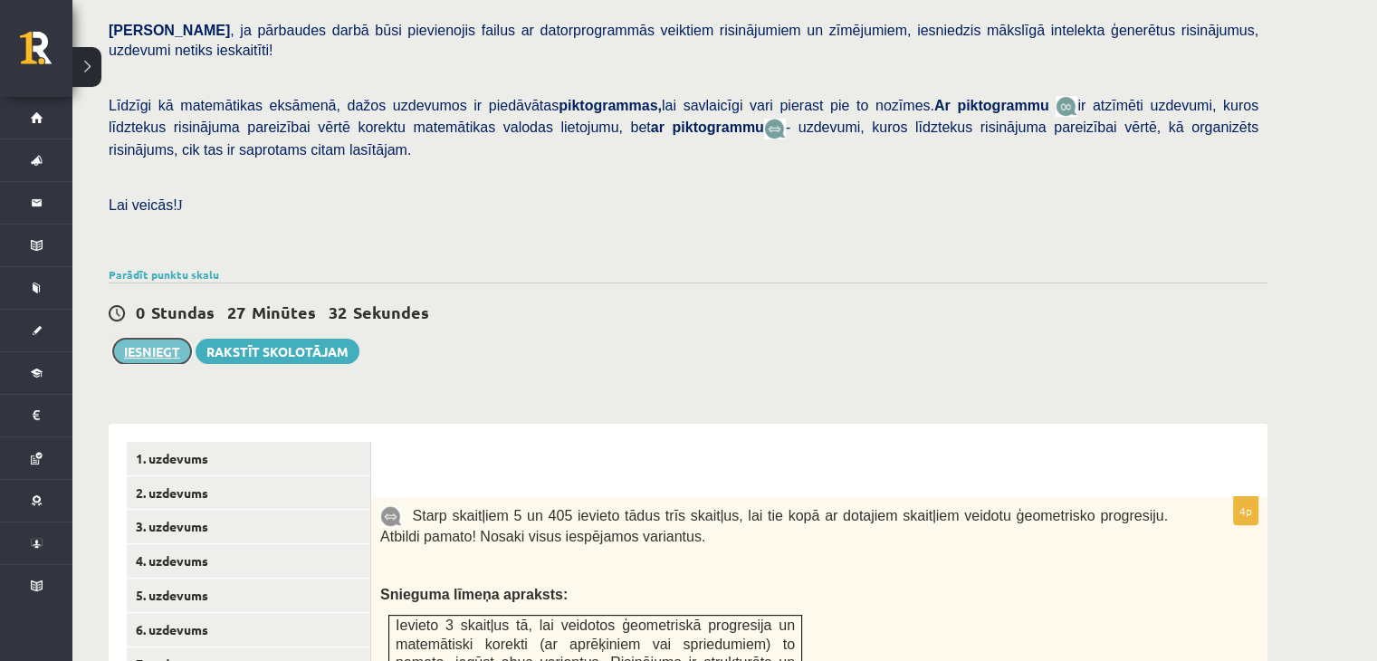
click at [125, 338] on button "Iesniegt" at bounding box center [152, 350] width 78 height 25
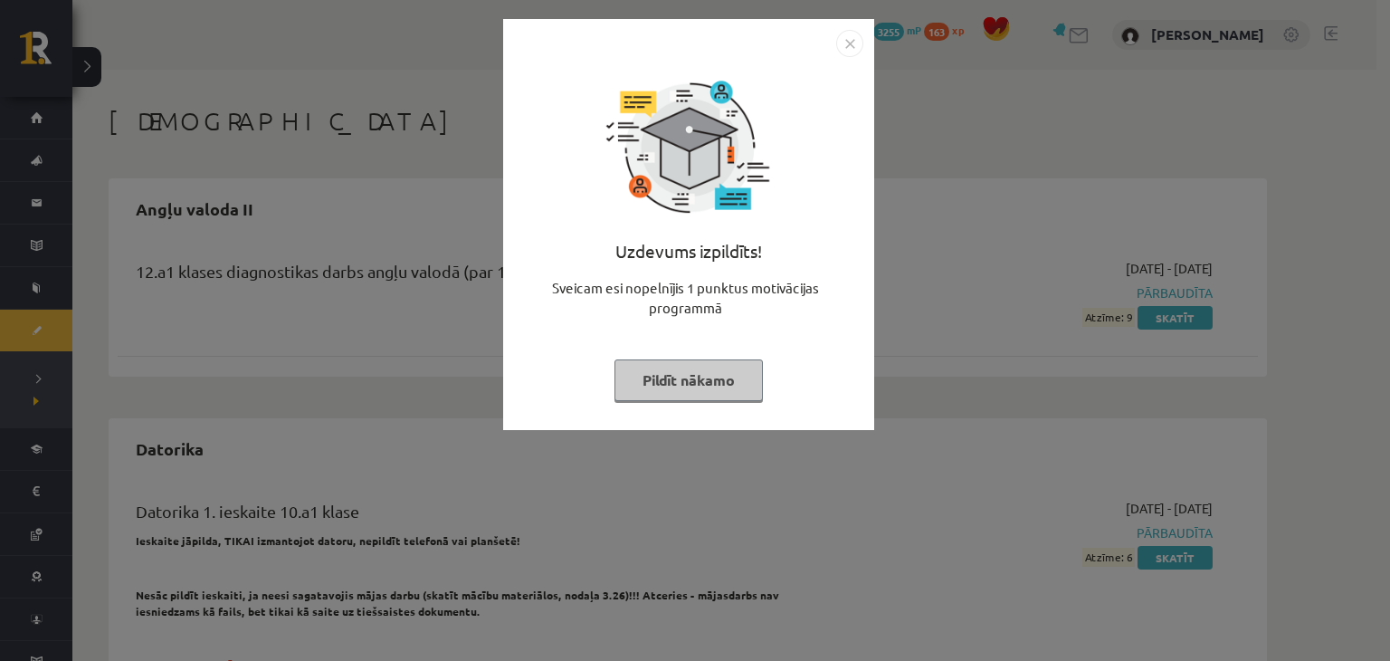
click at [858, 40] on img "Close" at bounding box center [849, 43] width 27 height 27
